Goal: Task Accomplishment & Management: Use online tool/utility

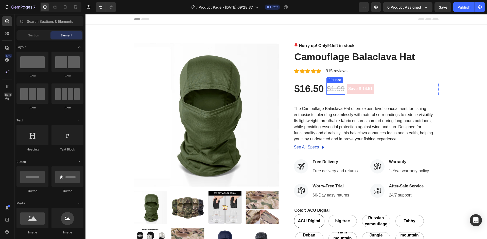
click at [332, 91] on div "$1.99" at bounding box center [335, 89] width 19 height 12
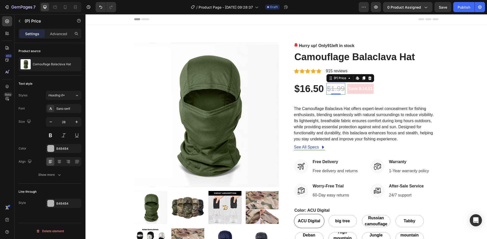
click at [335, 91] on div "$1.99" at bounding box center [335, 89] width 19 height 12
click at [356, 78] on icon at bounding box center [357, 78] width 4 height 4
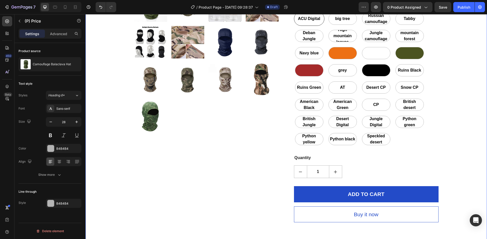
scroll to position [152, 0]
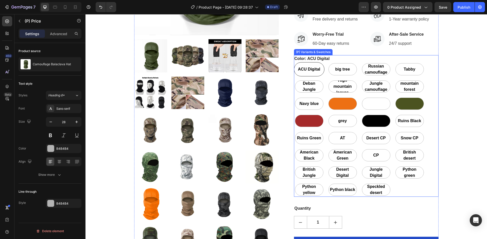
click at [321, 105] on blue "Navy blue" at bounding box center [309, 104] width 30 height 14
click at [294, 97] on input "Navy blue Navy blue Navy blue" at bounding box center [293, 97] width 0 height 0
radio input "true"
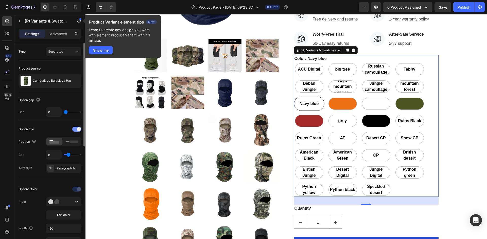
click at [73, 131] on div at bounding box center [76, 129] width 9 height 5
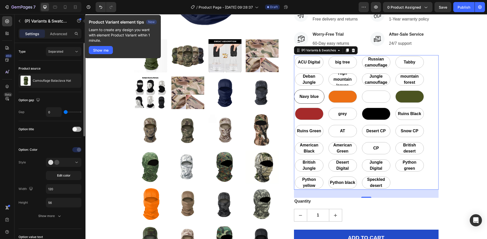
click at [73, 131] on span at bounding box center [75, 129] width 4 height 4
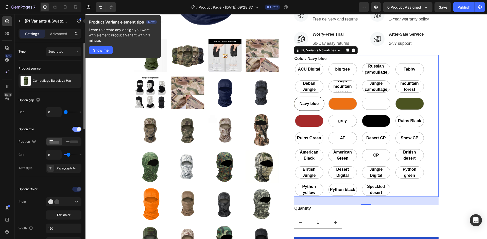
click at [73, 131] on div at bounding box center [76, 129] width 9 height 5
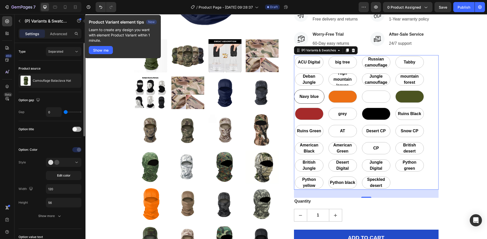
click at [73, 131] on span at bounding box center [75, 129] width 4 height 4
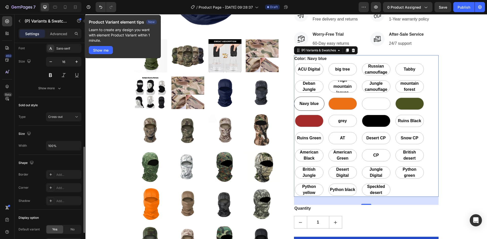
scroll to position [101, 0]
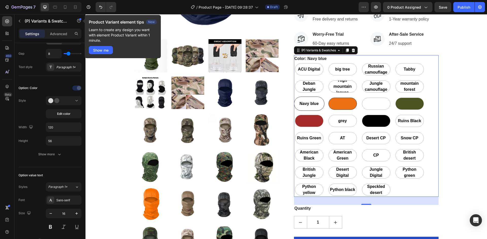
click at [341, 106] on div at bounding box center [342, 104] width 28 height 12
click at [327, 97] on input "orange orange" at bounding box center [327, 97] width 0 height 0
radio input "true"
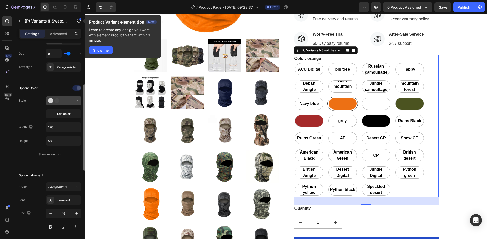
click at [67, 102] on div at bounding box center [63, 100] width 31 height 5
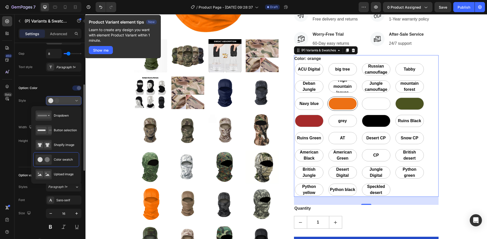
click at [67, 102] on div at bounding box center [63, 100] width 31 height 5
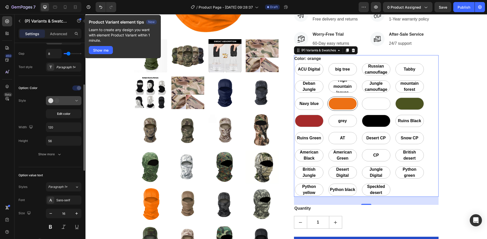
click at [67, 102] on div at bounding box center [63, 100] width 31 height 5
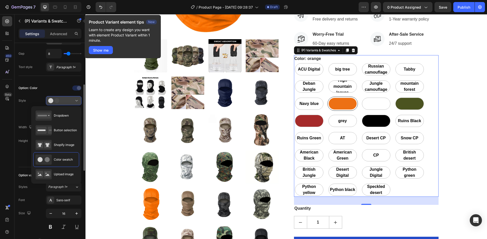
click at [67, 102] on div at bounding box center [63, 100] width 31 height 5
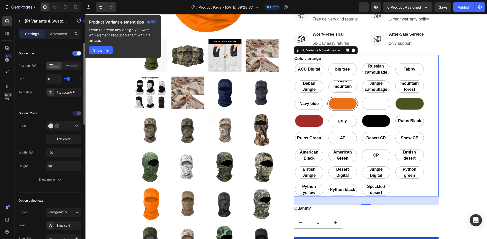
scroll to position [0, 0]
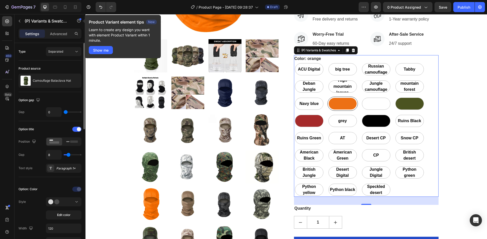
type input "5"
type input "4"
type input "3"
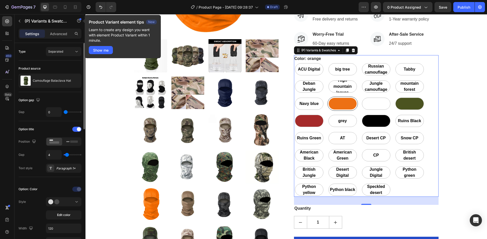
type input "3"
type input "2"
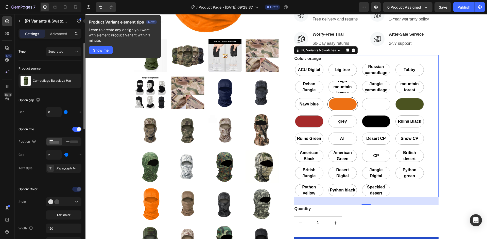
type input "1"
type input "0"
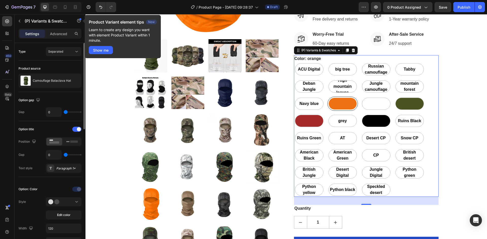
type input "5"
type input "25"
type input "27"
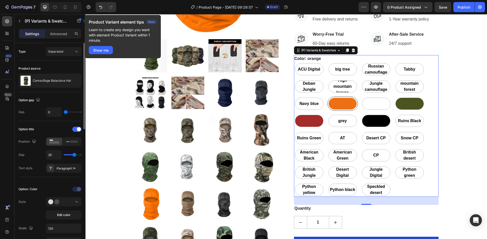
type input "27"
type input "28"
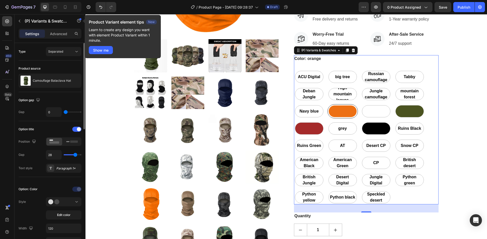
type input "30"
type input "33"
type input "35"
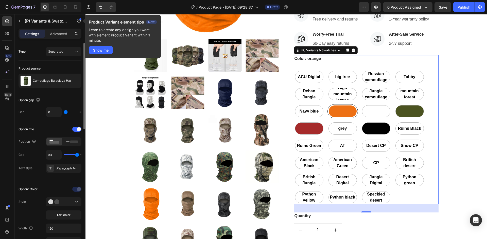
type input "35"
type input "36"
type input "40"
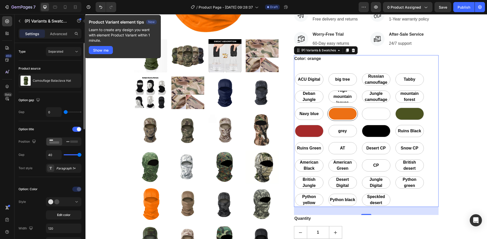
type input "37"
type input "27"
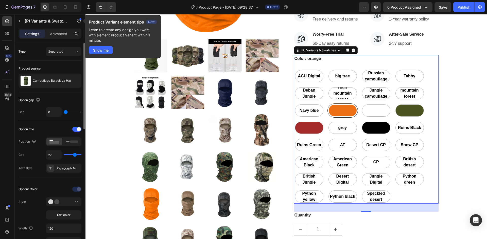
type input "26"
type input "23"
type input "22"
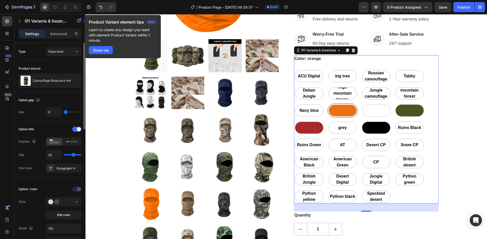
type input "22"
type input "21"
type input "20"
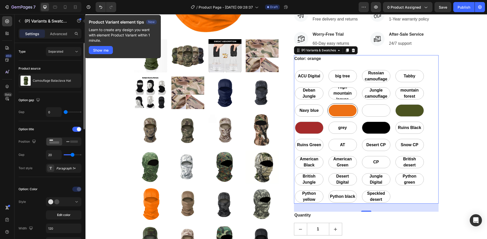
type input "19"
type input "17"
type input "16"
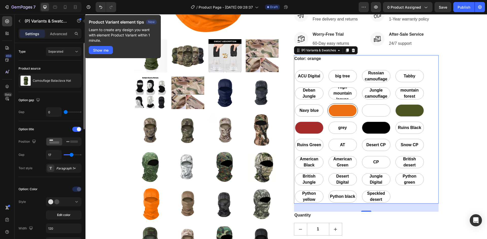
type input "16"
type input "14"
type input "11"
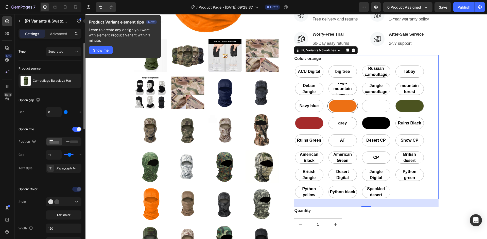
type input "9"
type input "7"
type input "6"
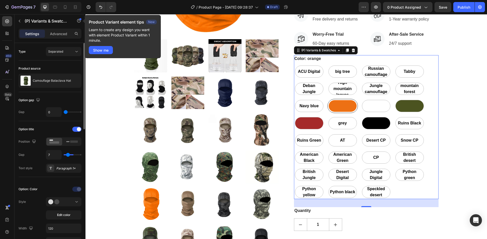
type input "6"
type input "5"
type input "4"
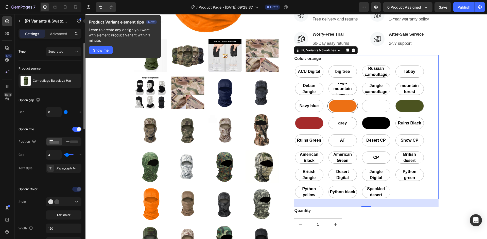
type input "0"
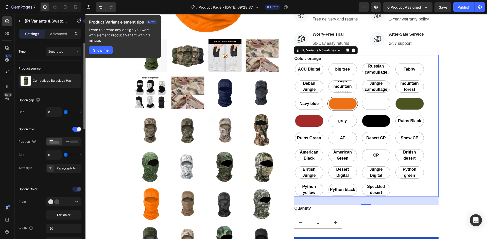
drag, startPoint x: 68, startPoint y: 155, endPoint x: 59, endPoint y: 152, distance: 9.0
type input "0"
click at [64, 155] on input "range" at bounding box center [73, 155] width 18 height 1
click at [60, 51] on span "Separated" at bounding box center [55, 52] width 15 height 4
click at [56, 76] on span "Combine" at bounding box center [54, 73] width 13 height 5
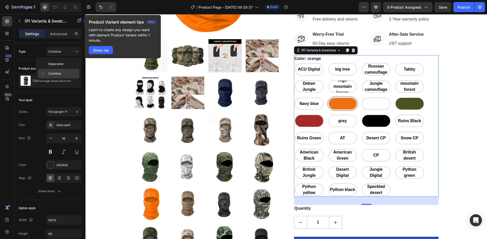
select select "581779822291583980"
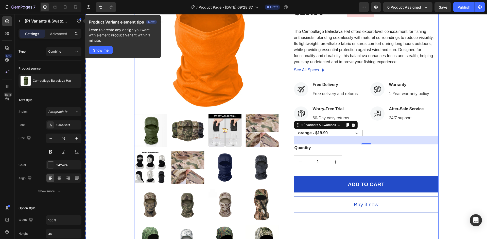
scroll to position [76, 0]
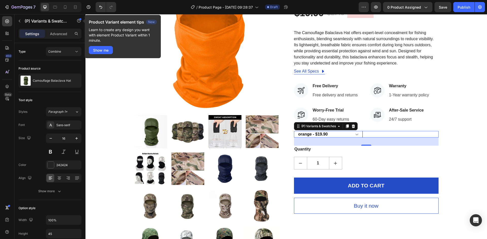
click at [355, 136] on select "ACU Digital - $16.50 big tree - $18.90 Russian camouflage - $19.90 Tabby - $19.…" at bounding box center [328, 134] width 69 height 7
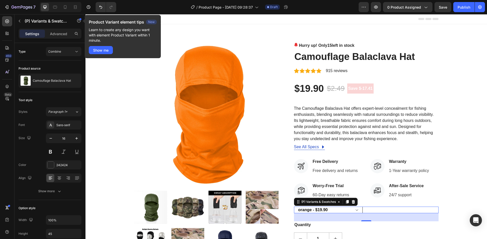
scroll to position [0, 0]
click at [63, 54] on div "Combine" at bounding box center [63, 51] width 31 height 5
click at [57, 65] on span "Separated" at bounding box center [55, 64] width 15 height 5
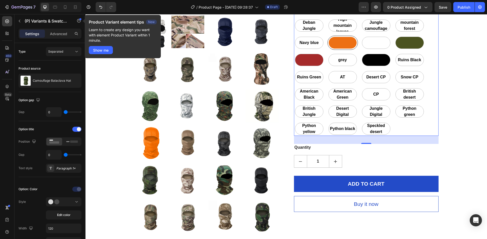
scroll to position [228, 0]
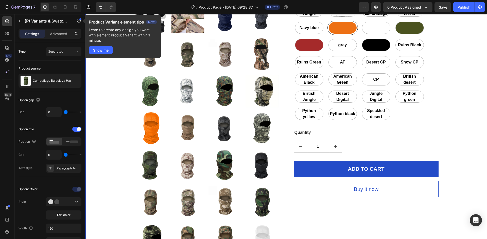
click at [471, 124] on div "Product Images Hurry up! Only 15 left in stock (P) Stock Counter Camouflage Bal…" at bounding box center [286, 54] width 394 height 479
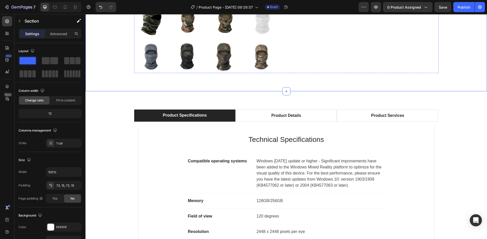
scroll to position [482, 0]
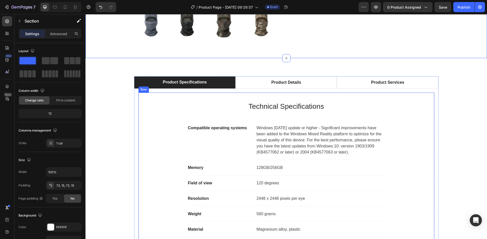
click at [341, 98] on div "Technical Specifications Heading Compatible operating systems Text block Window…" at bounding box center [286, 177] width 296 height 169
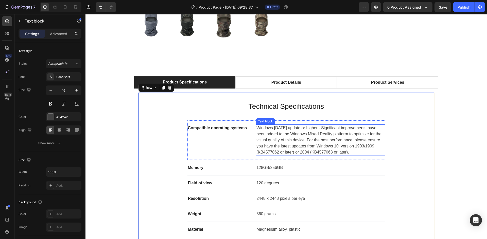
click at [311, 141] on p "Windows 10 May 2019 update or higher - Significant improvements have been added…" at bounding box center [320, 140] width 128 height 30
click at [312, 139] on p "Windows 10 May 2019 update or higher - Significant improvements have been added…" at bounding box center [320, 140] width 128 height 30
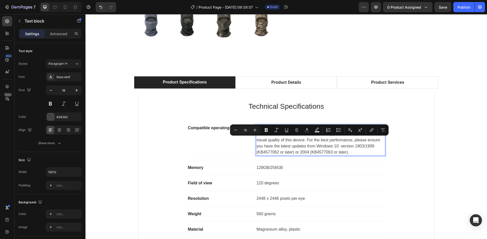
click at [332, 140] on p "Windows 10 May 2019 update or higher - Significant improvements have been added…" at bounding box center [320, 140] width 128 height 30
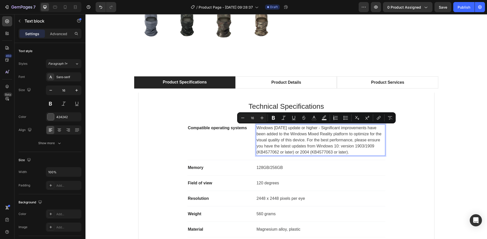
drag, startPoint x: 374, startPoint y: 151, endPoint x: 255, endPoint y: 127, distance: 120.5
click at [256, 127] on p "Windows 10 May 2019 update or higher - Significant improvements have been added…" at bounding box center [320, 140] width 128 height 30
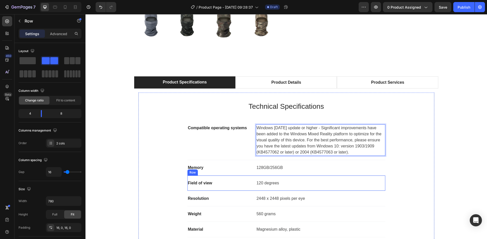
click at [344, 179] on div "Field of view Text block 120 degrees Text block Row" at bounding box center [286, 183] width 198 height 15
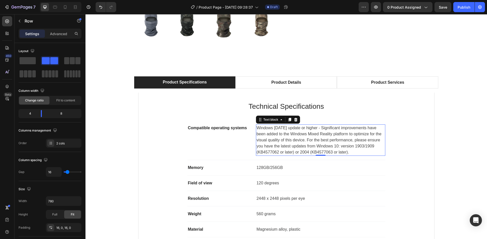
click at [335, 143] on p "Windows 10 May 2019 update or higher - Significant improvements have been added…" at bounding box center [320, 140] width 128 height 30
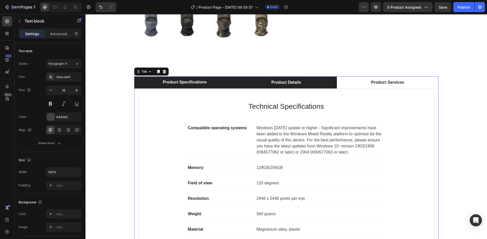
click at [285, 80] on div "Product Details" at bounding box center [285, 83] width 31 height 8
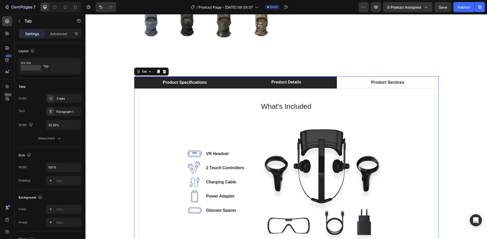
click at [199, 83] on div "Product Specifications" at bounding box center [184, 83] width 45 height 8
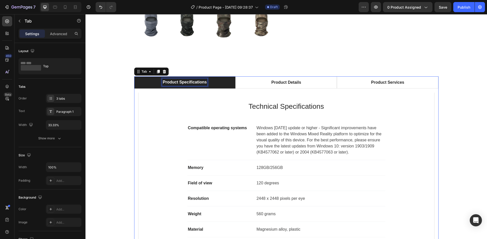
scroll to position [481, 0]
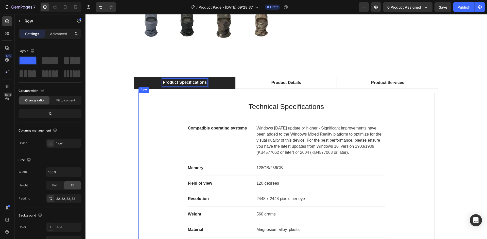
click at [400, 114] on div "Technical Specifications Heading Compatible operating systems Text block Window…" at bounding box center [285, 177] width 279 height 152
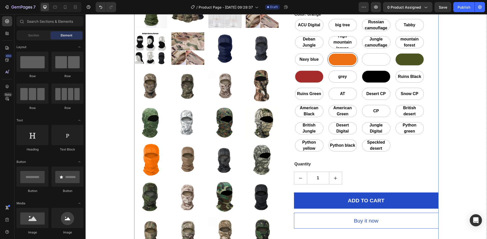
scroll to position [203, 0]
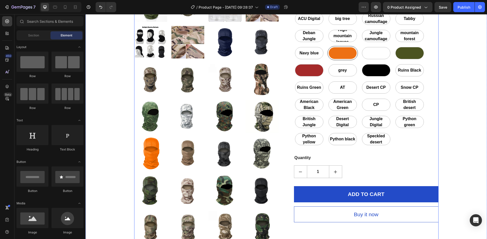
click at [280, 116] on div "Product Images Hurry up! Only 15 left in stock (P) Stock Counter Camouflage Bal…" at bounding box center [286, 79] width 304 height 479
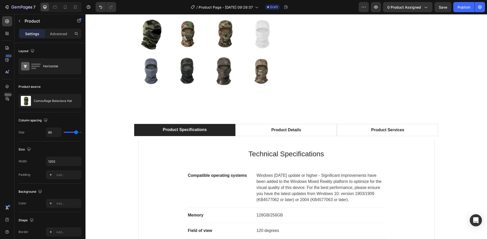
scroll to position [456, 0]
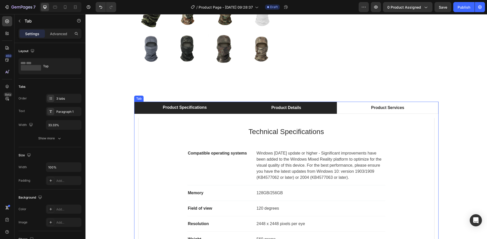
click at [244, 109] on li "Product Details" at bounding box center [285, 108] width 101 height 12
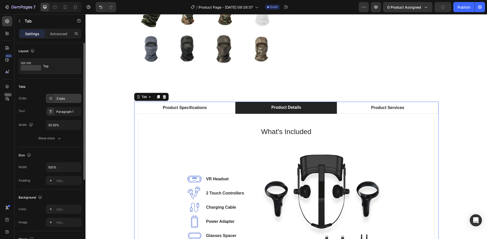
click at [65, 98] on div "3 tabs" at bounding box center [68, 99] width 24 height 5
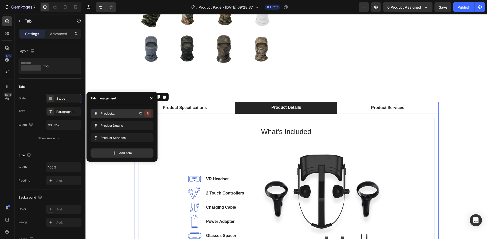
click at [147, 114] on icon "button" at bounding box center [147, 114] width 0 height 1
click at [147, 115] on div "Delete" at bounding box center [144, 114] width 9 height 5
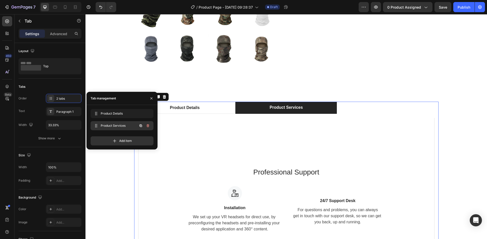
click at [148, 127] on icon "button" at bounding box center [148, 126] width 4 height 4
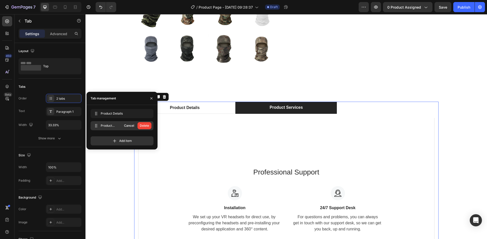
click at [148, 127] on div "Delete" at bounding box center [144, 126] width 9 height 5
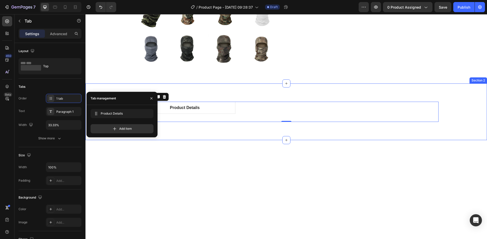
click at [238, 142] on div at bounding box center [285, 224] width 401 height 169
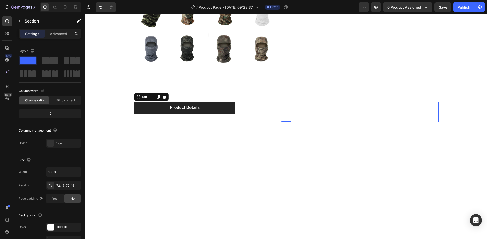
click at [207, 110] on li "Product Details" at bounding box center [184, 108] width 101 height 12
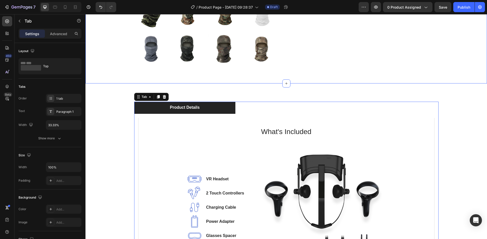
click at [248, 106] on ul "Product Details" at bounding box center [286, 108] width 304 height 12
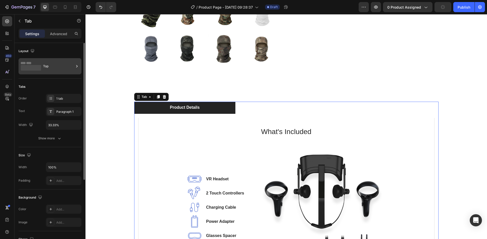
click at [57, 67] on div "Top" at bounding box center [58, 67] width 31 height 12
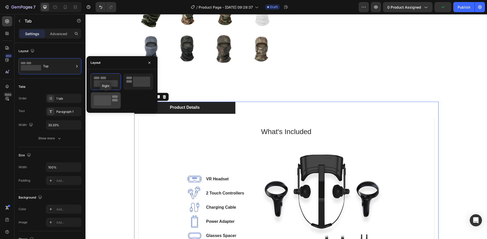
click at [110, 97] on rect at bounding box center [102, 101] width 17 height 10
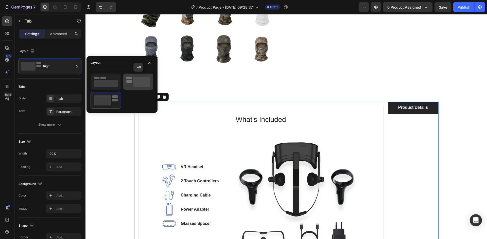
click at [136, 83] on rect at bounding box center [141, 82] width 17 height 10
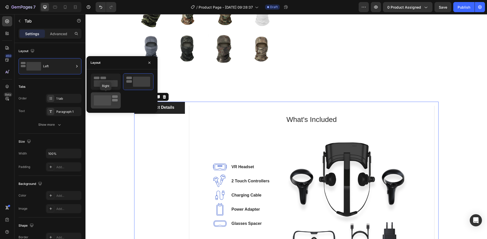
click at [112, 101] on icon at bounding box center [106, 101] width 24 height 10
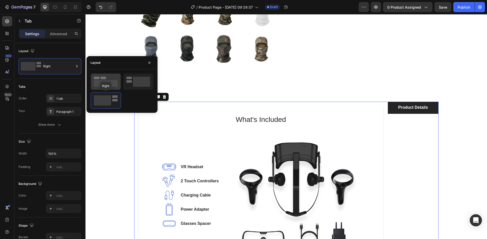
click at [113, 84] on rect at bounding box center [106, 83] width 24 height 7
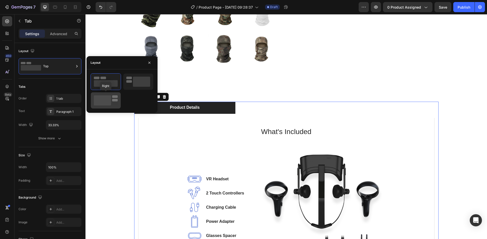
click at [113, 96] on rect at bounding box center [115, 97] width 6 height 3
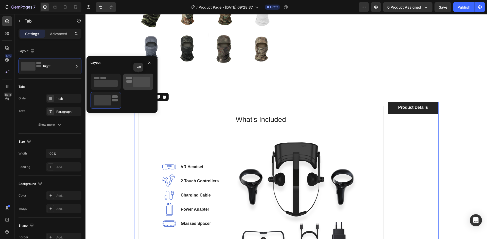
click at [136, 83] on rect at bounding box center [141, 82] width 17 height 10
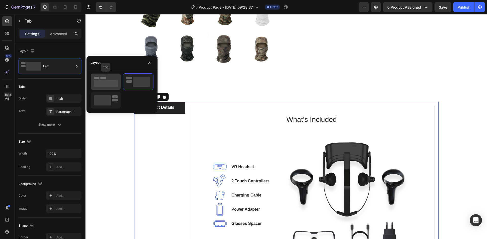
click at [116, 82] on rect at bounding box center [106, 83] width 24 height 7
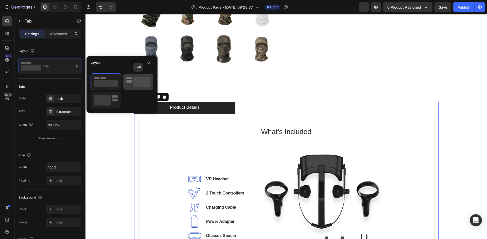
click at [134, 84] on rect at bounding box center [141, 82] width 17 height 10
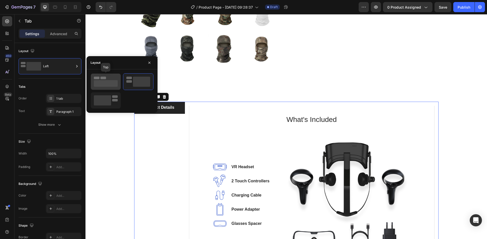
click at [104, 86] on rect at bounding box center [106, 83] width 24 height 7
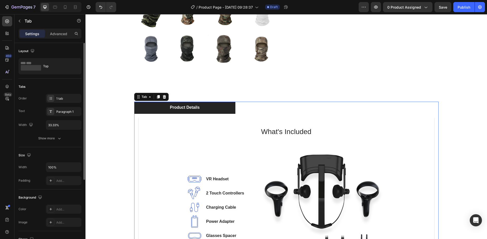
click at [55, 88] on div "Tabs" at bounding box center [50, 87] width 63 height 8
click at [73, 126] on button "button" at bounding box center [76, 125] width 9 height 9
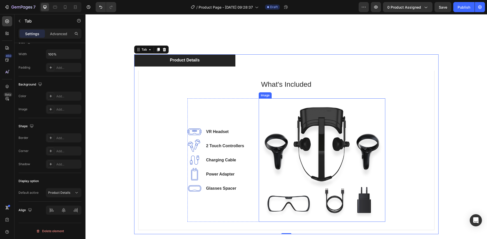
scroll to position [583, 0]
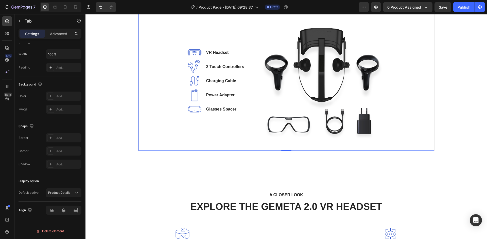
click at [419, 102] on div "What's Included Heading Image VR Headset Text block Image 2 Touch Controllers T…" at bounding box center [285, 70] width 279 height 143
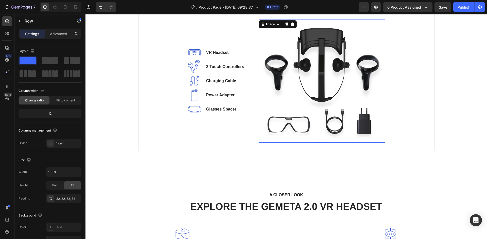
click at [338, 81] on img at bounding box center [321, 81] width 126 height 124
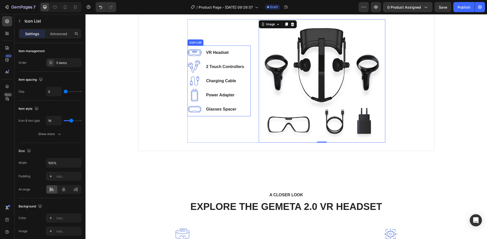
click at [235, 84] on li "Image Charging Cable Text block" at bounding box center [215, 81] width 57 height 14
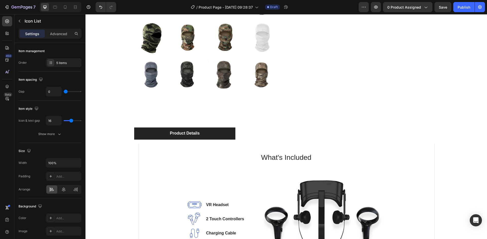
scroll to position [532, 0]
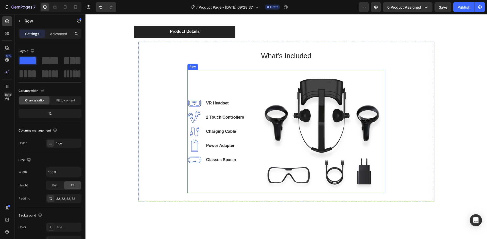
click at [213, 69] on div "What's Included Heading Image VR Headset Text block Image 2 Touch Controllers T…" at bounding box center [285, 121] width 279 height 143
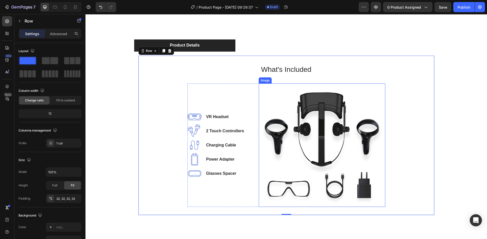
scroll to position [405, 0]
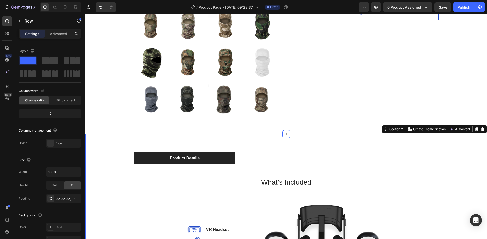
click at [266, 148] on div "Product Details What's Included Heading Image VR Headset Text block Image 2 Tou…" at bounding box center [285, 242] width 401 height 217
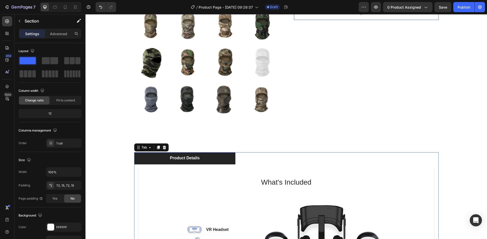
click at [261, 157] on ul "Product Details" at bounding box center [286, 159] width 304 height 12
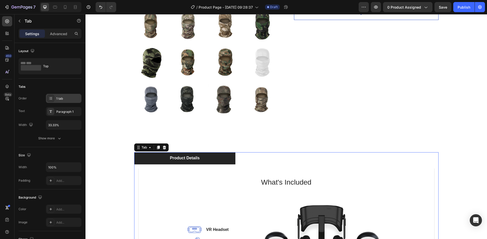
click at [63, 101] on div "1 tab" at bounding box center [63, 98] width 35 height 9
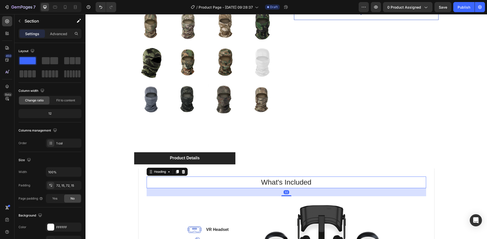
click at [265, 177] on p "What's Included" at bounding box center [286, 182] width 278 height 11
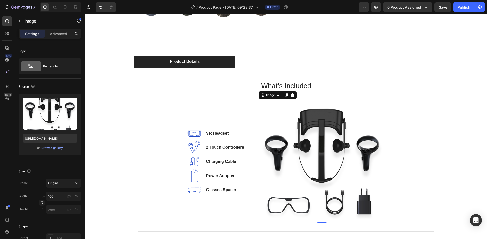
scroll to position [532, 0]
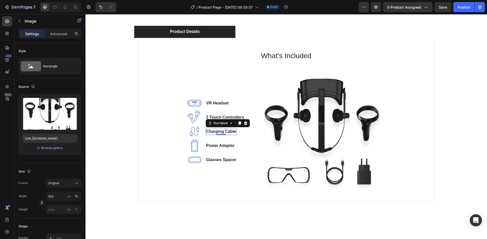
click at [218, 132] on p "Charging Cable" at bounding box center [221, 132] width 30 height 6
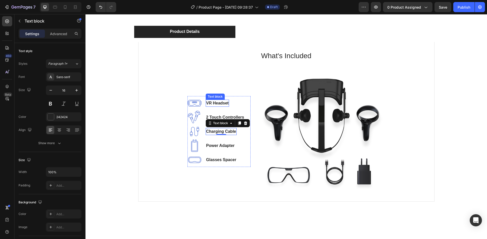
click at [220, 94] on div "Text block" at bounding box center [215, 97] width 19 height 6
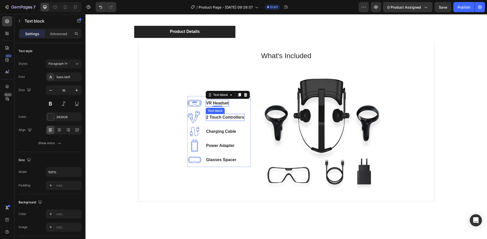
click at [206, 115] on div "2 Touch Controllers" at bounding box center [225, 117] width 39 height 7
click at [245, 113] on div "Text block" at bounding box center [228, 109] width 44 height 8
click at [244, 109] on icon at bounding box center [245, 109] width 3 height 4
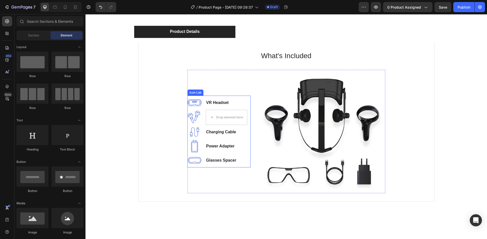
click at [200, 110] on li "Image Drop element here" at bounding box center [217, 117] width 60 height 15
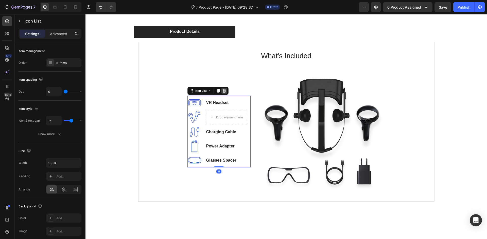
click at [223, 90] on icon at bounding box center [223, 91] width 3 height 4
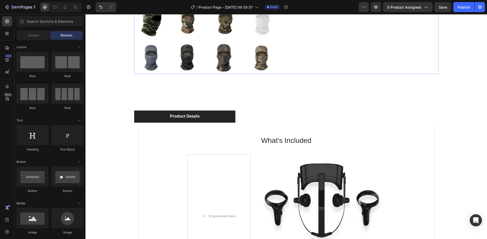
scroll to position [456, 0]
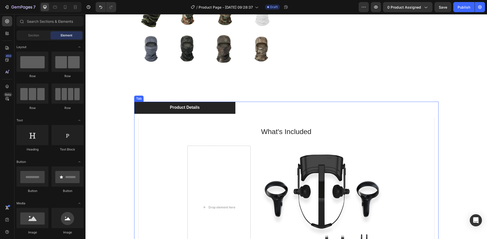
click at [337, 112] on ul "Product Details" at bounding box center [286, 108] width 304 height 12
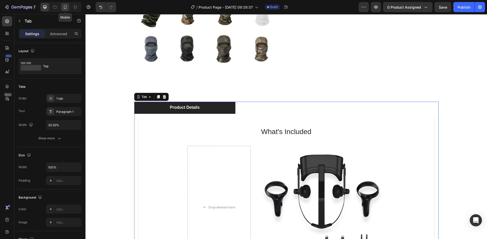
click at [63, 7] on icon at bounding box center [65, 7] width 5 height 5
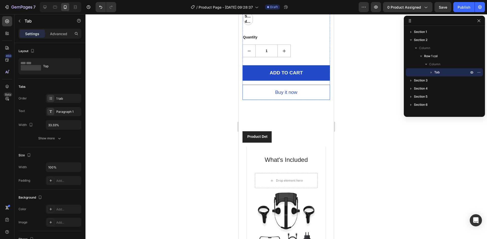
scroll to position [735, 0]
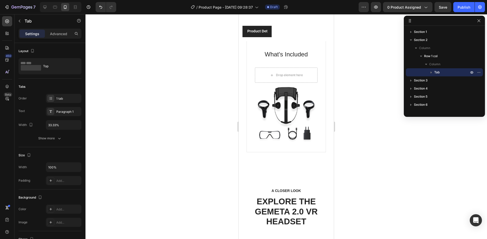
click at [372, 36] on div at bounding box center [285, 126] width 401 height 225
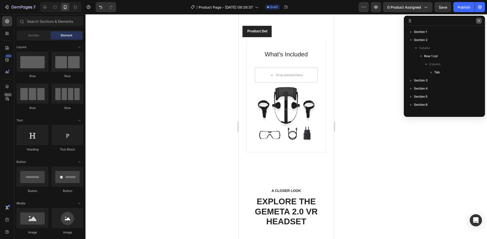
click at [480, 19] on icon "button" at bounding box center [478, 21] width 4 height 4
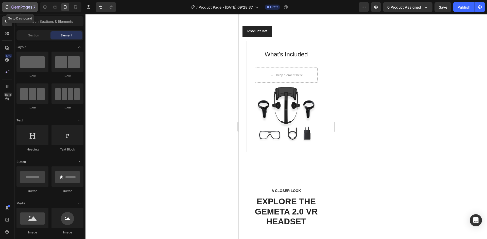
click at [10, 7] on div "7" at bounding box center [19, 7] width 31 height 6
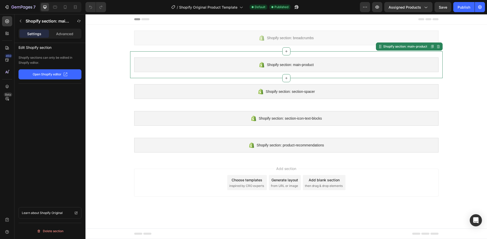
click at [301, 68] on span "Shopify section: main-product" at bounding box center [290, 65] width 47 height 6
click at [287, 52] on icon at bounding box center [286, 51] width 4 height 4
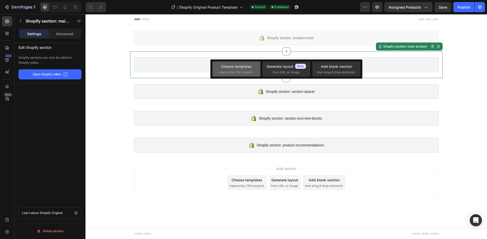
click at [248, 71] on span "inspired by CRO experts" at bounding box center [235, 72] width 35 height 5
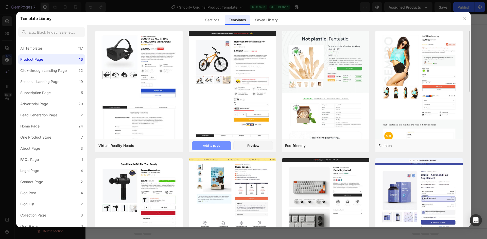
click at [227, 145] on button "Add to page" at bounding box center [212, 145] width 40 height 9
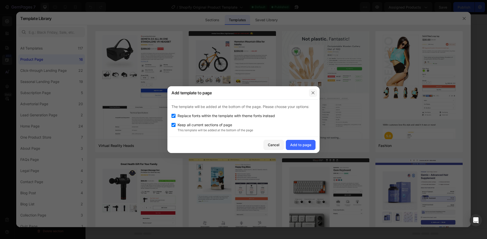
click at [314, 95] on icon "button" at bounding box center [313, 93] width 4 height 4
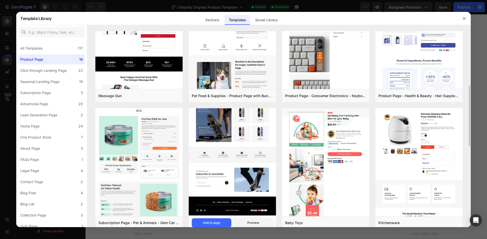
scroll to position [279, 0]
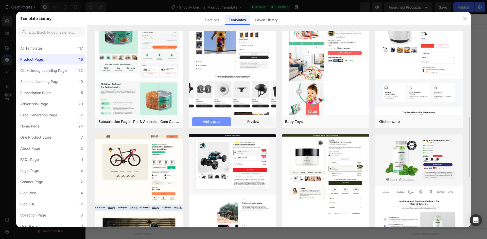
click at [216, 122] on div "Add to page" at bounding box center [211, 122] width 17 height 5
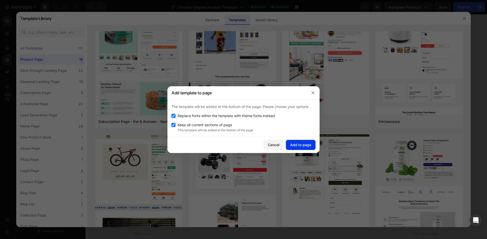
click at [298, 144] on div "Add to page" at bounding box center [300, 144] width 21 height 5
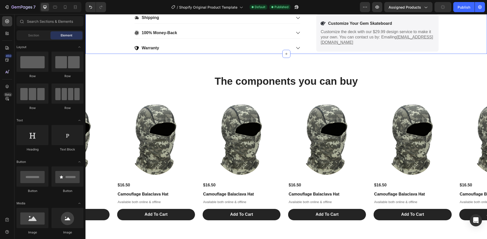
scroll to position [431, 0]
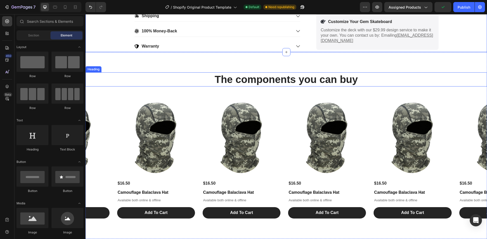
click at [305, 73] on h2 "The components you can buy" at bounding box center [285, 79] width 401 height 14
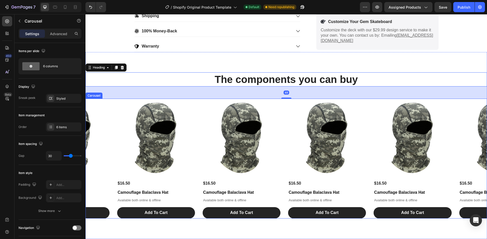
click at [283, 108] on div "Product Images $16.50 Product Price Product Price Camouflage Balaclava Hat Prod…" at bounding box center [285, 159] width 401 height 120
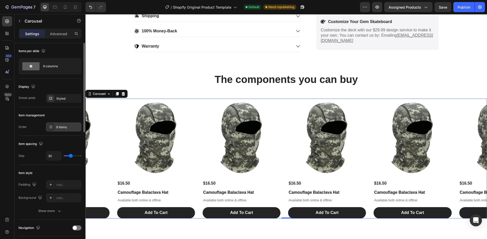
click at [58, 130] on div "6 items" at bounding box center [63, 127] width 35 height 9
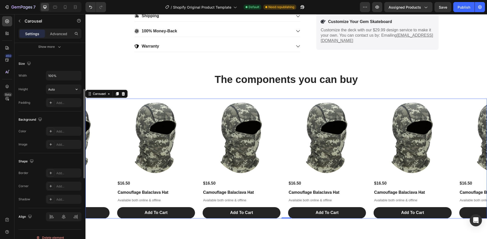
scroll to position [285, 0]
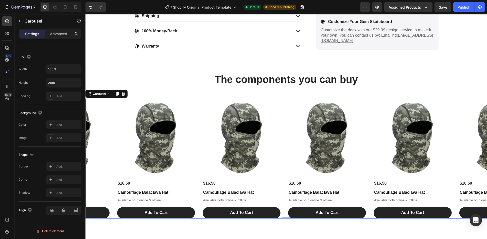
click at [200, 105] on div "Product Images $16.50 Product Price Product Price Camouflage Balaclava Hat Prod…" at bounding box center [285, 159] width 401 height 120
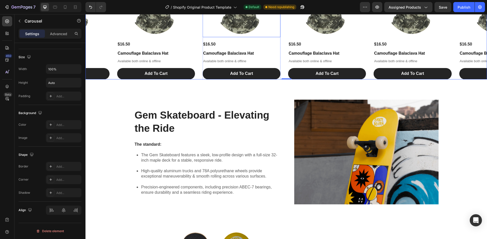
scroll to position [558, 0]
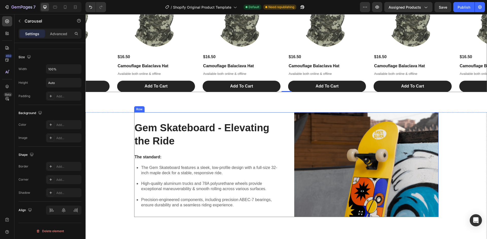
click at [287, 151] on div "Gem Skateboard - Elevating the Ride Heading The standard: Text Block The Gem Sk…" at bounding box center [286, 165] width 304 height 105
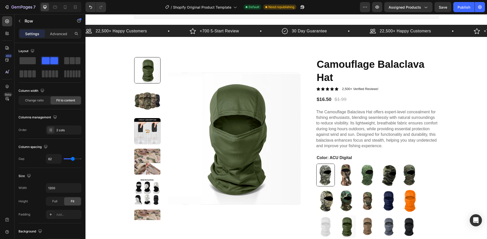
scroll to position [0, 0]
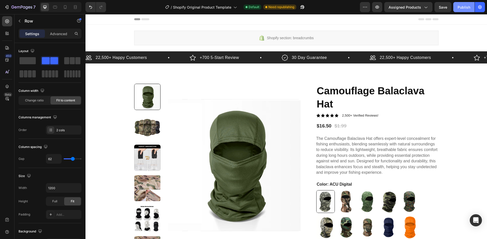
click at [464, 10] on button "Publish" at bounding box center [463, 7] width 21 height 10
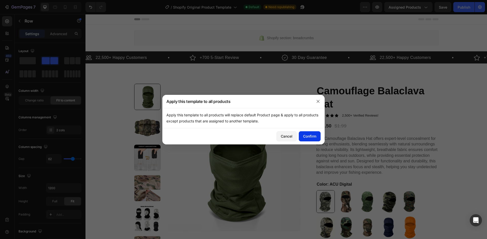
click at [307, 139] on div "Confirm" at bounding box center [309, 136] width 13 height 5
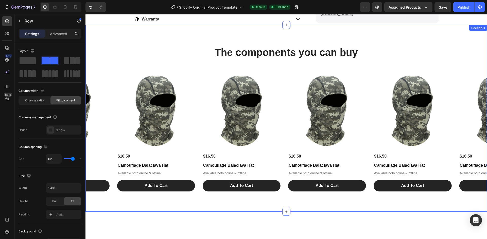
scroll to position [380, 0]
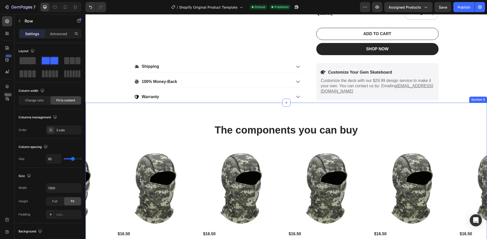
click at [401, 123] on div "The components you can buy Heading Product Images $16.50 Product Price Product …" at bounding box center [285, 196] width 401 height 187
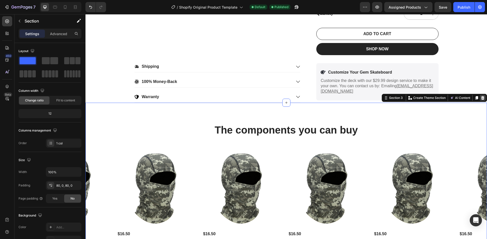
click at [479, 101] on div at bounding box center [482, 98] width 6 height 6
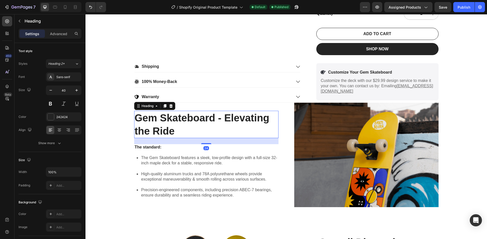
click at [269, 138] on h2 "Gem Skateboard - Elevating the Ride" at bounding box center [206, 124] width 144 height 27
click at [274, 149] on p "The standard:" at bounding box center [206, 147] width 143 height 5
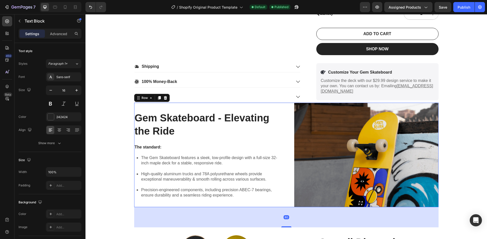
click at [280, 127] on div "Gem Skateboard - Elevating the Ride Heading The standard: Text Block The Gem Sk…" at bounding box center [286, 155] width 304 height 105
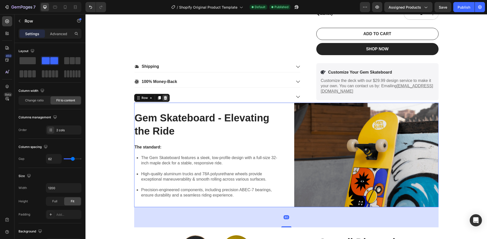
click at [163, 98] on icon at bounding box center [164, 98] width 3 height 4
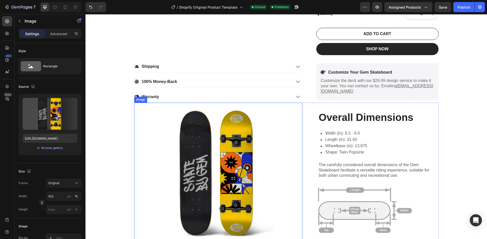
click at [279, 130] on img at bounding box center [218, 173] width 168 height 141
click at [165, 98] on div at bounding box center [168, 98] width 6 height 6
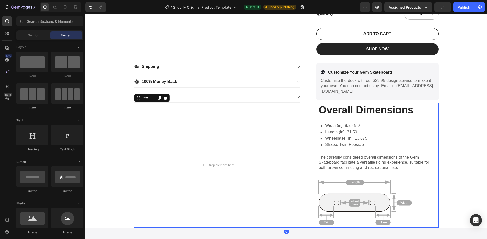
click at [310, 126] on div "Drop element here Overall Dimensions Heading Width (in): 8.2 - 9.0 Length (in):…" at bounding box center [286, 165] width 304 height 125
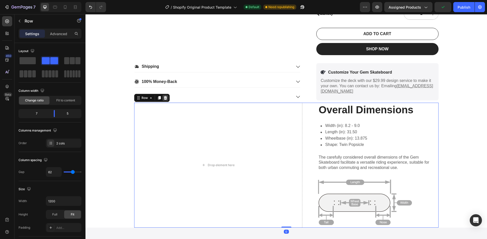
click at [163, 98] on icon at bounding box center [164, 98] width 3 height 4
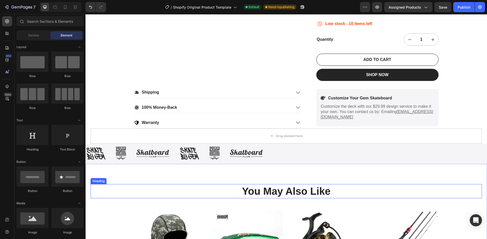
scroll to position [355, 0]
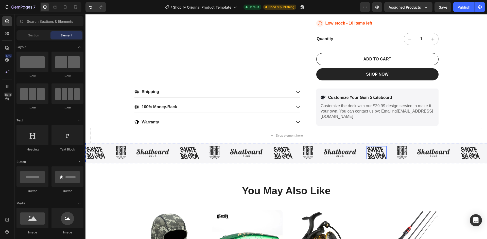
click at [366, 155] on img at bounding box center [376, 152] width 20 height 13
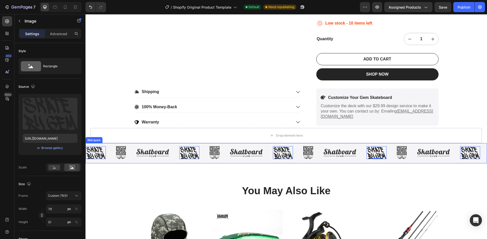
click at [318, 155] on div "Image" at bounding box center [313, 152] width 20 height 13
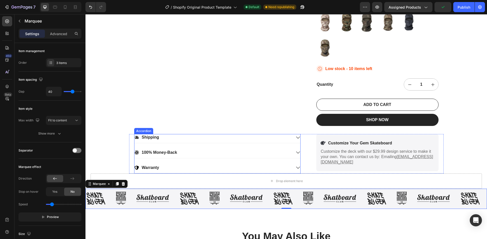
scroll to position [304, 0]
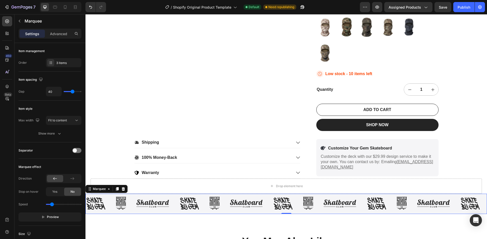
click at [143, 212] on div "Image Image Image Image Image Image Image Image Image Image Image Image Image I…" at bounding box center [285, 204] width 401 height 20
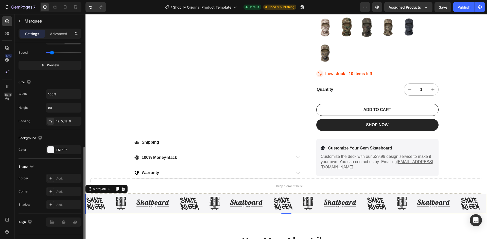
scroll to position [164, 0]
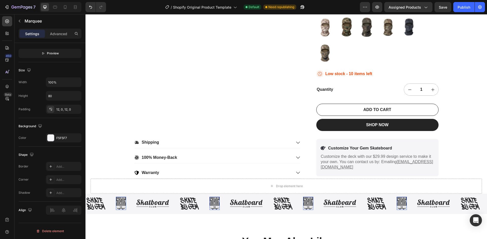
click at [121, 205] on img at bounding box center [121, 203] width 10 height 13
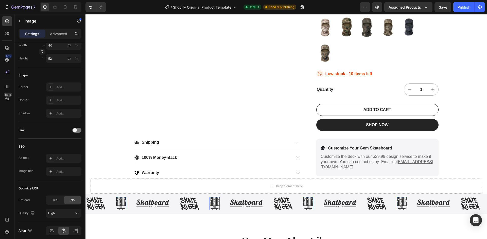
scroll to position [0, 0]
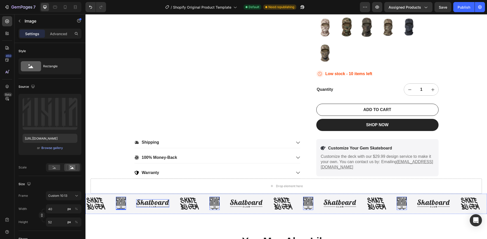
click at [140, 203] on img at bounding box center [152, 204] width 33 height 8
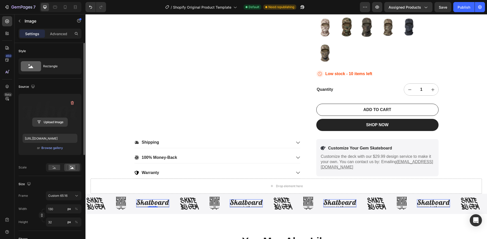
click at [57, 120] on input "file" at bounding box center [49, 122] width 35 height 9
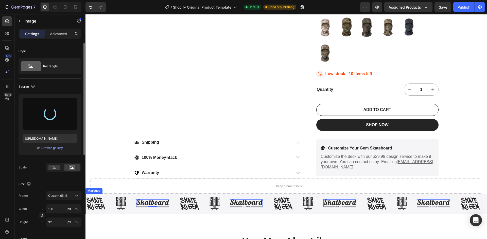
type input "https://cdn.shopify.com/s/files/1/0952/4579/5607/files/gempages_581779806601872…"
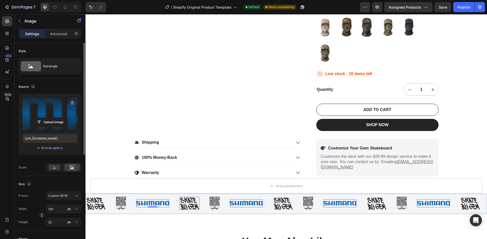
click at [194, 203] on img at bounding box center [189, 203] width 20 height 13
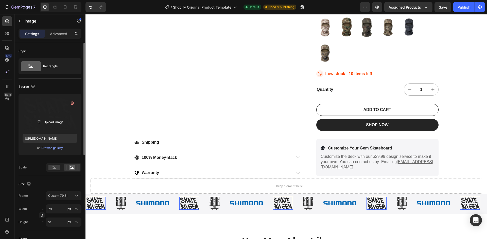
click at [57, 118] on label at bounding box center [50, 114] width 55 height 32
click at [57, 118] on input "file" at bounding box center [49, 122] width 35 height 9
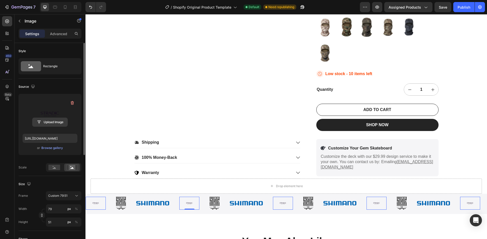
click at [53, 119] on input "file" at bounding box center [49, 122] width 35 height 9
click at [52, 122] on input "file" at bounding box center [49, 122] width 35 height 9
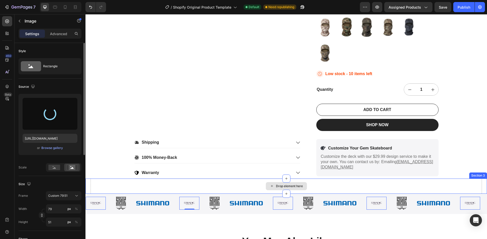
type input "https://cdn.shopify.com/s/files/1/0952/4579/5607/files/gempages_581779806601872…"
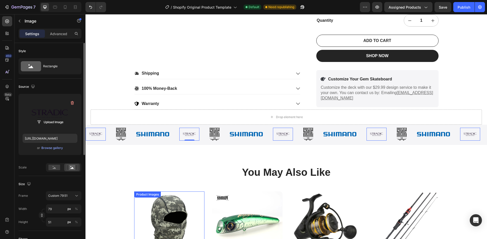
scroll to position [304, 0]
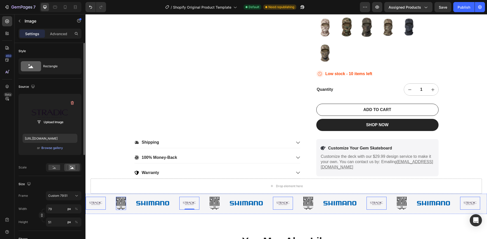
click at [122, 204] on img at bounding box center [121, 203] width 10 height 13
click at [59, 116] on label at bounding box center [50, 114] width 55 height 32
click at [59, 118] on input "file" at bounding box center [49, 122] width 35 height 9
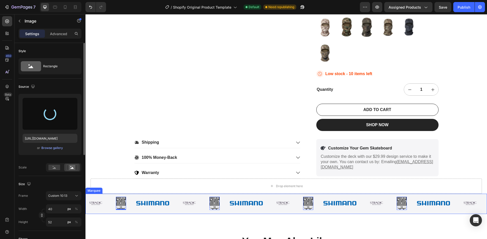
type input "https://cdn.shopify.com/s/files/1/0952/4579/5607/files/gempages_581779806601872…"
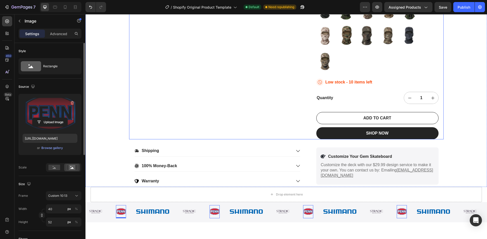
scroll to position [279, 0]
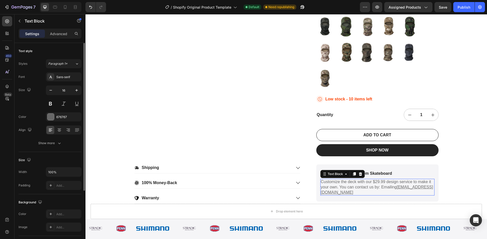
click at [427, 187] on p "Customize the deck with our $29.99 design service to make it your own. You can …" at bounding box center [377, 188] width 113 height 16
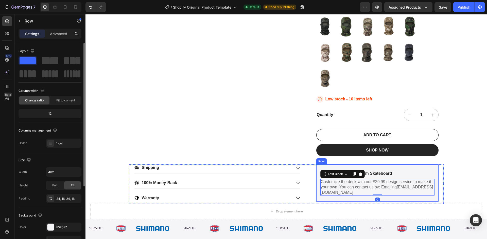
click at [424, 167] on div "Icon Customize Your Gem Skateboard Text Block Row Customize the deck with our $…" at bounding box center [377, 183] width 122 height 37
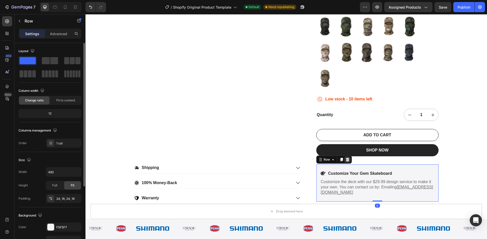
click at [347, 160] on div at bounding box center [347, 160] width 6 height 6
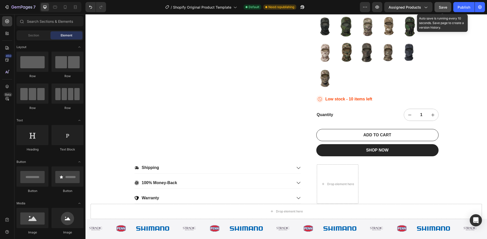
click at [446, 5] on span "Save" at bounding box center [442, 7] width 8 height 4
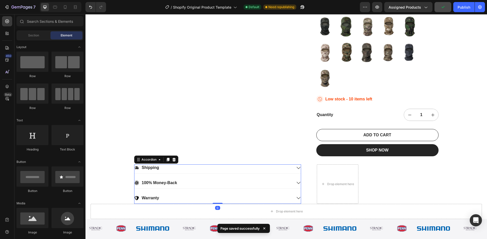
click at [296, 166] on icon at bounding box center [298, 168] width 5 height 5
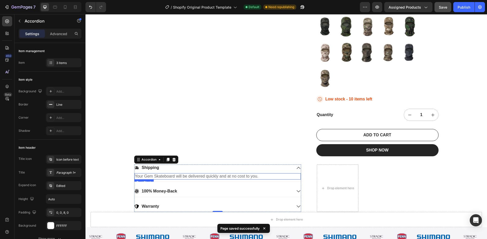
click at [231, 176] on p "Your Gem Skateboard will be delivered quickly and at no cost to you." at bounding box center [217, 176] width 165 height 5
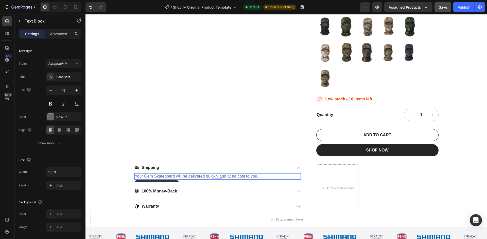
click at [242, 177] on p "Your Gem Skateboard will be delivered quickly and at no cost to you." at bounding box center [217, 176] width 165 height 5
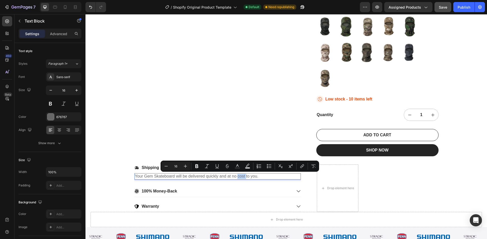
click at [242, 177] on p "Your Gem Skateboard will be delivered quickly and at no cost to you." at bounding box center [217, 176] width 165 height 5
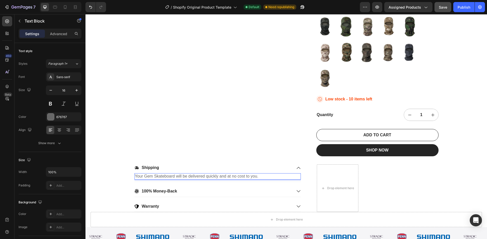
click at [261, 176] on p "Your Gem Skateboard will be delivered quickly and at no cost to you." at bounding box center [217, 176] width 165 height 5
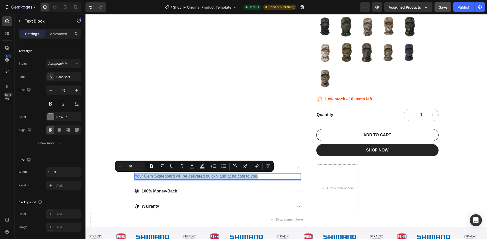
click at [261, 176] on p "Your Gem Skateboard will be delivered quickly and at no cost to you." at bounding box center [217, 176] width 165 height 5
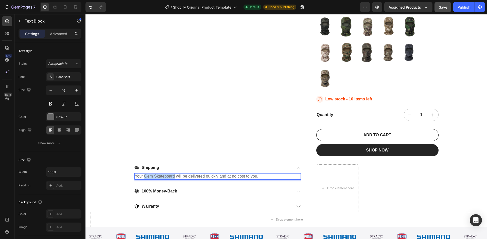
drag, startPoint x: 173, startPoint y: 175, endPoint x: 143, endPoint y: 177, distance: 29.4
click at [143, 177] on p "Your Gem Skateboard will be delivered quickly and at no cost to you." at bounding box center [217, 176] width 165 height 5
click at [164, 189] on p "100% Money-Back" at bounding box center [159, 191] width 35 height 5
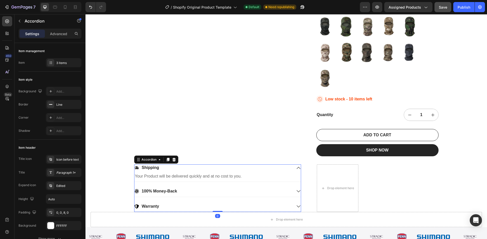
click at [297, 191] on icon at bounding box center [298, 191] width 5 height 5
click at [294, 205] on div "Warranty" at bounding box center [217, 208] width 166 height 9
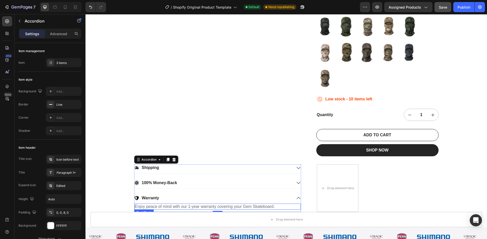
click at [265, 206] on p "Enjoy peace of mind with our 1-year warranty covering your Gem Skateboard." at bounding box center [217, 207] width 165 height 5
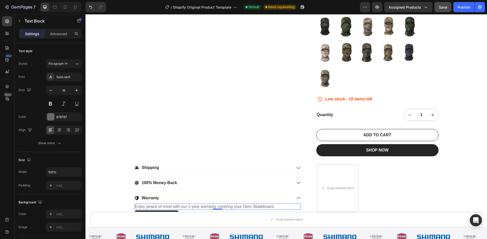
click at [265, 206] on p "Enjoy peace of mind with our 1-year warranty covering your Gem Skateboard." at bounding box center [217, 207] width 165 height 5
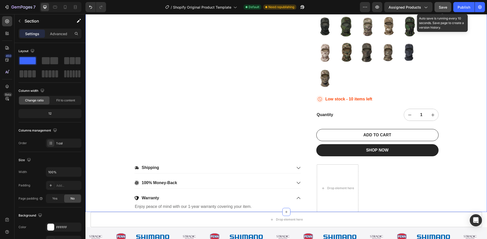
click at [445, 5] on div "Save" at bounding box center [442, 7] width 8 height 5
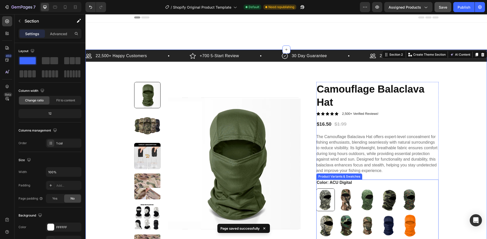
scroll to position [0, 0]
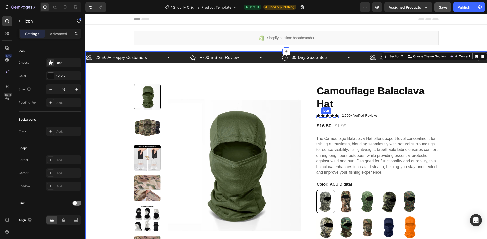
click at [321, 115] on icon at bounding box center [323, 115] width 4 height 3
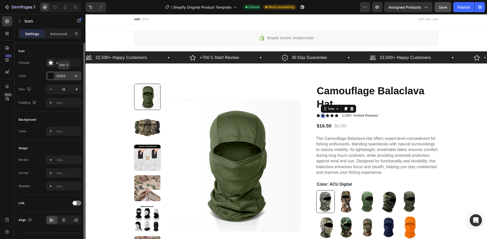
click at [63, 77] on div "121212" at bounding box center [63, 76] width 15 height 5
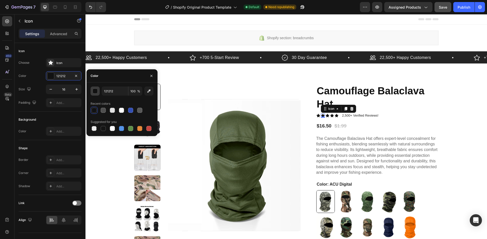
click at [94, 91] on div "button" at bounding box center [95, 91] width 5 height 5
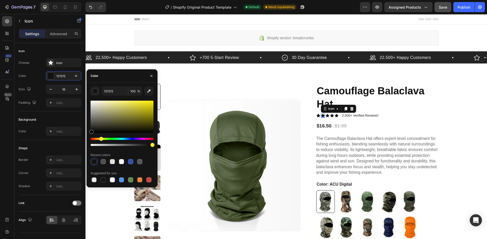
click at [100, 139] on div "Hue" at bounding box center [121, 139] width 63 height 2
drag, startPoint x: 235, startPoint y: 120, endPoint x: 238, endPoint y: 118, distance: 3.8
drag, startPoint x: 154, startPoint y: 98, endPoint x: 155, endPoint y: 94, distance: 4.2
click at [155, 94] on div "EADB04 100 % Recent colors Suggested for you" at bounding box center [121, 135] width 71 height 97
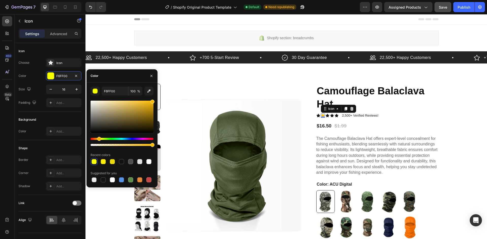
type input "FFBB00"
drag, startPoint x: 101, startPoint y: 140, endPoint x: 98, endPoint y: 138, distance: 3.4
click at [98, 138] on div "Hue" at bounding box center [99, 139] width 4 height 4
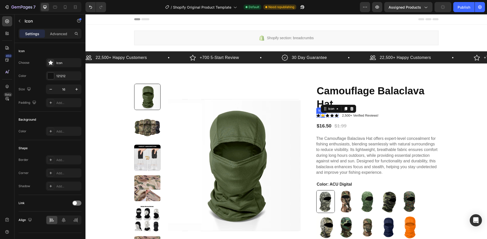
click at [316, 115] on icon at bounding box center [318, 115] width 4 height 3
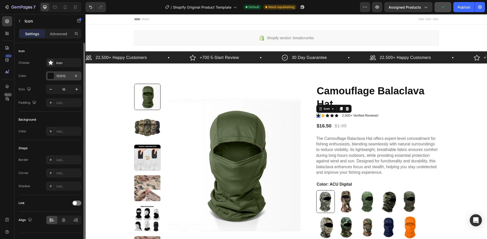
click at [61, 77] on div "121212" at bounding box center [63, 76] width 15 height 5
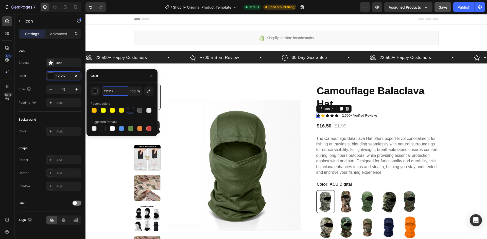
paste input "FFBB00"
type input "FFBB00"
click at [326, 116] on div "Icon" at bounding box center [327, 116] width 4 height 4
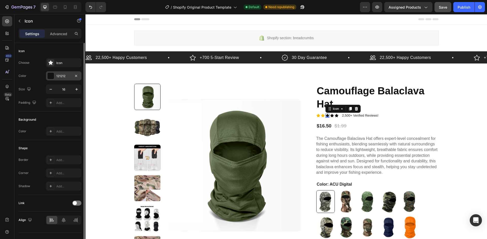
click at [67, 77] on div "121212" at bounding box center [63, 76] width 15 height 5
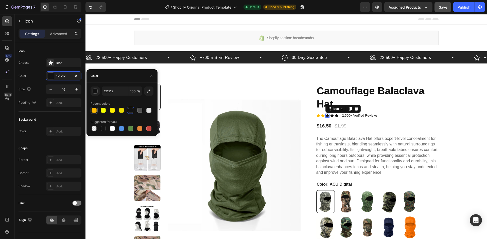
click at [94, 110] on div at bounding box center [93, 110] width 5 height 5
type input "FFBB00"
click at [330, 116] on div "Icon" at bounding box center [332, 116] width 4 height 4
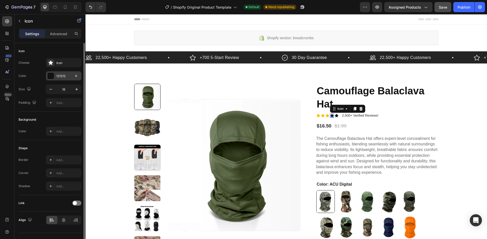
click at [65, 80] on div "121212" at bounding box center [63, 75] width 35 height 9
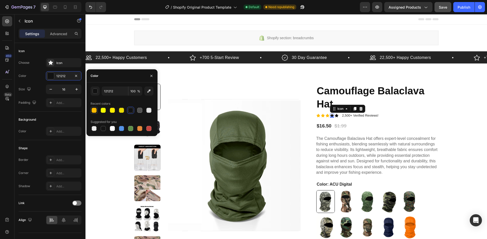
click at [93, 113] on div at bounding box center [94, 110] width 6 height 6
type input "FFBB00"
click at [335, 117] on div "Icon" at bounding box center [336, 116] width 4 height 4
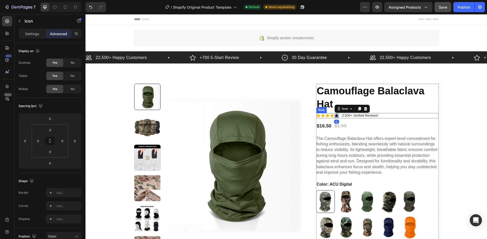
click at [335, 115] on icon at bounding box center [336, 116] width 4 height 4
click at [330, 115] on icon at bounding box center [332, 115] width 4 height 3
click at [335, 116] on icon at bounding box center [337, 115] width 4 height 3
click at [31, 33] on p "Settings" at bounding box center [32, 33] width 14 height 5
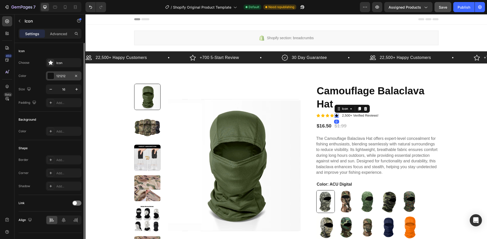
click at [58, 78] on div "121212" at bounding box center [63, 76] width 15 height 5
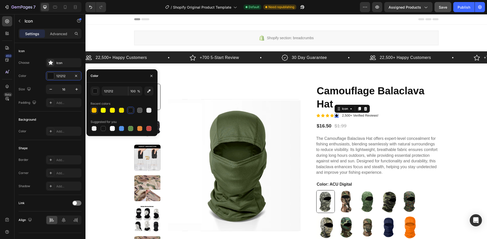
click at [95, 111] on div at bounding box center [93, 110] width 5 height 5
type input "FFBB00"
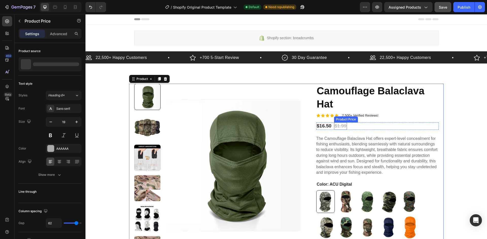
click at [339, 126] on div "$1.99" at bounding box center [340, 126] width 13 height 7
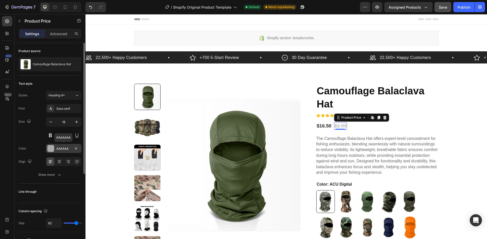
click at [67, 152] on div "AAAAAA" at bounding box center [63, 148] width 35 height 9
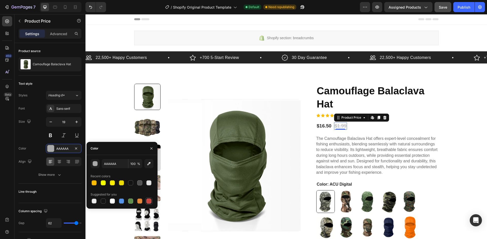
click at [148, 201] on div at bounding box center [148, 201] width 5 height 5
type input "C5453F"
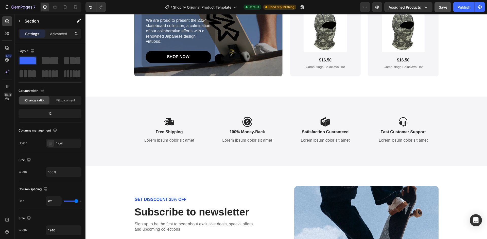
scroll to position [1014, 0]
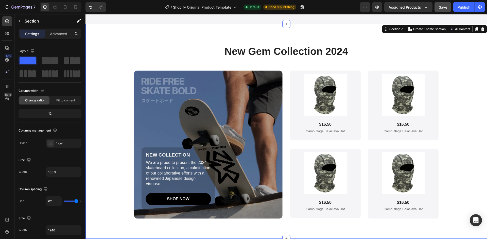
scroll to position [811, 0]
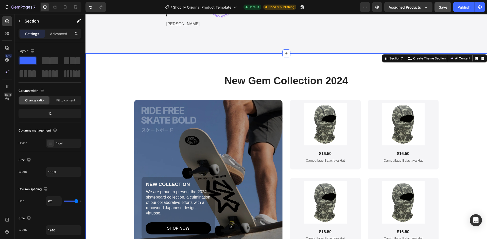
click at [331, 93] on div "New Gem Collection 2024 Heading NEW COLLECTION Text Block We are proud to prese…" at bounding box center [285, 160] width 401 height 215
click at [481, 60] on icon at bounding box center [482, 59] width 3 height 4
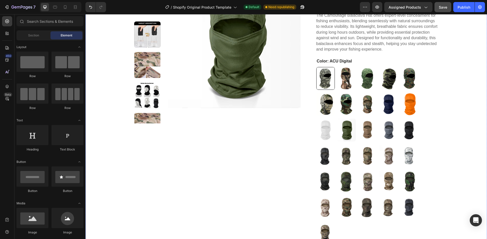
scroll to position [0, 0]
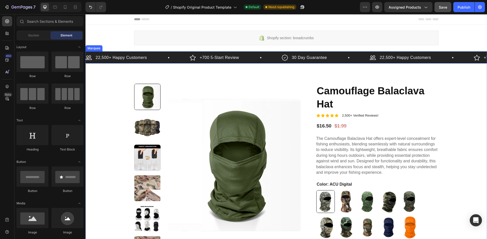
click at [443, 58] on div "22,500+ Happy Customers Item List" at bounding box center [422, 58] width 104 height 8
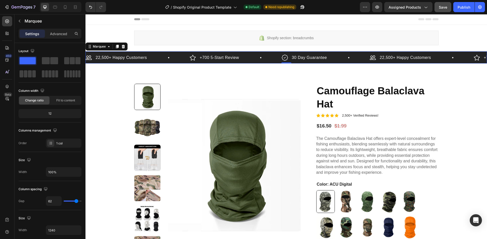
click at [155, 58] on div "22,500+ Happy Customers Item List" at bounding box center [138, 58] width 104 height 8
click at [57, 35] on p "Advanced" at bounding box center [58, 33] width 17 height 5
click at [55, 34] on p "Advanced" at bounding box center [58, 33] width 17 height 5
click at [247, 56] on div "+700 5-Start Review Item List" at bounding box center [236, 58] width 92 height 8
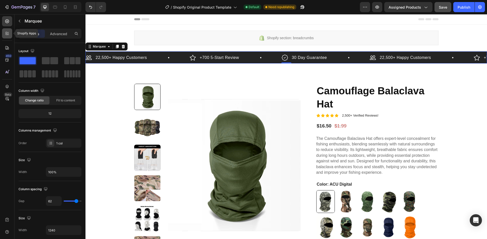
click at [7, 37] on div at bounding box center [7, 33] width 10 height 10
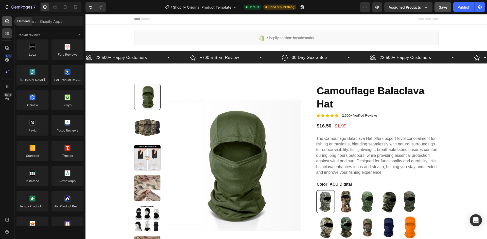
click at [8, 24] on icon at bounding box center [7, 21] width 5 height 5
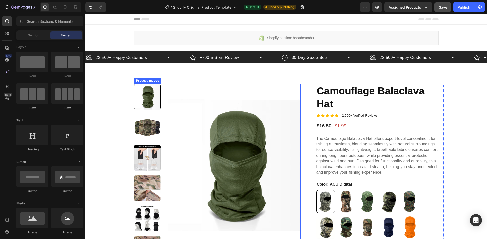
click at [223, 143] on img at bounding box center [234, 165] width 132 height 163
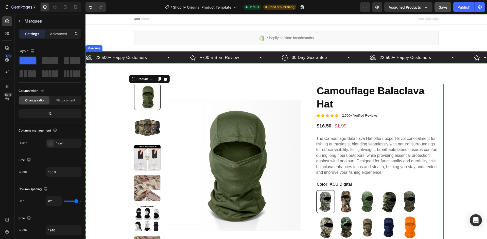
click at [167, 62] on div "22,500+ Happy Customers Item List +700 5-Start Review Item List 30 Day Guarante…" at bounding box center [285, 59] width 401 height 10
click at [162, 60] on div "22,500+ Happy Customers Item List" at bounding box center [138, 58] width 104 height 8
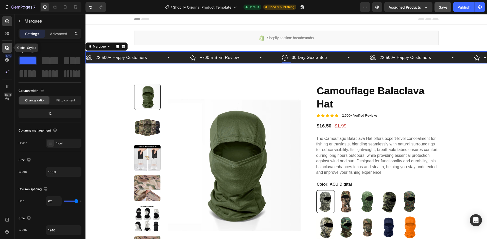
click at [5, 45] on div at bounding box center [7, 48] width 10 height 10
click at [7, 75] on div at bounding box center [7, 72] width 10 height 10
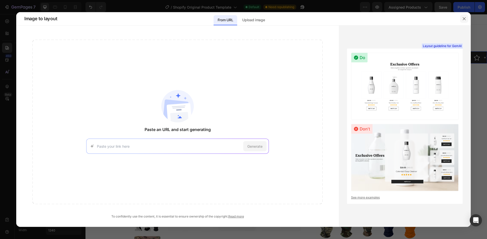
click at [467, 19] on button "button" at bounding box center [464, 19] width 8 height 8
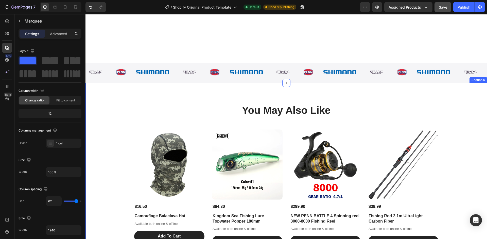
scroll to position [532, 0]
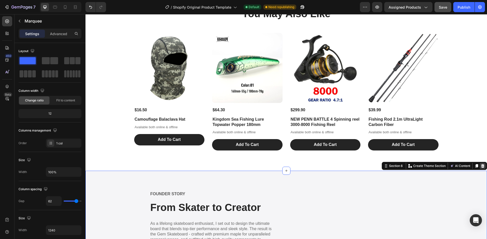
click at [481, 166] on div at bounding box center [482, 166] width 6 height 6
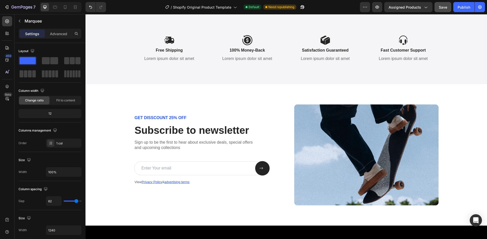
scroll to position [710, 0]
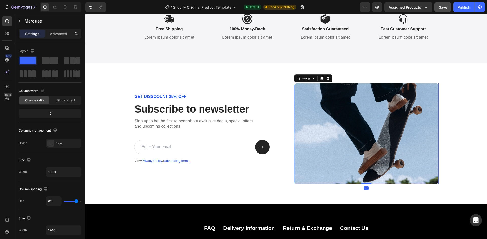
click at [389, 139] on img at bounding box center [366, 133] width 144 height 101
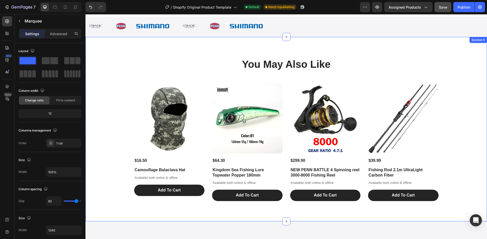
scroll to position [583, 0]
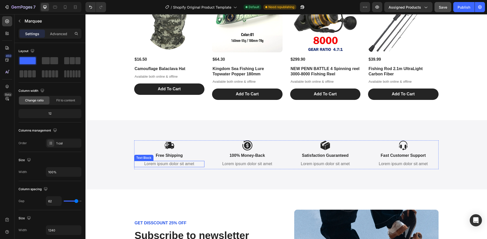
click at [161, 162] on p "Lorem ipsum dolor sit amet" at bounding box center [169, 164] width 69 height 5
click at [172, 157] on icon at bounding box center [174, 156] width 4 height 4
click at [238, 166] on p "Lorem ipsum dolor sit amet" at bounding box center [246, 164] width 69 height 5
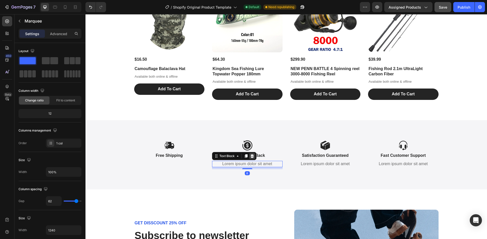
click at [250, 156] on icon at bounding box center [251, 157] width 3 height 4
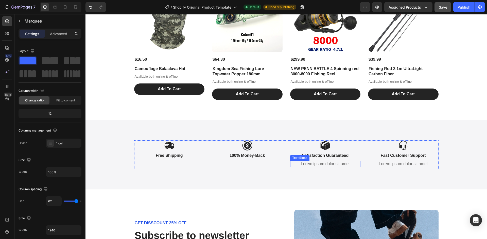
click at [315, 163] on p "Lorem ipsum dolor sit amet" at bounding box center [324, 164] width 69 height 5
click at [330, 156] on div at bounding box center [330, 156] width 6 height 6
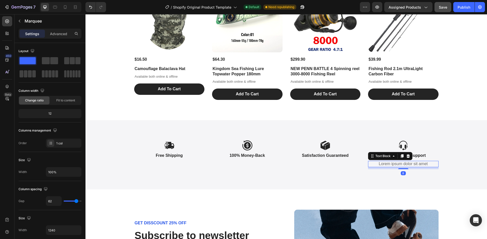
click at [398, 165] on p "Lorem ipsum dolor sit amet" at bounding box center [402, 164] width 69 height 5
click at [405, 157] on div at bounding box center [408, 156] width 6 height 6
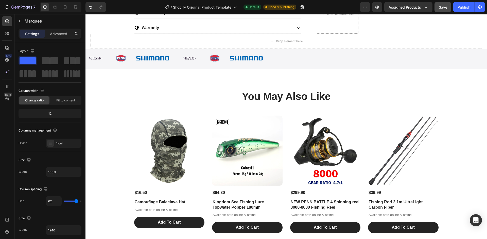
scroll to position [380, 0]
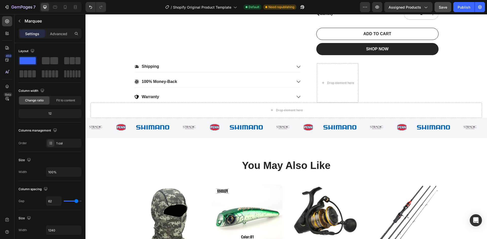
click at [439, 8] on span "Save" at bounding box center [442, 7] width 8 height 4
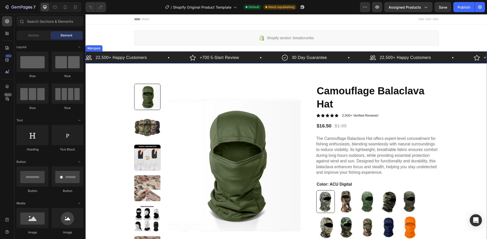
click at [268, 60] on div "+700 5-Start Review Item List" at bounding box center [236, 58] width 92 height 8
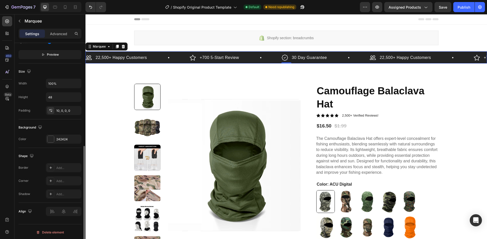
scroll to position [204, 0]
click at [51, 138] on div at bounding box center [50, 138] width 7 height 7
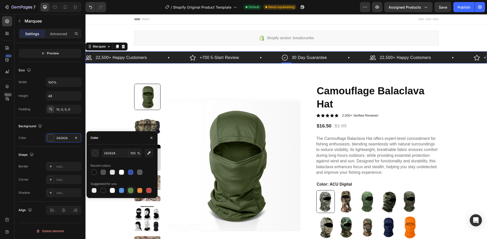
click at [134, 189] on div at bounding box center [130, 190] width 7 height 7
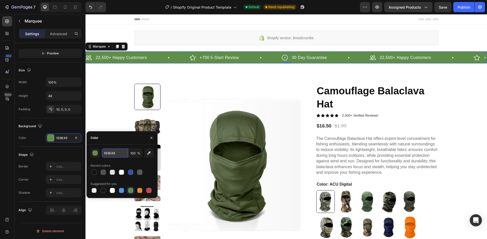
click at [116, 155] on input "5E8E49" at bounding box center [115, 153] width 26 height 9
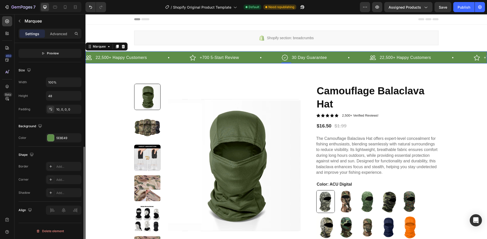
click at [65, 150] on div "Shape Border Add... Corner Add... Shadow Add..." at bounding box center [50, 174] width 63 height 55
click at [71, 142] on div "5E8E49" at bounding box center [63, 138] width 35 height 9
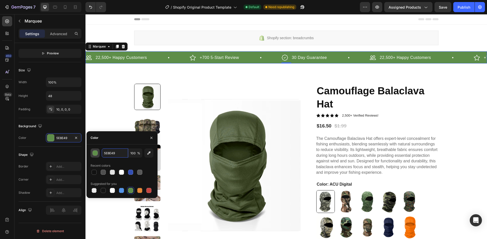
paste input "#00CF6"
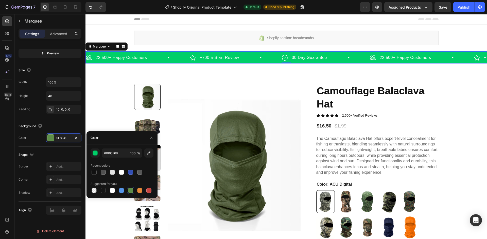
click at [116, 161] on div "#00CF69 100 % Recent colors Suggested for you" at bounding box center [121, 172] width 63 height 46
type input "00CF69"
click at [152, 140] on icon "button" at bounding box center [151, 138] width 4 height 4
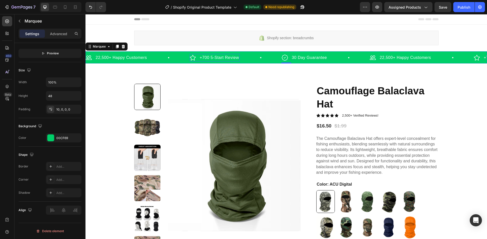
click at [205, 59] on p "+700 5-Start Review" at bounding box center [218, 58] width 39 height 6
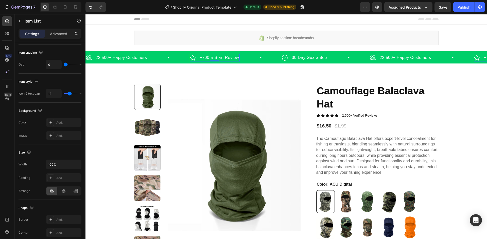
scroll to position [0, 0]
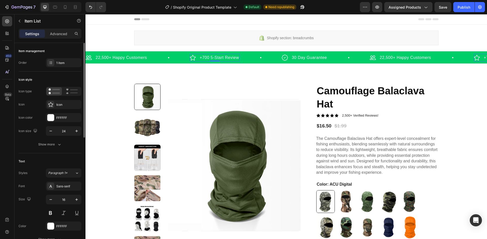
click at [195, 58] on icon at bounding box center [193, 58] width 6 height 6
click at [60, 106] on div "Icon" at bounding box center [68, 105] width 24 height 5
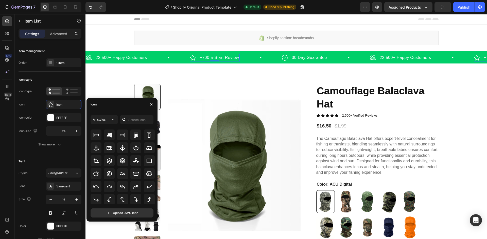
scroll to position [56, 0]
click at [151, 105] on icon "button" at bounding box center [151, 104] width 2 height 2
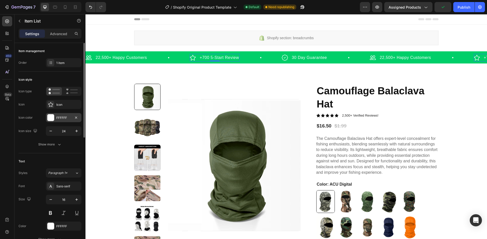
click at [68, 117] on div "FFFFFF" at bounding box center [63, 118] width 15 height 5
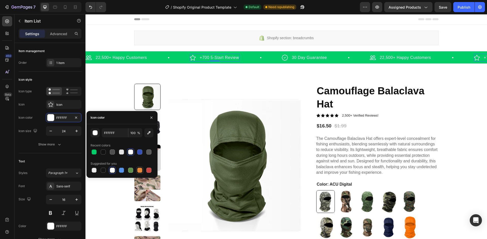
click at [137, 171] on div at bounding box center [139, 170] width 5 height 5
type input "E4893A"
click at [186, 125] on img at bounding box center [234, 165] width 132 height 163
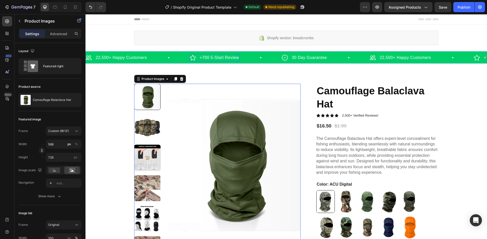
click at [216, 58] on p "+700 5-Start Review" at bounding box center [218, 58] width 39 height 6
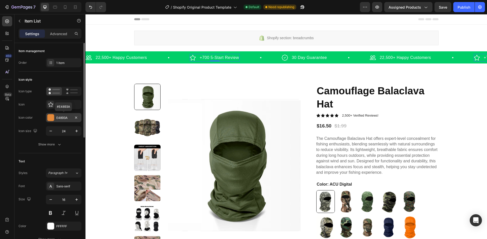
click at [69, 120] on div "E4893A" at bounding box center [63, 117] width 35 height 9
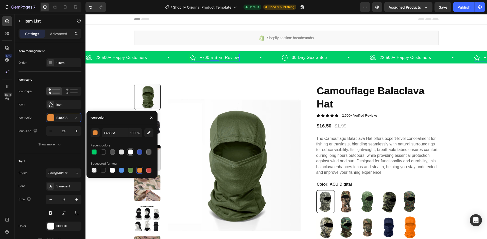
click at [130, 152] on div at bounding box center [130, 152] width 5 height 5
type input "FFFFFF"
click at [153, 117] on icon "button" at bounding box center [151, 118] width 4 height 4
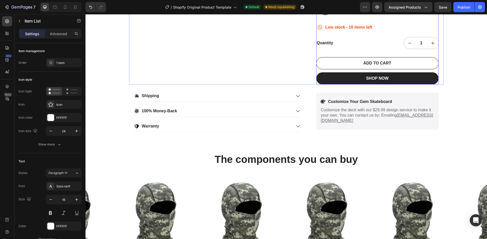
scroll to position [355, 0]
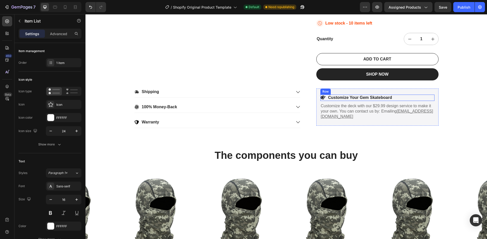
click at [401, 96] on div "Icon Customize Your Gem Skateboard Text Block Row" at bounding box center [377, 98] width 114 height 6
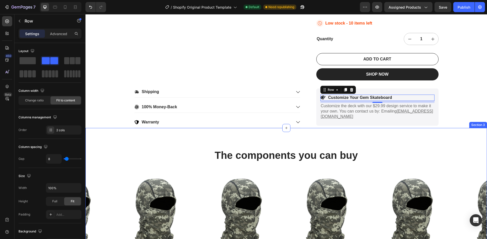
scroll to position [279, 0]
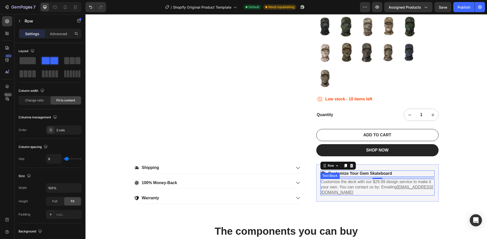
click at [401, 188] on p "Customize the deck with our $29.99 design service to make it your own. You can …" at bounding box center [377, 188] width 113 height 16
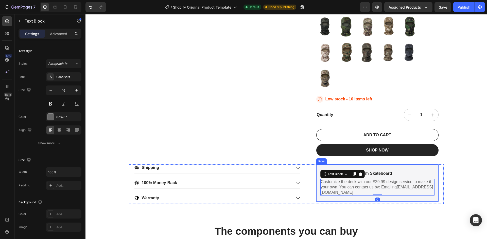
click at [395, 169] on div "Icon Customize Your Gem Skateboard Text Block Row Customize the deck with our $…" at bounding box center [377, 183] width 122 height 37
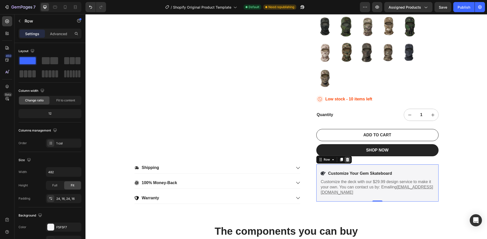
click at [348, 159] on div at bounding box center [347, 160] width 6 height 6
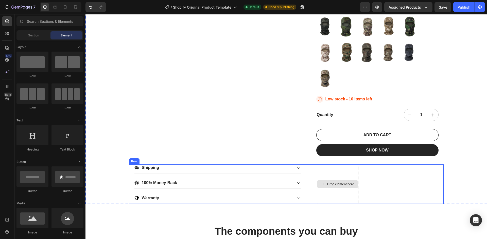
click at [344, 186] on div "Drop element here" at bounding box center [340, 184] width 27 height 4
click at [323, 184] on div "Drop element here" at bounding box center [337, 184] width 41 height 8
click at [321, 183] on icon at bounding box center [323, 184] width 4 height 4
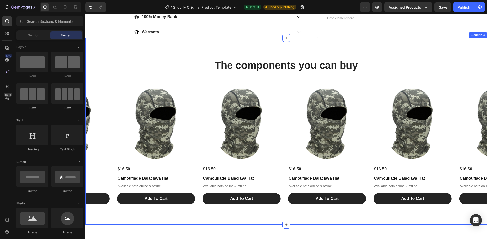
scroll to position [456, 0]
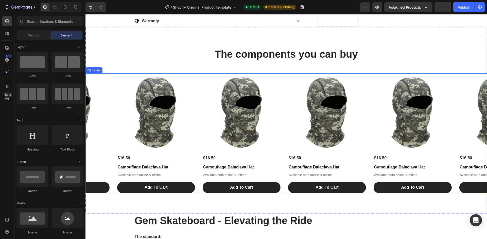
click at [281, 80] on div "Product Images $16.50 Product Price Product Price Camouflage Balaclava Hat Prod…" at bounding box center [285, 133] width 401 height 120
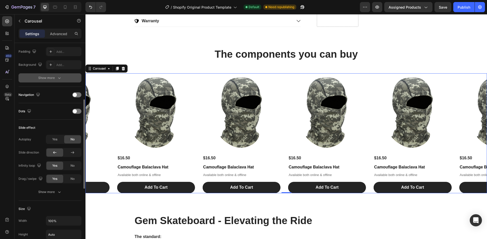
scroll to position [0, 0]
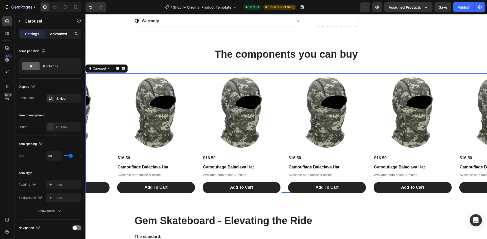
click at [61, 34] on p "Advanced" at bounding box center [58, 33] width 17 height 5
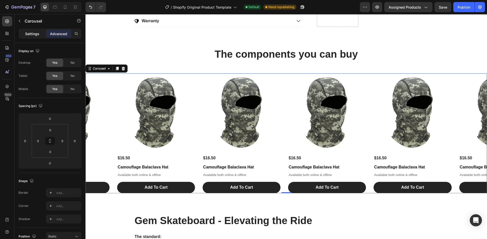
click at [39, 32] on p "Settings" at bounding box center [32, 33] width 14 height 5
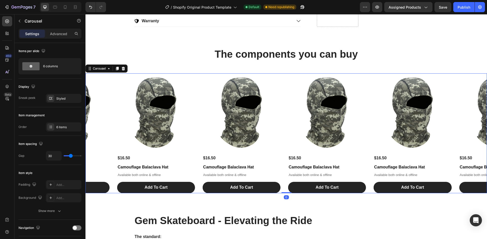
click at [34, 33] on p "Settings" at bounding box center [32, 33] width 14 height 5
click at [51, 65] on div "6 columns" at bounding box center [58, 67] width 31 height 12
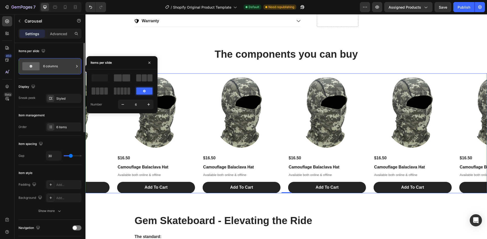
click at [51, 65] on div "6 columns" at bounding box center [58, 67] width 31 height 12
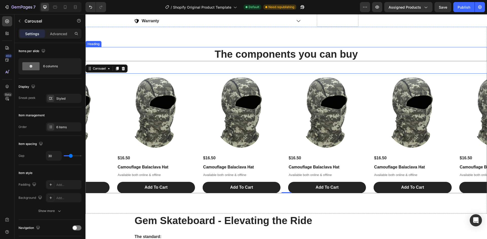
click at [251, 51] on h2 "The components you can buy" at bounding box center [285, 54] width 401 height 14
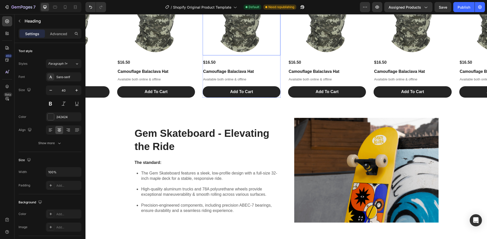
scroll to position [558, 0]
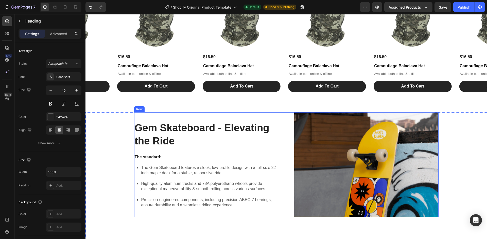
click at [247, 114] on div "Gem Skateboard - Elevating the Ride Heading The standard: Text Block The Gem Sk…" at bounding box center [206, 165] width 144 height 105
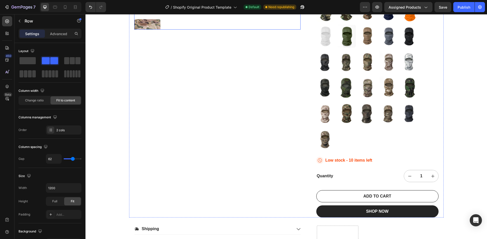
scroll to position [279, 0]
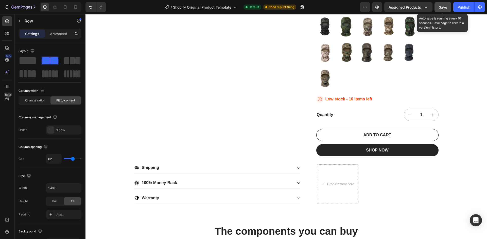
click at [442, 6] on span "Save" at bounding box center [442, 7] width 8 height 4
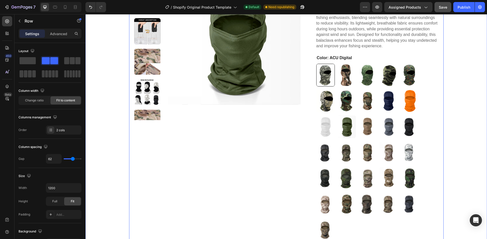
scroll to position [0, 0]
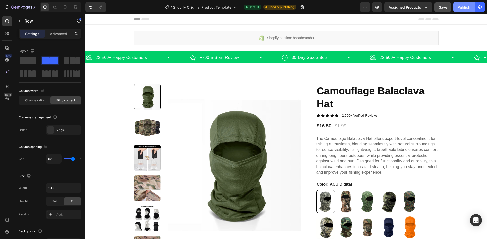
click at [464, 10] on div "Publish" at bounding box center [463, 7] width 13 height 5
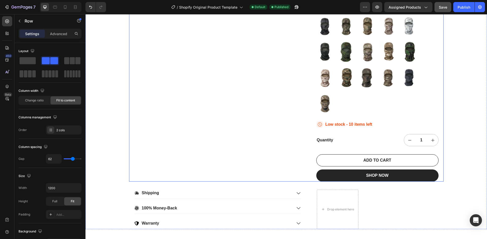
scroll to position [355, 0]
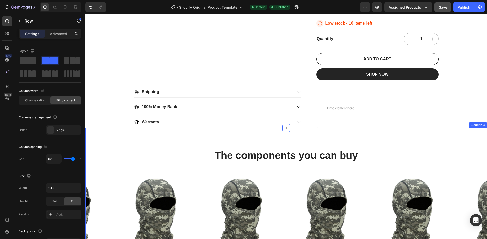
click at [230, 145] on div "The components you can buy Heading Product Images $16.50 Product Price Product …" at bounding box center [285, 221] width 401 height 187
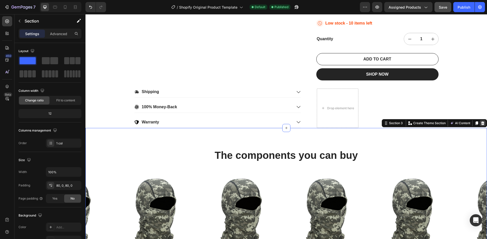
click at [481, 123] on icon at bounding box center [482, 123] width 3 height 4
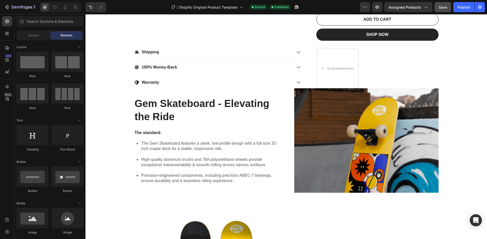
scroll to position [431, 0]
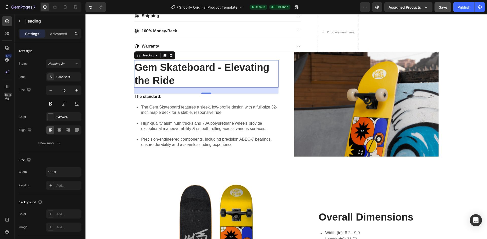
click at [268, 79] on h2 "Gem Skateboard - Elevating the Ride" at bounding box center [206, 73] width 144 height 27
click at [288, 73] on div "Gem Skateboard - Elevating the Ride Heading 24 The standard: Text Block The Gem…" at bounding box center [286, 104] width 304 height 105
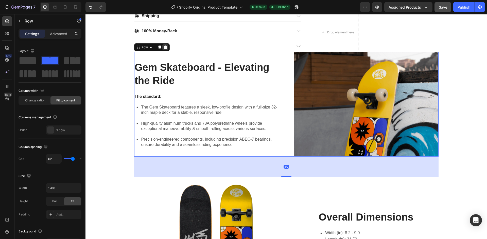
click at [162, 50] on div at bounding box center [165, 47] width 6 height 6
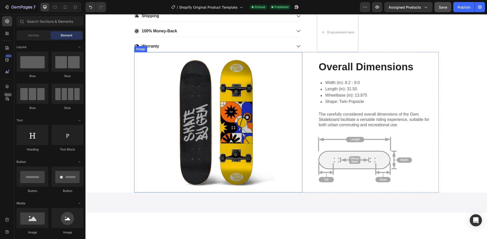
click at [283, 101] on img at bounding box center [218, 122] width 168 height 141
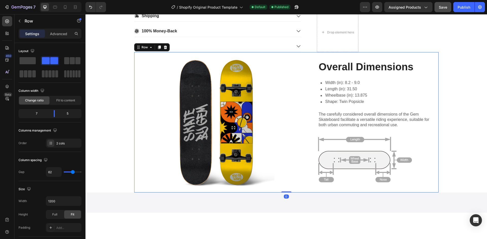
click at [308, 98] on div "Image Overall Dimensions Heading Width (in): 8.2 - 9.0 Length (in): 31.50 Wheel…" at bounding box center [286, 122] width 304 height 141
click at [162, 47] on div at bounding box center [165, 47] width 6 height 6
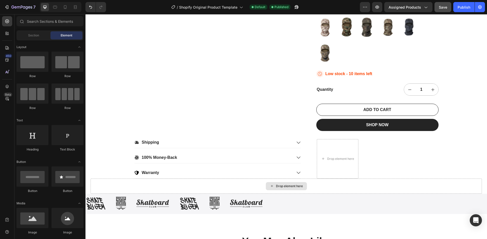
scroll to position [355, 0]
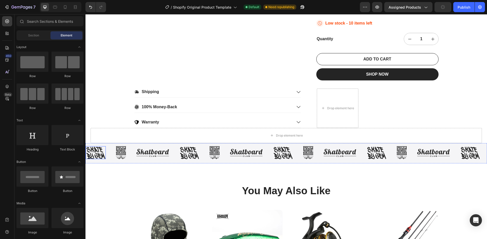
click at [91, 153] on img at bounding box center [96, 152] width 20 height 13
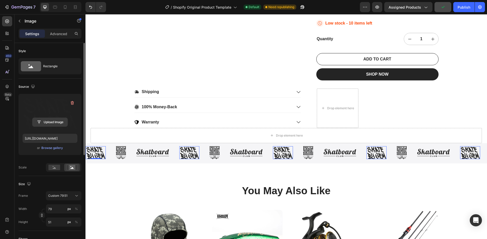
click at [53, 121] on input "file" at bounding box center [49, 122] width 35 height 9
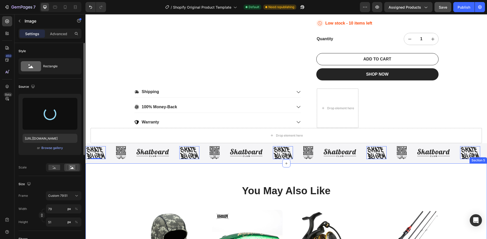
type input "https://cdn.shopify.com/s/files/1/0952/4579/5607/files/gempages_581779806601872…"
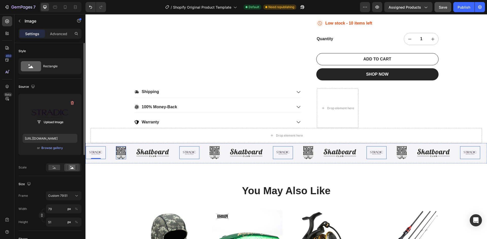
click at [118, 155] on img at bounding box center [121, 152] width 10 height 13
click at [40, 117] on label at bounding box center [50, 114] width 55 height 32
click at [40, 118] on input "file" at bounding box center [49, 122] width 35 height 9
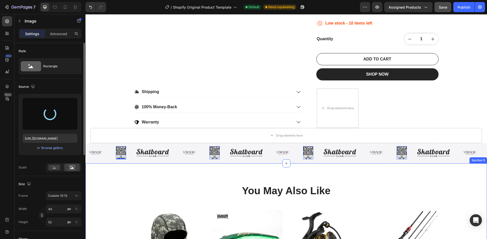
type input "https://cdn.shopify.com/s/files/1/0952/4579/5607/files/gempages_581779806601872…"
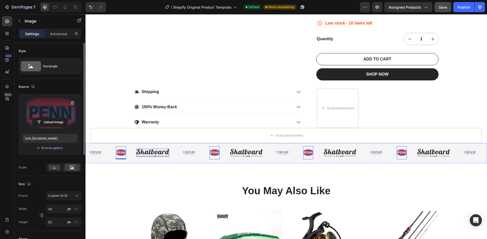
click at [157, 153] on img at bounding box center [152, 153] width 33 height 8
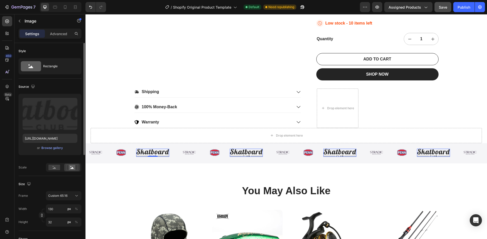
click at [163, 154] on img at bounding box center [152, 153] width 33 height 8
click at [58, 122] on input "file" at bounding box center [49, 122] width 35 height 9
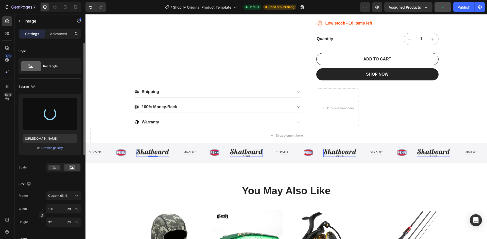
type input "https://cdn.shopify.com/s/files/1/0952/4579/5607/files/gempages_581779806601872…"
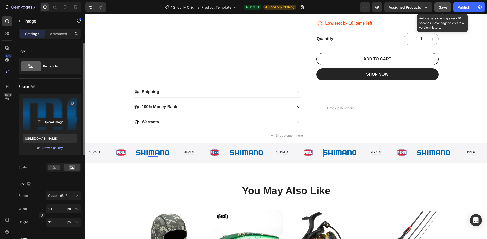
click at [442, 9] on div "Save" at bounding box center [442, 7] width 8 height 5
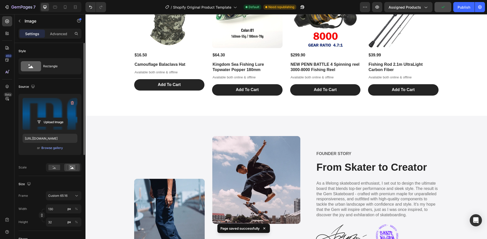
scroll to position [608, 0]
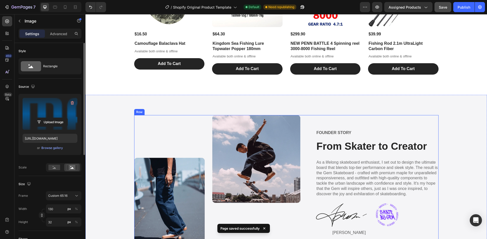
click at [387, 122] on div "FOUNDER STORY Text Block From Skater to Creator Heading As a lifelong skateboar…" at bounding box center [377, 186] width 122 height 142
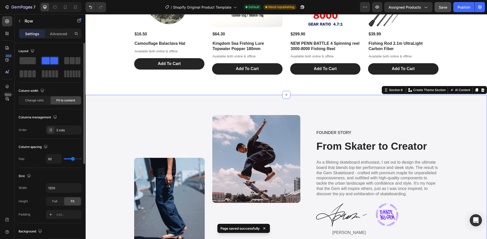
click at [383, 112] on div "Image FOUNDER STORY Text Block From Skater to Creator Heading As a lifelong ska…" at bounding box center [285, 186] width 401 height 182
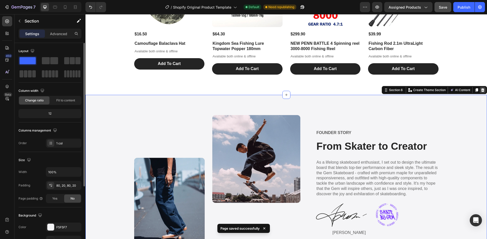
click at [480, 91] on icon at bounding box center [482, 90] width 4 height 4
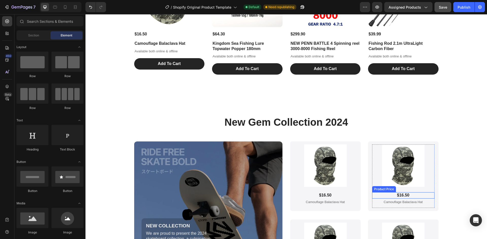
scroll to position [684, 0]
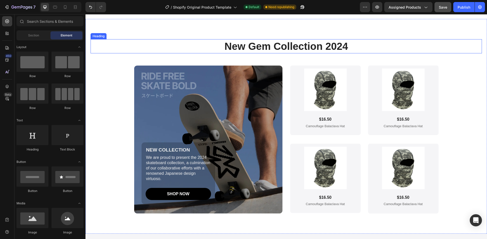
click at [375, 40] on h2 "New Gem Collection 2024" at bounding box center [285, 46] width 391 height 14
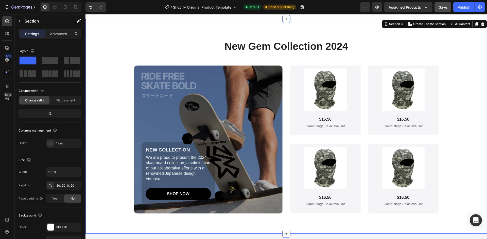
click at [375, 31] on div "New Gem Collection 2024 Heading NEW COLLECTION Text Block We are proud to prese…" at bounding box center [285, 126] width 401 height 215
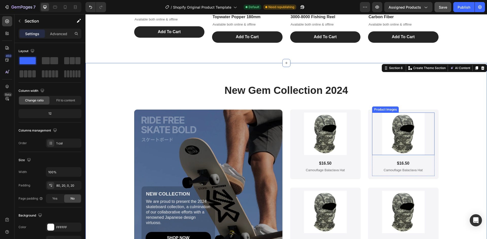
scroll to position [634, 0]
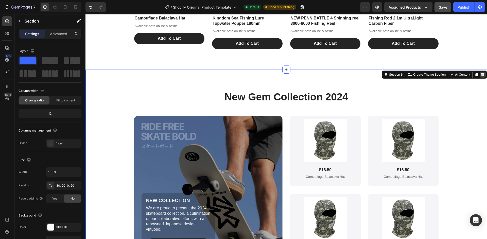
click at [480, 75] on icon at bounding box center [482, 75] width 4 height 4
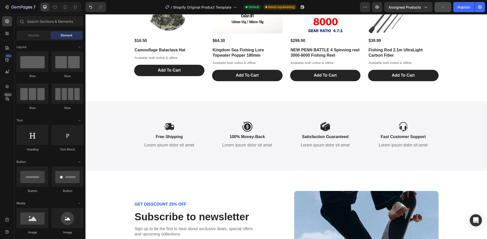
scroll to position [608, 0]
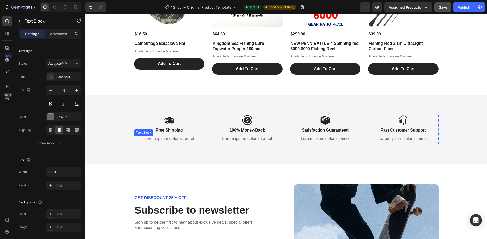
click at [183, 139] on p "Lorem ipsum dolor sit amet" at bounding box center [169, 138] width 69 height 5
click at [173, 133] on icon at bounding box center [173, 131] width 3 height 4
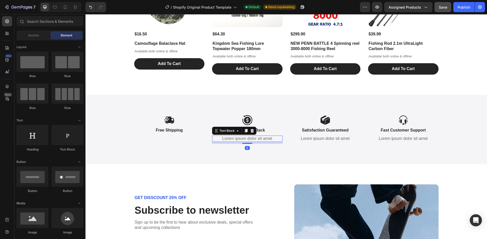
click at [247, 142] on div "Lorem ipsum dolor sit amet" at bounding box center [247, 139] width 70 height 6
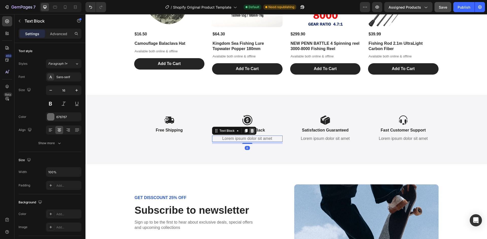
click at [250, 132] on icon at bounding box center [252, 131] width 4 height 4
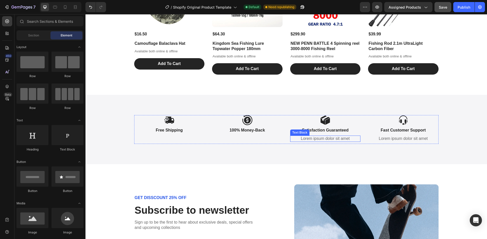
click at [311, 136] on div "Lorem ipsum dolor sit amet" at bounding box center [325, 139] width 70 height 6
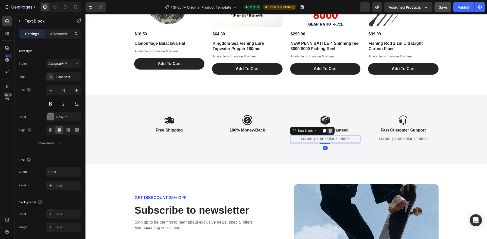
click at [328, 133] on icon at bounding box center [329, 131] width 3 height 4
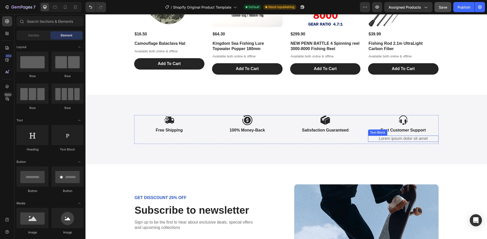
click at [403, 139] on p "Lorem ipsum dolor sit amet" at bounding box center [402, 138] width 69 height 5
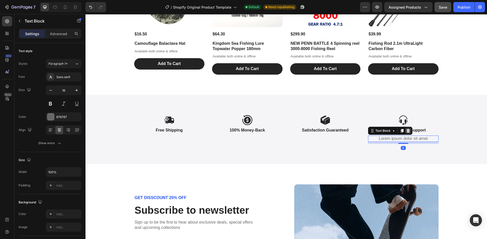
click at [406, 132] on icon at bounding box center [407, 131] width 3 height 4
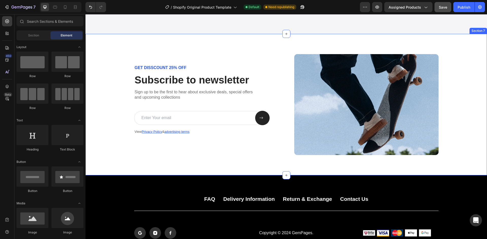
scroll to position [760, 0]
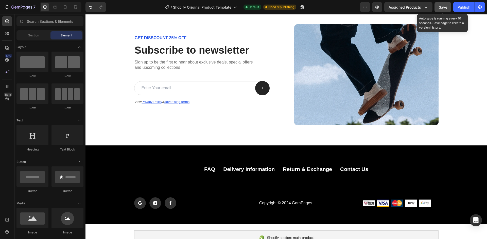
click at [451, 7] on button "Save" at bounding box center [442, 7] width 17 height 10
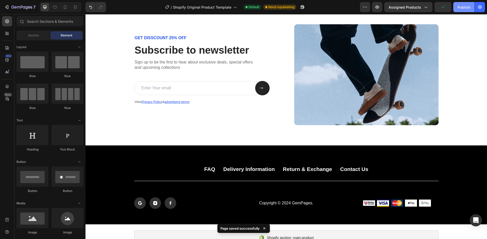
click at [463, 10] on div "Publish" at bounding box center [463, 7] width 13 height 5
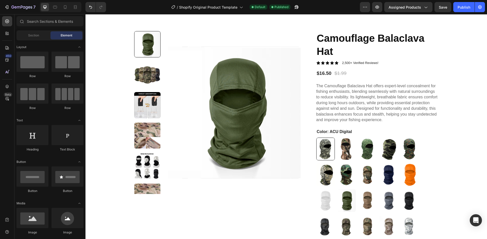
scroll to position [0, 0]
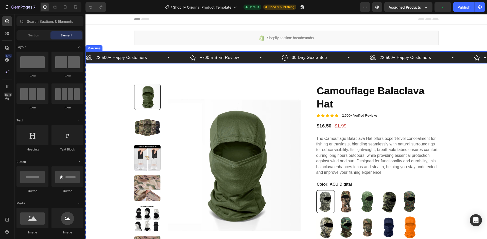
click at [180, 58] on div "22,500+ Happy Customers Item List" at bounding box center [138, 58] width 104 height 8
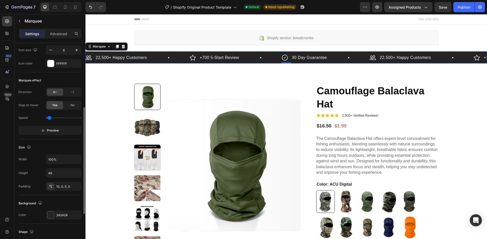
scroll to position [204, 0]
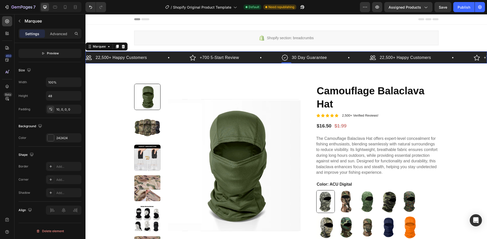
click at [151, 57] on div "22,500+ Happy Customers Item List" at bounding box center [138, 58] width 104 height 8
click at [352, 58] on div "30 Day Guarantee Item List" at bounding box center [326, 58] width 88 height 8
click at [59, 138] on div "242424" at bounding box center [63, 138] width 15 height 5
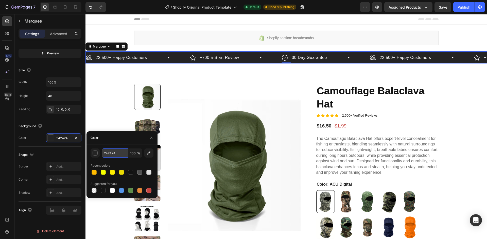
click at [119, 155] on input "242424" at bounding box center [115, 153] width 26 height 9
paste input "00CF69"
type input "00CF69"
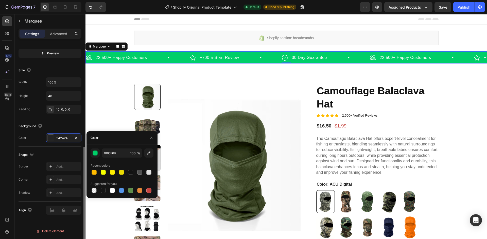
click at [66, 124] on div "Background" at bounding box center [50, 126] width 63 height 8
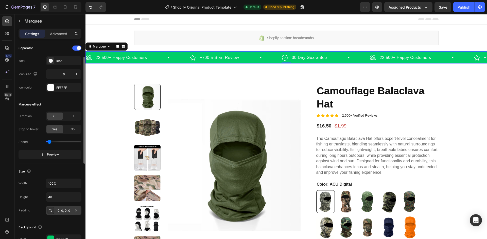
scroll to position [77, 0]
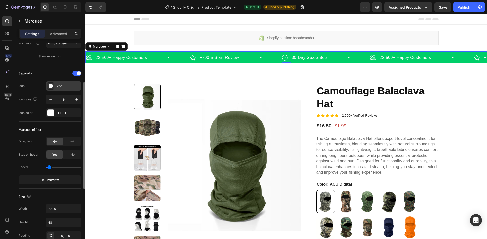
click at [65, 87] on div "Icon" at bounding box center [68, 86] width 24 height 5
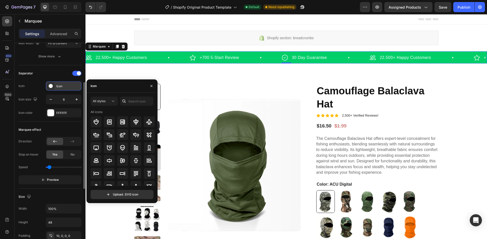
click at [65, 87] on div "Icon" at bounding box center [68, 86] width 24 height 5
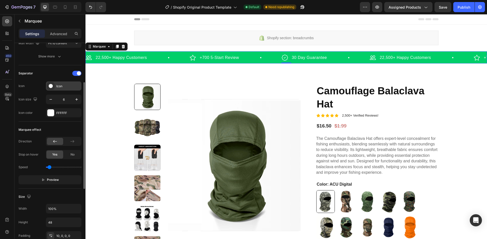
click at [52, 87] on icon at bounding box center [51, 86] width 4 height 4
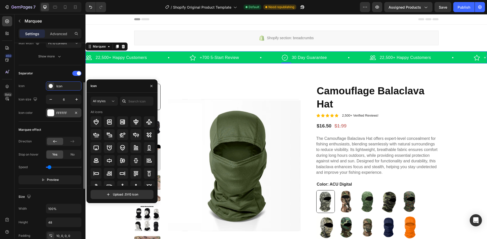
click at [60, 113] on div "FFFFFF" at bounding box center [63, 113] width 15 height 5
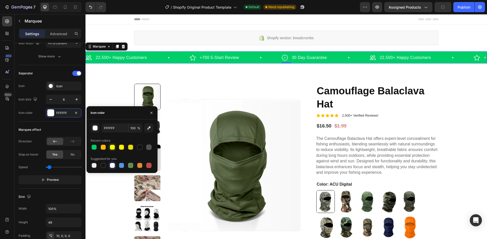
click at [109, 146] on div at bounding box center [112, 147] width 7 height 7
click at [112, 146] on div at bounding box center [112, 147] width 5 height 5
click at [134, 147] on div at bounding box center [130, 147] width 7 height 7
click at [104, 166] on div at bounding box center [103, 165] width 5 height 5
type input "151515"
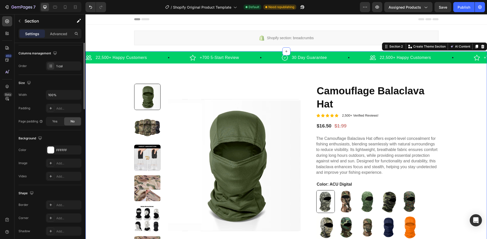
scroll to position [0, 0]
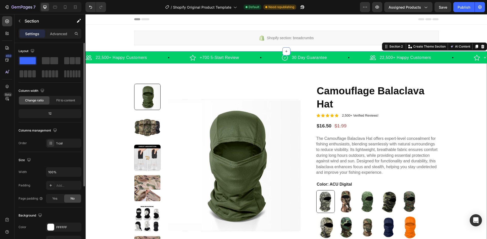
click at [451, 8] on div "Preview Assigned Products Save Publish" at bounding box center [422, 7] width 125 height 10
click at [448, 8] on button "Save" at bounding box center [442, 7] width 17 height 10
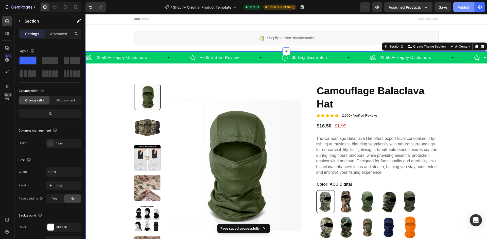
click at [463, 8] on div "Publish" at bounding box center [463, 7] width 13 height 5
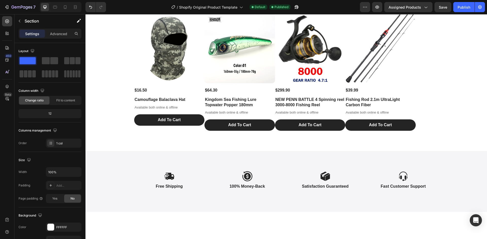
scroll to position [471, 0]
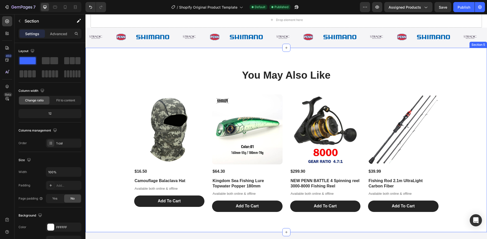
click at [331, 85] on div "You May Also Like Heading Product Images $16.50 Product Price Product Price Cam…" at bounding box center [285, 140] width 391 height 144
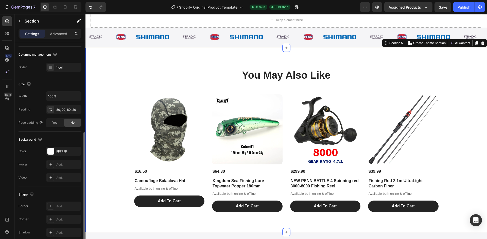
scroll to position [98, 0]
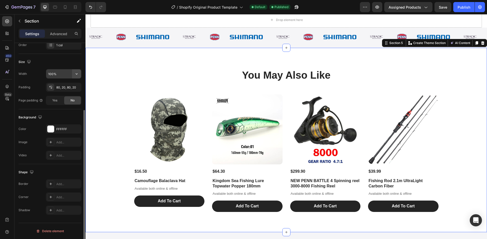
click at [77, 76] on icon "button" at bounding box center [76, 73] width 5 height 5
click at [63, 94] on div "Default 1200px" at bounding box center [59, 97] width 42 height 10
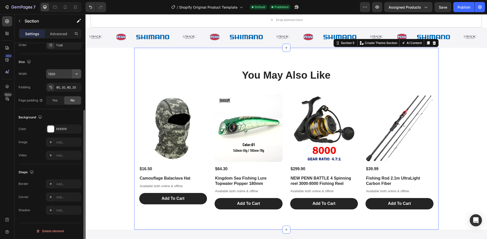
click at [77, 75] on icon "button" at bounding box center [76, 73] width 5 height 5
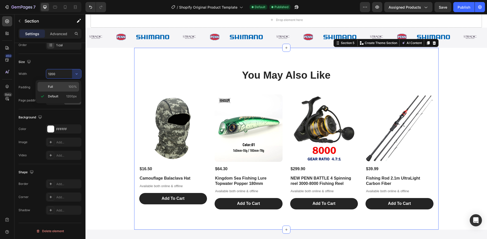
click at [66, 87] on p "Full 100%" at bounding box center [62, 87] width 29 height 5
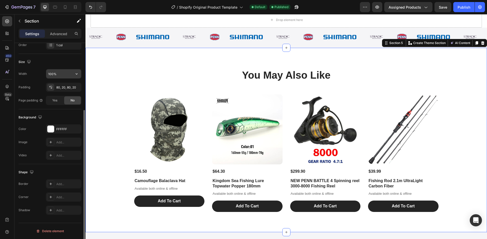
click at [78, 76] on icon "button" at bounding box center [76, 73] width 5 height 5
click at [67, 96] on span "1200px" at bounding box center [71, 96] width 11 height 5
type input "1200"
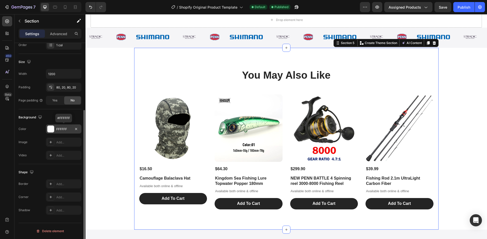
click at [58, 132] on div "FFFFFF" at bounding box center [63, 129] width 35 height 9
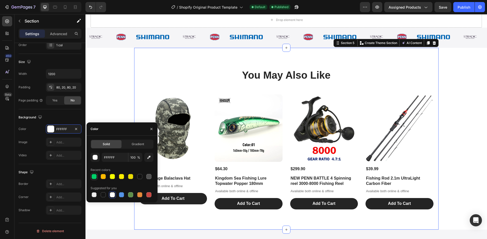
click at [95, 178] on div at bounding box center [93, 176] width 5 height 5
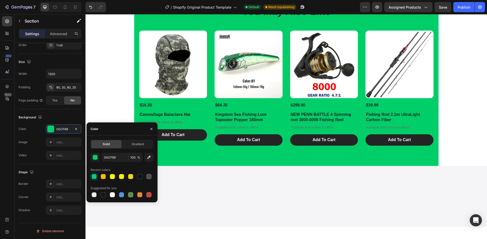
scroll to position [456, 0]
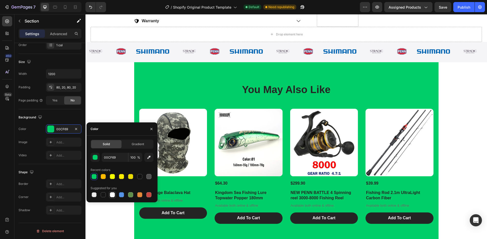
click at [113, 196] on div at bounding box center [112, 195] width 5 height 5
type input "FFFFFF"
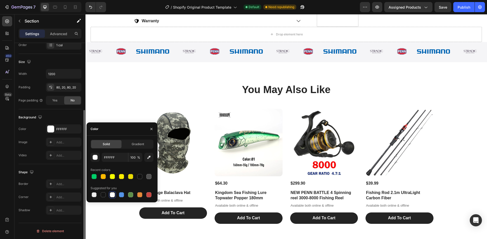
click at [35, 140] on div "Image Add..." at bounding box center [50, 142] width 63 height 9
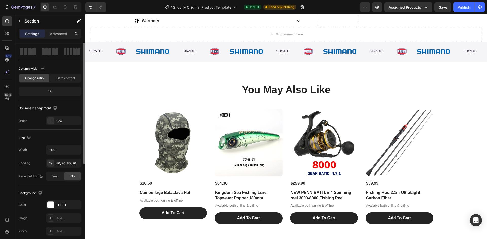
scroll to position [0, 0]
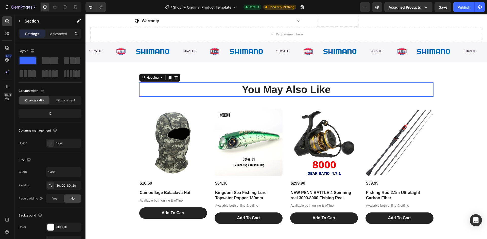
click at [322, 87] on h2 "You May Also Like" at bounding box center [286, 90] width 294 height 14
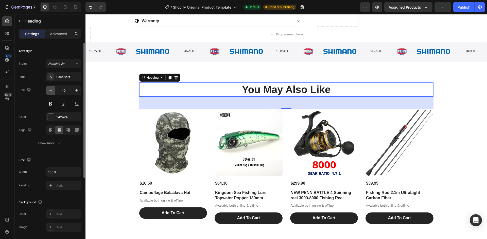
click at [52, 91] on icon "button" at bounding box center [50, 90] width 5 height 5
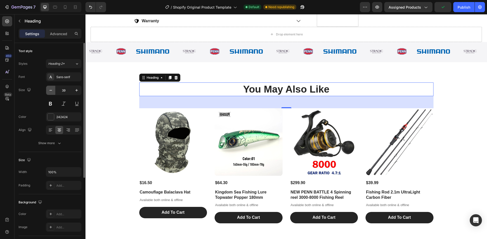
click at [52, 91] on icon "button" at bounding box center [50, 90] width 5 height 5
type input "36"
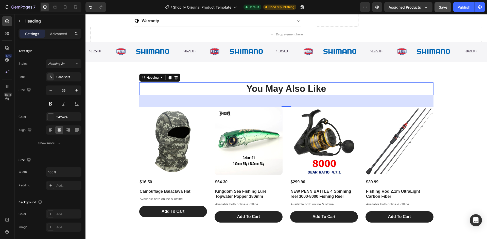
click at [441, 7] on span "Save" at bounding box center [442, 7] width 8 height 4
click at [465, 9] on div "Publish" at bounding box center [463, 7] width 13 height 5
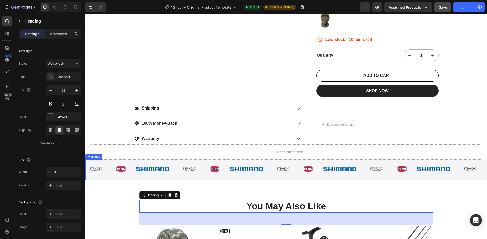
scroll to position [304, 0]
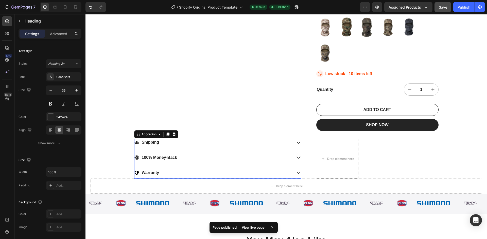
click at [297, 142] on icon at bounding box center [298, 143] width 5 height 5
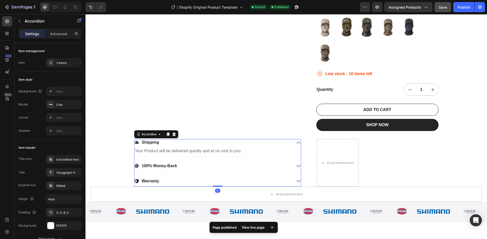
click at [297, 142] on icon at bounding box center [298, 143] width 4 height 2
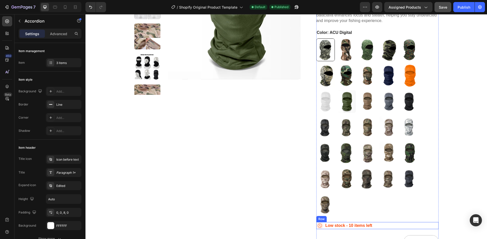
scroll to position [0, 0]
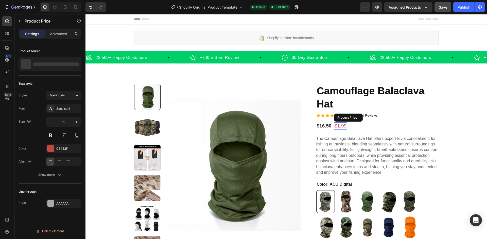
click at [336, 126] on div "$1.99" at bounding box center [340, 126] width 13 height 7
click at [339, 125] on div "$1.99" at bounding box center [340, 126] width 13 height 7
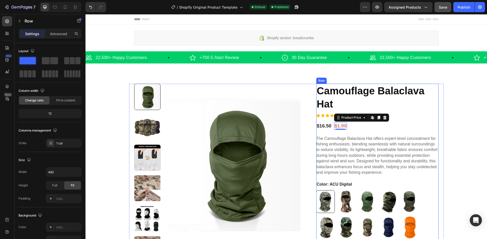
click at [340, 125] on div "$1.99" at bounding box center [340, 126] width 13 height 7
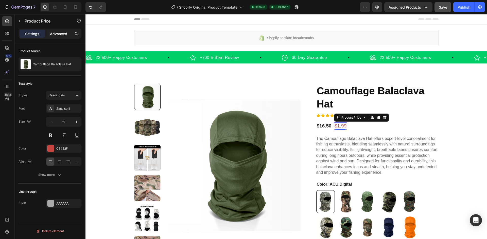
click at [51, 34] on p "Advanced" at bounding box center [58, 33] width 17 height 5
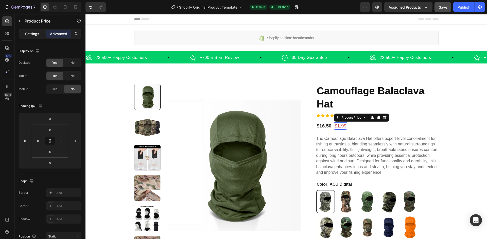
click at [31, 35] on p "Settings" at bounding box center [32, 33] width 14 height 5
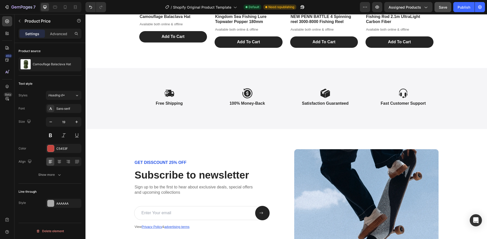
scroll to position [684, 0]
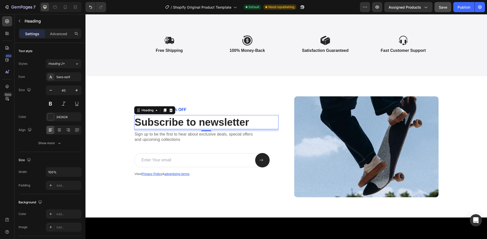
click at [269, 126] on h2 "Subscribe to newsletter" at bounding box center [206, 122] width 144 height 14
click at [271, 98] on div "GET DISSCOUNT 25% OFF Text Block Subscribe to newsletter Heading 8 Sign up to b…" at bounding box center [206, 147] width 144 height 101
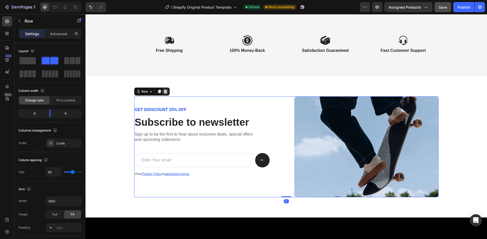
click at [163, 92] on icon at bounding box center [165, 92] width 4 height 4
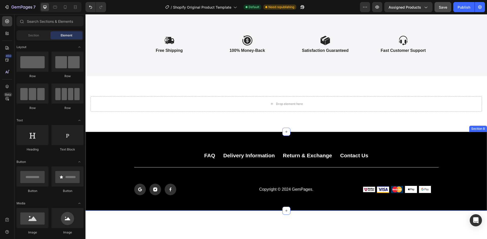
click at [204, 144] on div "FAQ Button Delivery Information Button Return & Exchange Button Contact Us Butt…" at bounding box center [285, 171] width 401 height 79
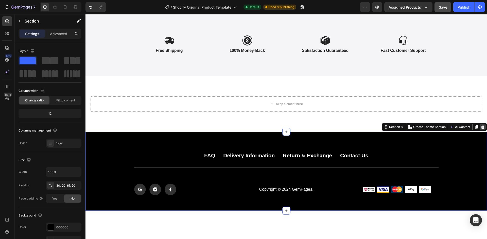
click at [481, 128] on icon at bounding box center [482, 127] width 3 height 4
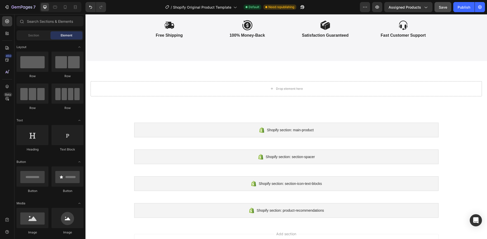
scroll to position [593, 0]
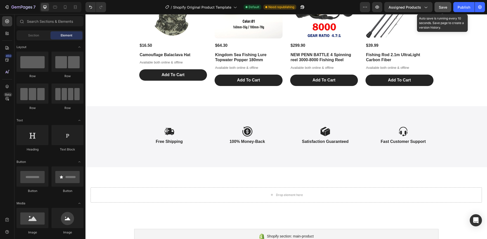
click at [449, 8] on button "Save" at bounding box center [442, 7] width 17 height 10
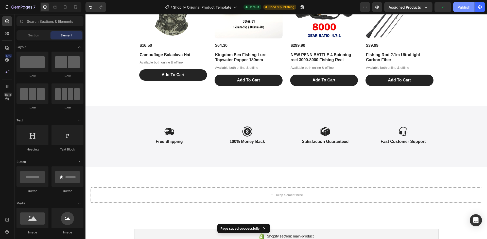
click at [463, 9] on div "Publish" at bounding box center [463, 7] width 13 height 5
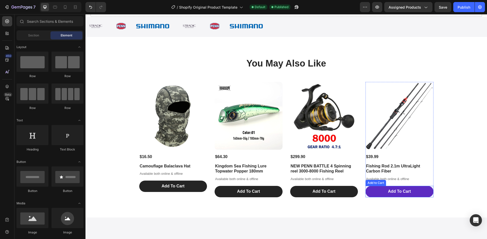
scroll to position [329, 0]
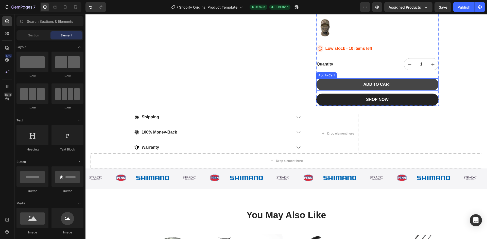
click at [355, 84] on button "ADD TO CART" at bounding box center [377, 85] width 122 height 12
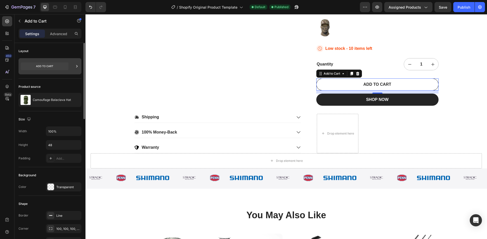
click at [78, 66] on icon at bounding box center [76, 66] width 5 height 5
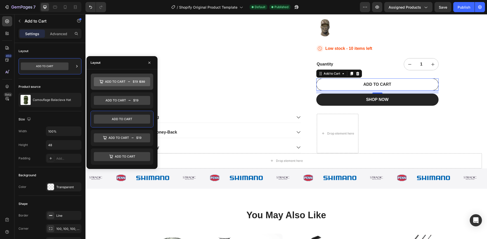
click at [121, 81] on icon at bounding box center [122, 81] width 56 height 9
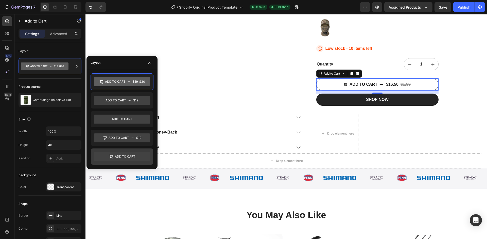
click at [128, 155] on icon at bounding box center [122, 156] width 56 height 9
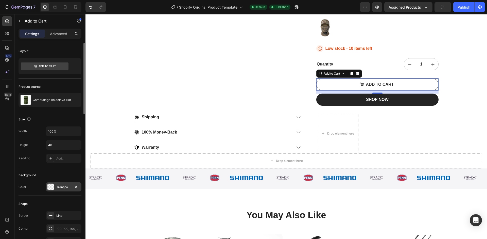
click at [68, 187] on div "Transparent" at bounding box center [63, 187] width 15 height 5
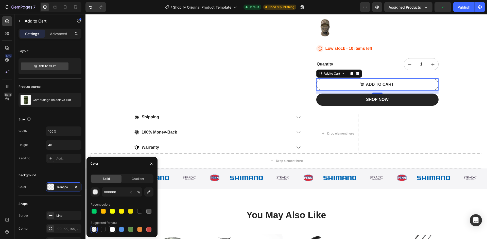
click at [112, 230] on div at bounding box center [112, 229] width 5 height 5
type input "FFFFFF"
type input "100"
click at [57, 204] on div "Shape" at bounding box center [50, 204] width 63 height 8
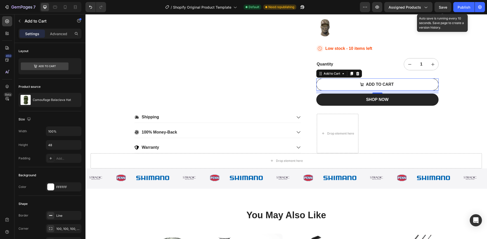
click at [446, 7] on span "Save" at bounding box center [442, 7] width 8 height 4
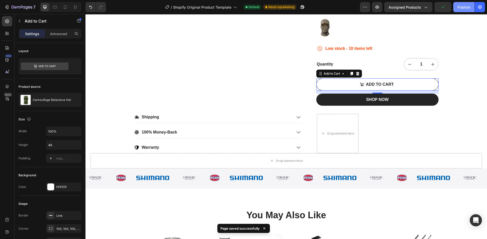
click at [471, 9] on button "Publish" at bounding box center [463, 7] width 21 height 10
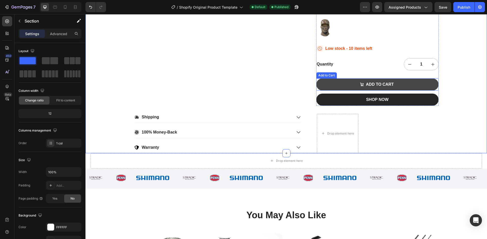
click at [414, 86] on button "ADD TO CART" at bounding box center [377, 85] width 122 height 12
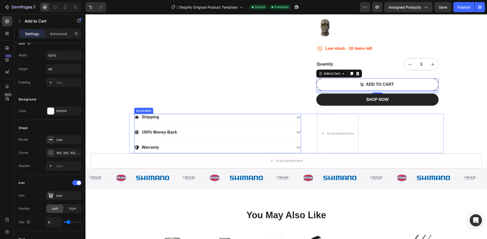
scroll to position [279, 0]
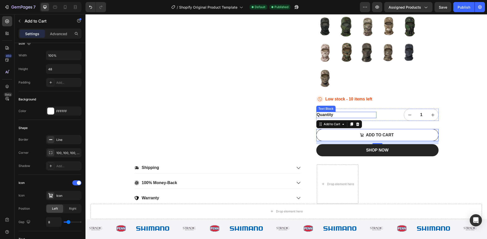
click at [372, 117] on div "Quantity" at bounding box center [346, 115] width 60 height 6
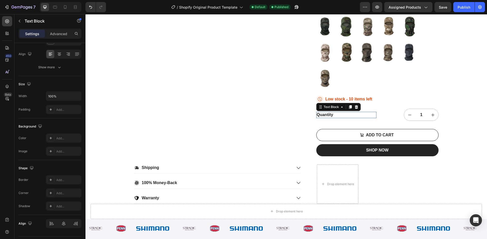
scroll to position [0, 0]
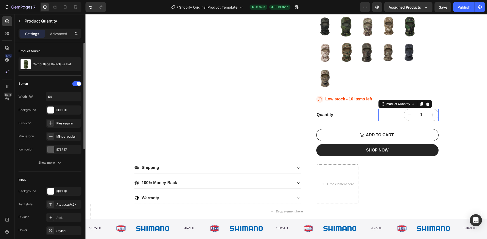
click at [392, 115] on div "1" at bounding box center [408, 115] width 60 height 12
click at [407, 126] on div "0" at bounding box center [407, 125] width 5 height 4
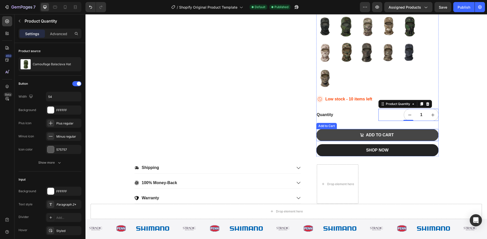
click at [333, 136] on button "ADD TO CART" at bounding box center [377, 135] width 122 height 12
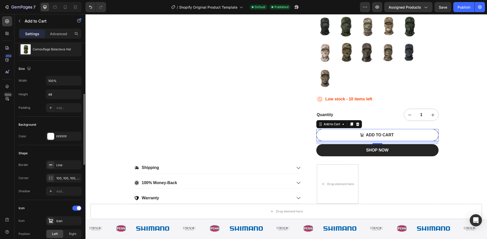
scroll to position [76, 0]
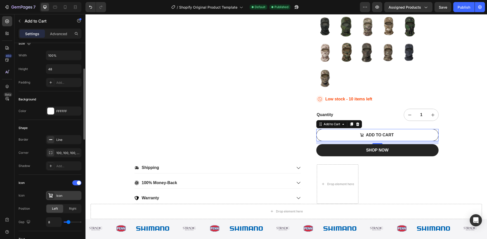
click at [63, 198] on div "Icon" at bounding box center [68, 196] width 24 height 5
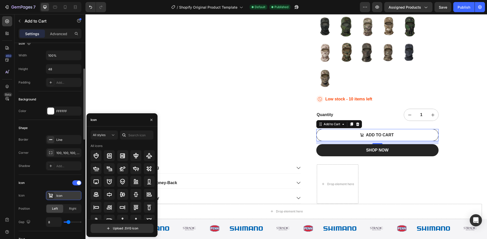
click at [63, 198] on div "Icon" at bounding box center [68, 196] width 24 height 5
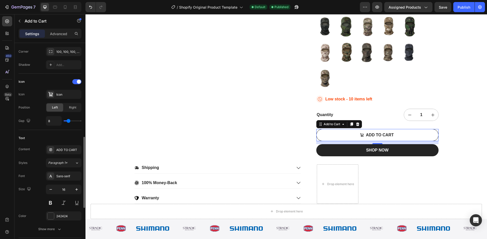
scroll to position [203, 0]
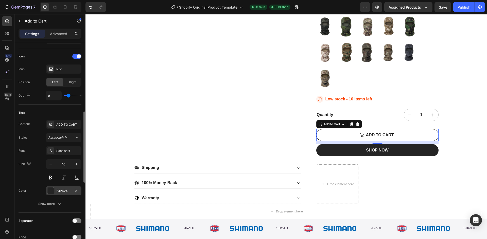
click at [60, 192] on div "242424" at bounding box center [63, 191] width 15 height 5
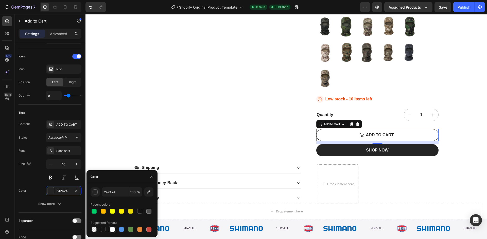
click at [113, 230] on div at bounding box center [112, 229] width 5 height 5
click at [448, 7] on button "Save" at bounding box center [442, 7] width 17 height 10
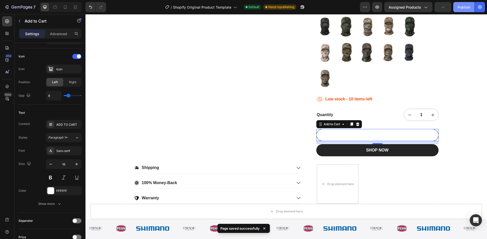
click at [462, 8] on div "Publish" at bounding box center [463, 7] width 13 height 5
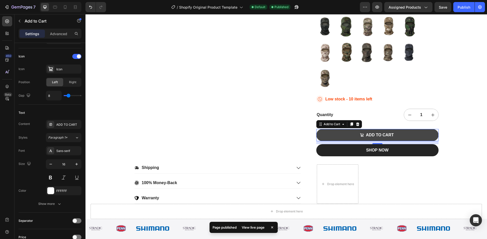
click at [407, 139] on button "ADD TO CART" at bounding box center [377, 135] width 122 height 12
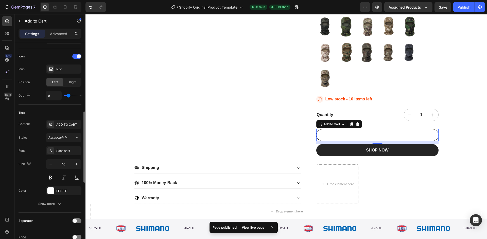
scroll to position [228, 0]
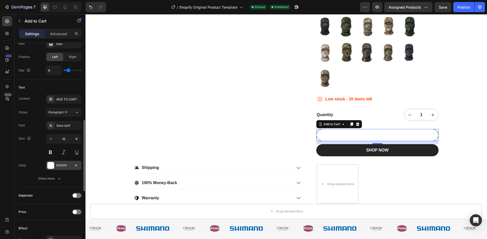
click at [65, 170] on div "FFFFFF" at bounding box center [63, 165] width 35 height 9
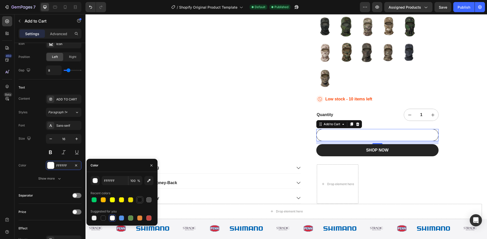
click at [142, 201] on div at bounding box center [139, 200] width 5 height 5
click at [111, 219] on div at bounding box center [112, 218] width 5 height 5
type input "FFFFFF"
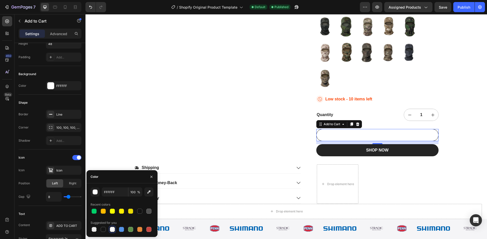
scroll to position [0, 0]
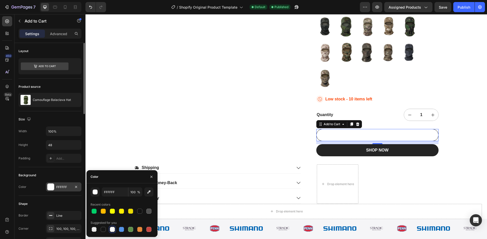
click at [60, 185] on div "FFFFFF" at bounding box center [63, 187] width 15 height 5
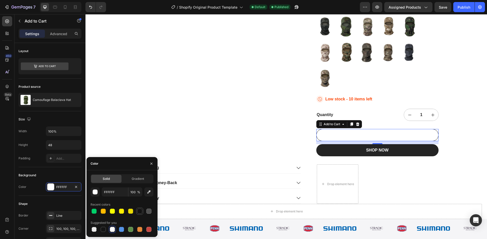
click at [141, 213] on div at bounding box center [139, 211] width 5 height 5
type input "121212"
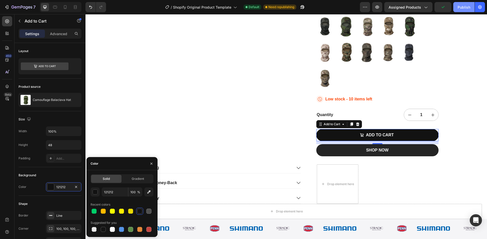
click at [466, 7] on div "Publish" at bounding box center [463, 7] width 13 height 5
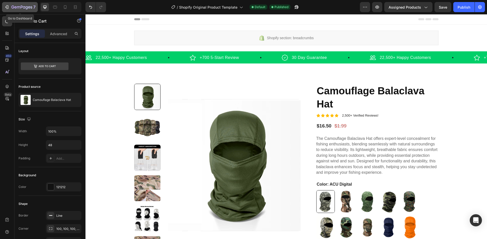
click at [19, 9] on icon "button" at bounding box center [21, 7] width 21 height 4
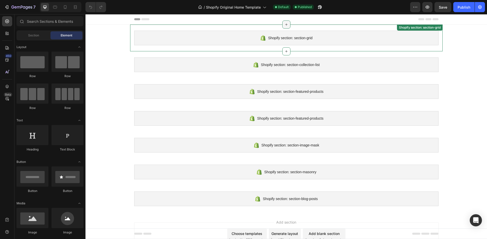
click at [284, 27] on div at bounding box center [286, 25] width 8 height 8
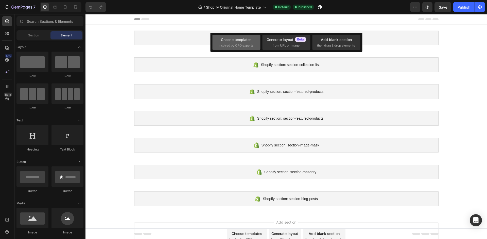
click at [245, 46] on span "inspired by CRO experts" at bounding box center [235, 45] width 35 height 5
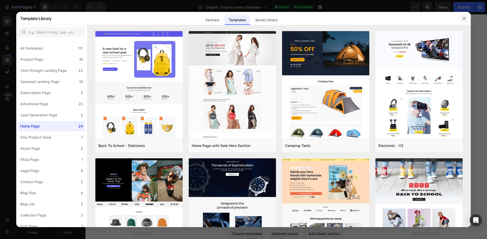
click at [464, 19] on icon "button" at bounding box center [463, 18] width 3 height 3
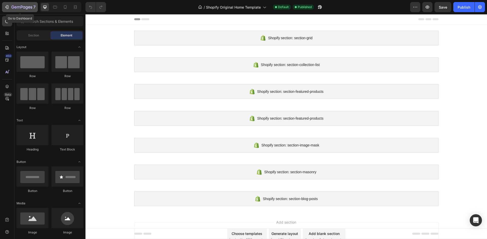
click at [11, 6] on div "7" at bounding box center [19, 7] width 31 height 6
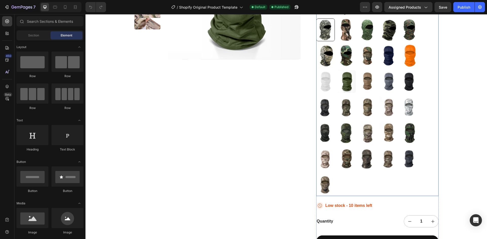
scroll to position [253, 0]
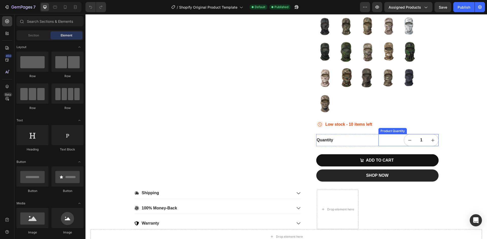
click at [418, 140] on input "1" at bounding box center [420, 141] width 11 height 12
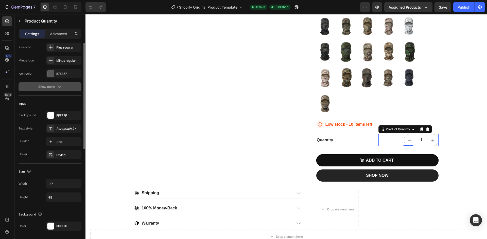
scroll to position [0, 0]
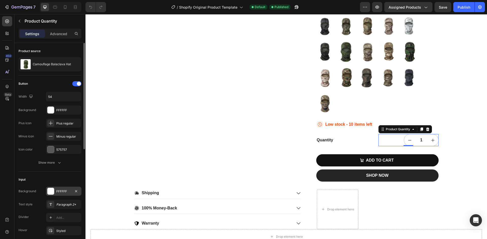
click at [67, 190] on div "FFFFFF" at bounding box center [63, 192] width 15 height 5
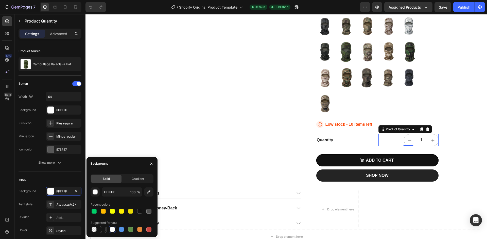
click at [104, 229] on div at bounding box center [103, 229] width 5 height 5
click at [114, 229] on div at bounding box center [112, 229] width 5 height 5
type input "FFFFFF"
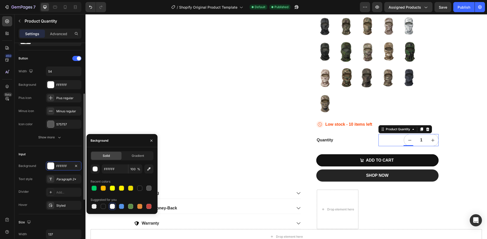
scroll to position [51, 0]
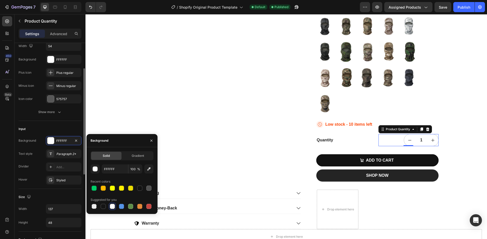
click at [40, 190] on div "Size Width 137 Height 48" at bounding box center [50, 210] width 63 height 43
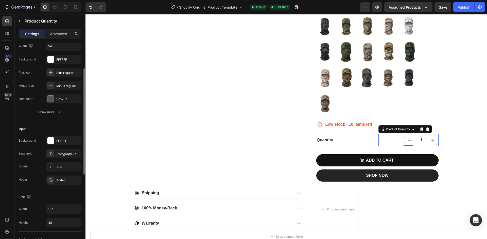
scroll to position [101, 0]
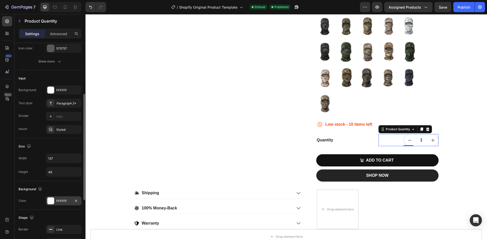
click at [66, 201] on div "FFFFFF" at bounding box center [63, 201] width 15 height 5
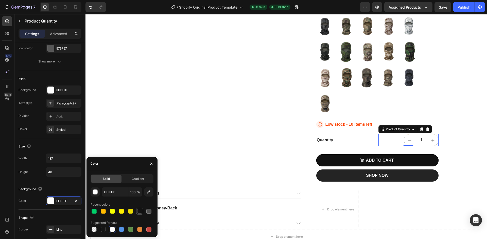
click at [140, 213] on div at bounding box center [139, 211] width 5 height 5
click at [112, 229] on div at bounding box center [112, 229] width 5 height 5
type input "FFFFFF"
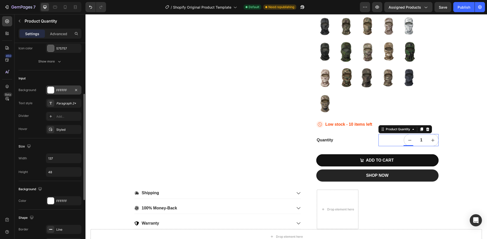
click at [61, 93] on div "FFFFFF" at bounding box center [63, 90] width 35 height 9
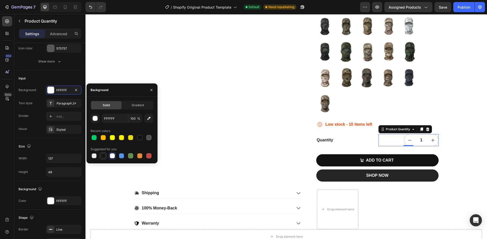
click at [106, 157] on div at bounding box center [103, 156] width 7 height 7
click at [59, 88] on div "151515" at bounding box center [63, 90] width 15 height 5
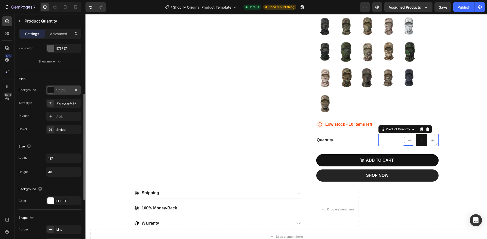
click at [58, 88] on div "151515" at bounding box center [63, 90] width 35 height 9
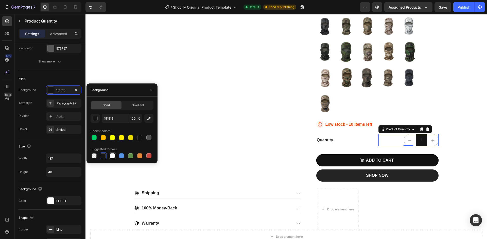
click at [111, 157] on div at bounding box center [112, 156] width 5 height 5
type input "FFFFFF"
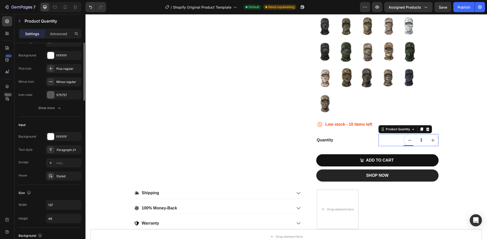
scroll to position [4, 0]
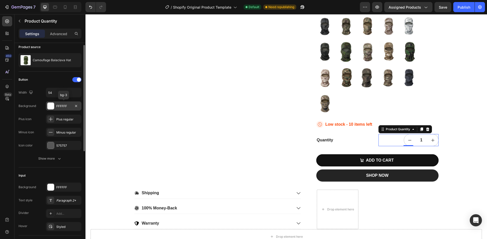
click at [63, 106] on div "FFFFFF" at bounding box center [63, 106] width 15 height 5
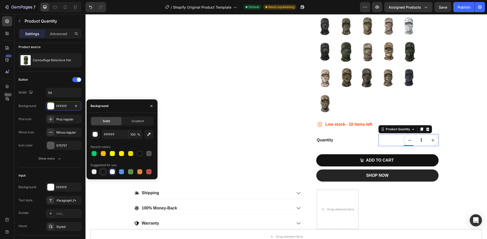
click at [104, 173] on div at bounding box center [103, 172] width 5 height 5
type input "151515"
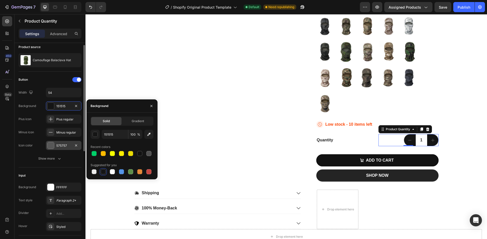
click at [73, 148] on div at bounding box center [76, 146] width 6 height 6
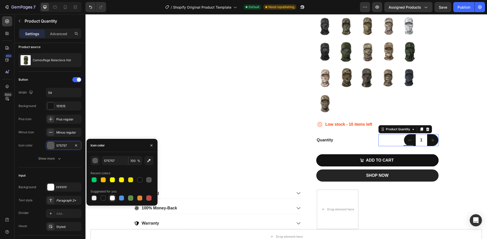
click at [114, 196] on div at bounding box center [112, 198] width 6 height 6
type input "FFFFFF"
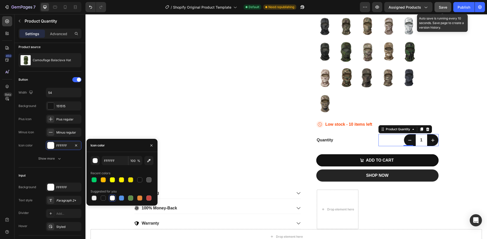
click at [448, 7] on button "Save" at bounding box center [442, 7] width 17 height 10
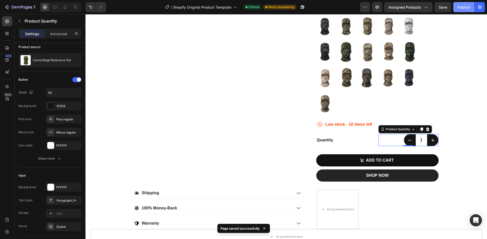
click at [463, 8] on div "Publish" at bounding box center [463, 7] width 13 height 5
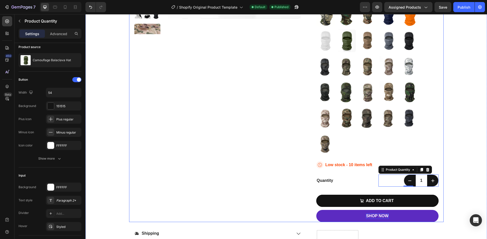
scroll to position [279, 0]
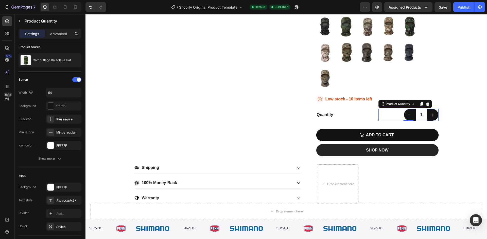
click at [418, 116] on input "1" at bounding box center [420, 115] width 11 height 12
click at [79, 78] on span at bounding box center [79, 80] width 4 height 4
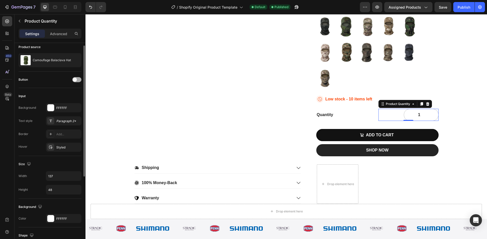
click at [79, 78] on div at bounding box center [76, 79] width 9 height 5
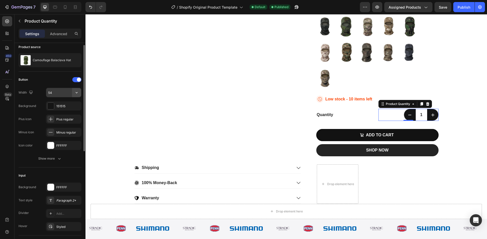
click at [76, 94] on icon "button" at bounding box center [76, 92] width 5 height 5
click at [60, 106] on p "Full 100%" at bounding box center [62, 105] width 29 height 5
type input "100%"
click at [62, 95] on input "100%" at bounding box center [63, 92] width 35 height 9
click at [72, 91] on button "button" at bounding box center [76, 92] width 9 height 9
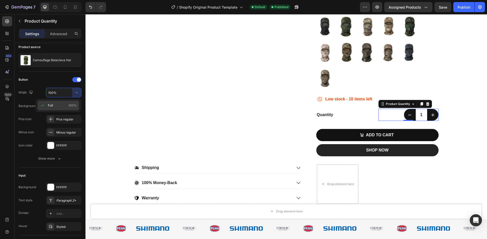
click at [68, 105] on p "Full 100%" at bounding box center [62, 105] width 29 height 5
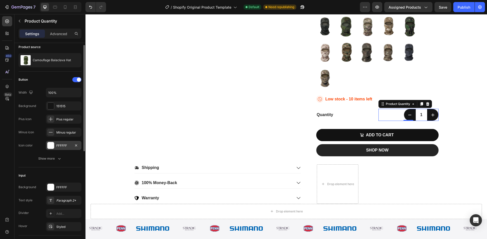
click at [67, 141] on div "FFFFFF" at bounding box center [63, 145] width 35 height 9
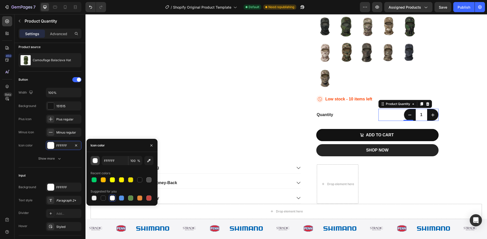
click at [97, 161] on div "button" at bounding box center [95, 161] width 5 height 5
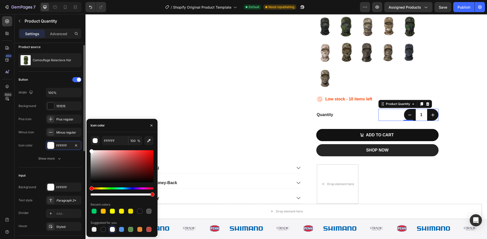
click at [57, 176] on div "Input" at bounding box center [50, 176] width 63 height 8
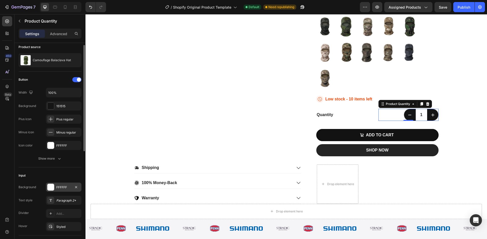
click at [61, 187] on div "FFFFFF" at bounding box center [63, 188] width 15 height 5
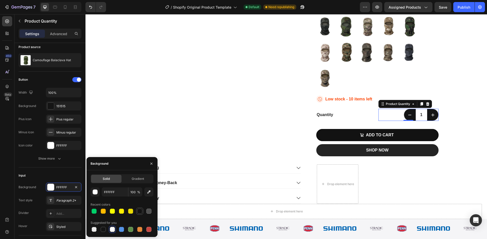
click at [138, 212] on div at bounding box center [139, 211] width 5 height 5
type input "121212"
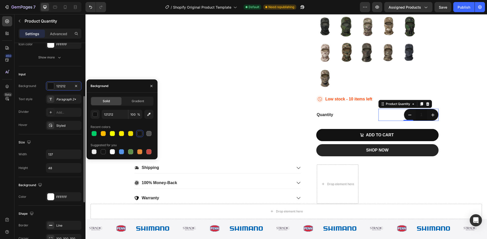
scroll to position [131, 0]
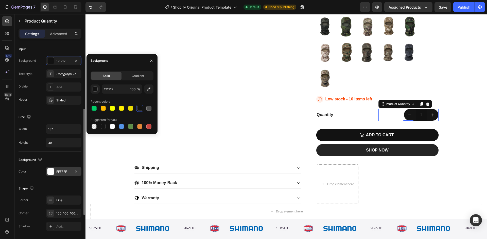
click at [64, 172] on div "FFFFFF" at bounding box center [63, 172] width 15 height 5
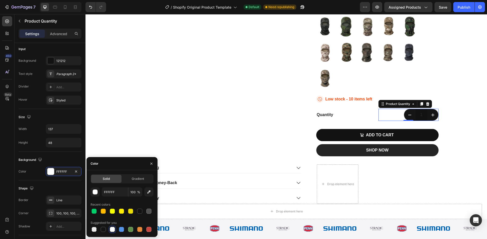
click at [113, 229] on div at bounding box center [112, 229] width 5 height 5
click at [102, 228] on div at bounding box center [103, 229] width 5 height 5
click at [113, 231] on div at bounding box center [112, 229] width 5 height 5
type input "FFFFFF"
click at [55, 190] on div "Shape" at bounding box center [50, 189] width 63 height 8
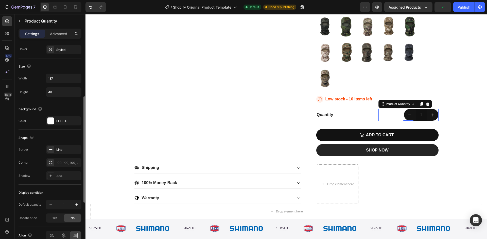
scroll to position [207, 0]
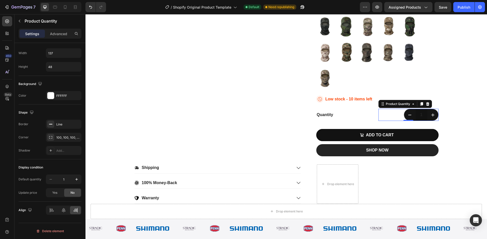
click at [421, 112] on input "1" at bounding box center [420, 115] width 11 height 12
click at [421, 114] on input "1" at bounding box center [420, 115] width 11 height 12
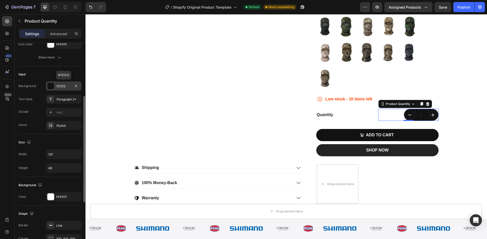
click at [59, 90] on div "121212" at bounding box center [63, 86] width 35 height 9
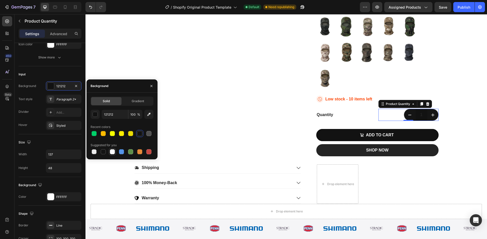
click at [114, 151] on div at bounding box center [112, 152] width 5 height 5
click at [139, 135] on div at bounding box center [139, 133] width 5 height 5
click at [113, 152] on div at bounding box center [112, 152] width 5 height 5
click at [140, 136] on div at bounding box center [139, 133] width 5 height 5
type input "121212"
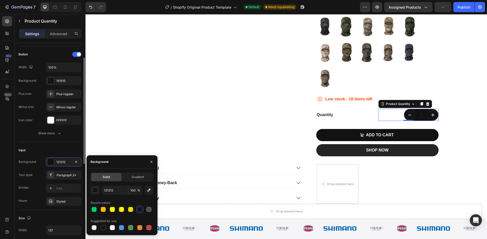
scroll to position [4, 0]
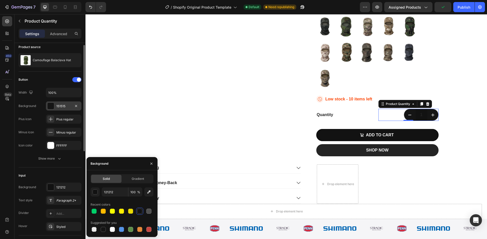
click at [53, 104] on div at bounding box center [50, 106] width 7 height 7
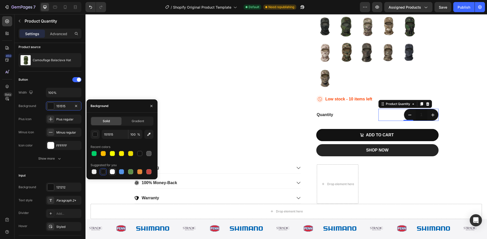
click at [113, 172] on div at bounding box center [112, 172] width 5 height 5
type input "FFFFFF"
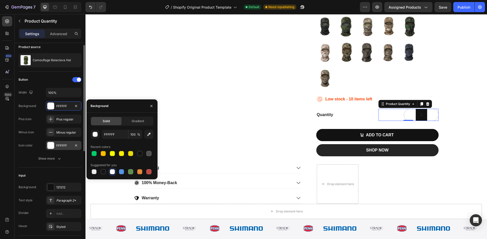
click at [64, 147] on div "FFFFFF" at bounding box center [63, 146] width 15 height 5
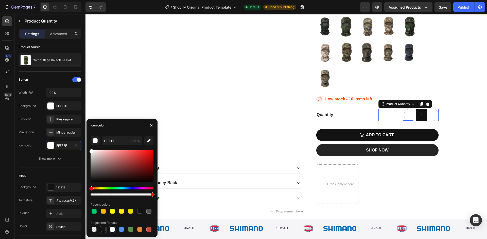
click at [102, 230] on div at bounding box center [103, 229] width 5 height 5
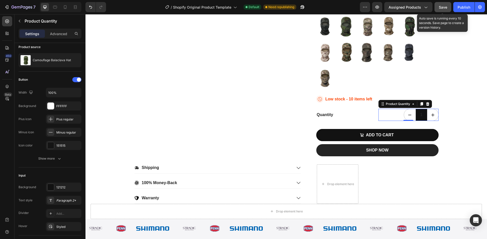
click at [440, 8] on span "Save" at bounding box center [442, 7] width 8 height 4
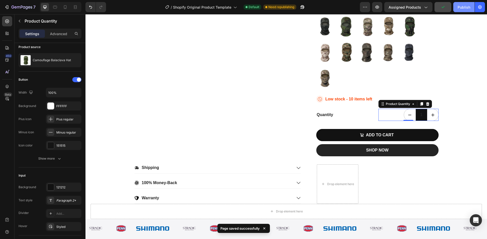
click at [458, 7] on div "Publish" at bounding box center [463, 7] width 13 height 5
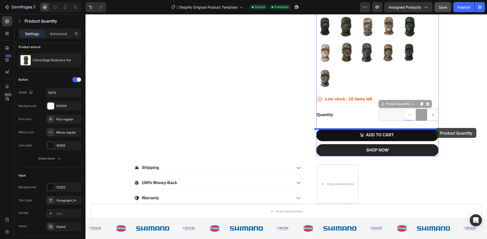
drag, startPoint x: 428, startPoint y: 119, endPoint x: 435, endPoint y: 128, distance: 12.0
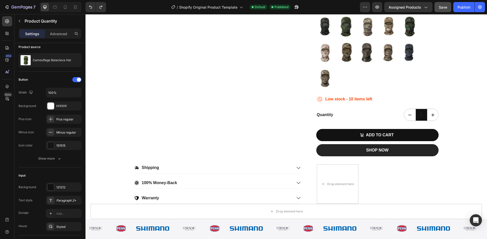
click at [399, 116] on div "1" at bounding box center [408, 115] width 60 height 12
click at [407, 116] on icon "decrement" at bounding box center [409, 115] width 5 height 5
click at [70, 145] on div "151515" at bounding box center [63, 146] width 15 height 5
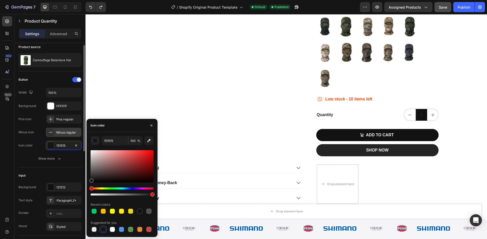
drag, startPoint x: 95, startPoint y: 167, endPoint x: 77, endPoint y: 128, distance: 42.2
click at [77, 128] on div "450 Beta Sections(18) Elements(84) Section Element Hero Section Product Detail …" at bounding box center [42, 126] width 85 height 225
type input "FFFFFF"
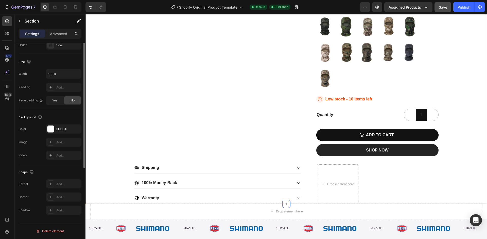
scroll to position [0, 0]
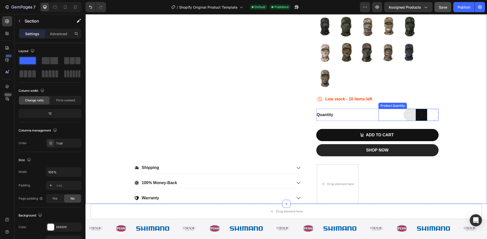
click at [411, 115] on button "decrement" at bounding box center [410, 115] width 12 height 12
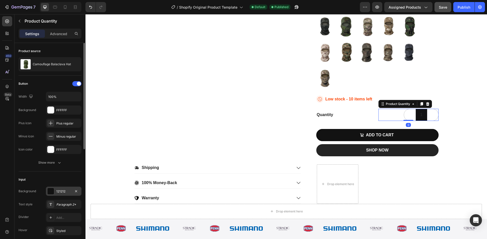
click at [65, 189] on div "121212" at bounding box center [63, 191] width 35 height 9
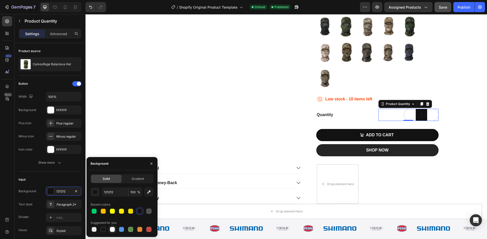
click at [109, 228] on div at bounding box center [112, 230] width 6 height 6
type input "FFFFFF"
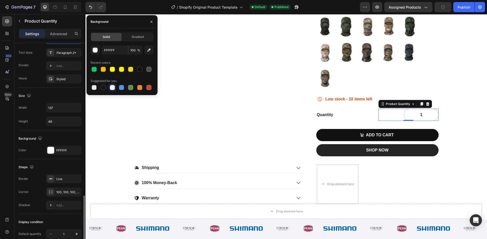
scroll to position [207, 0]
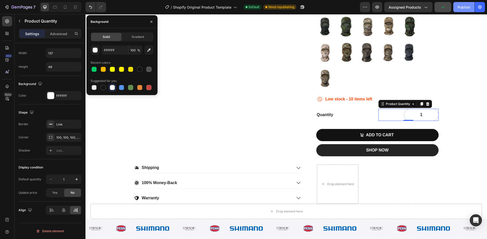
click at [466, 9] on div "Publish" at bounding box center [463, 7] width 13 height 5
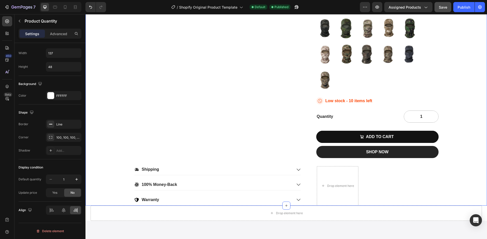
scroll to position [279, 0]
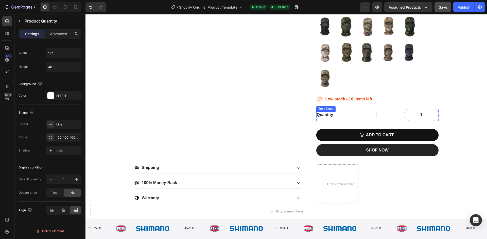
click at [323, 115] on div "Quantity" at bounding box center [346, 115] width 60 height 6
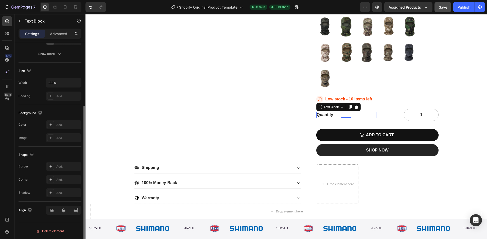
scroll to position [0, 0]
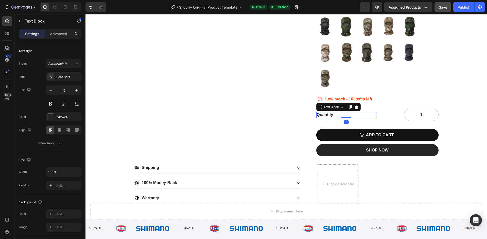
click at [368, 112] on div "Quantity" at bounding box center [346, 115] width 60 height 6
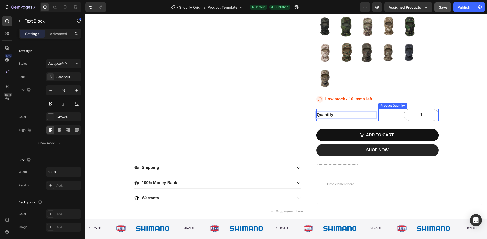
click at [381, 118] on div "1" at bounding box center [408, 115] width 60 height 12
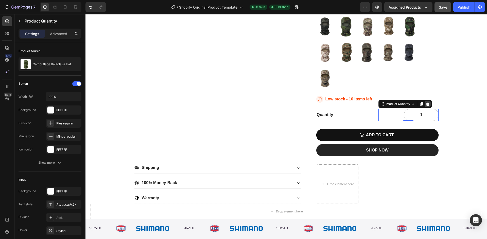
click at [426, 104] on icon at bounding box center [427, 104] width 3 height 4
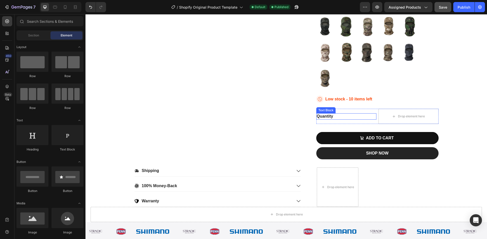
click at [371, 114] on div "Quantity" at bounding box center [346, 117] width 60 height 6
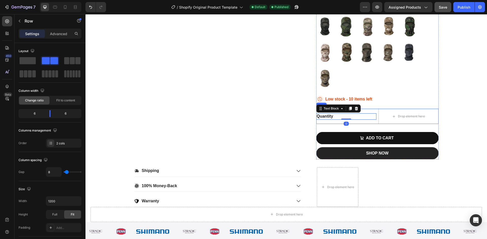
click at [370, 112] on div "Quantity Text Block 0" at bounding box center [346, 116] width 60 height 15
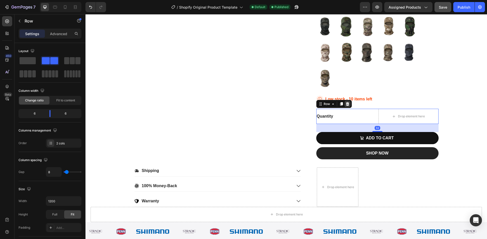
click at [348, 104] on div at bounding box center [347, 104] width 6 height 6
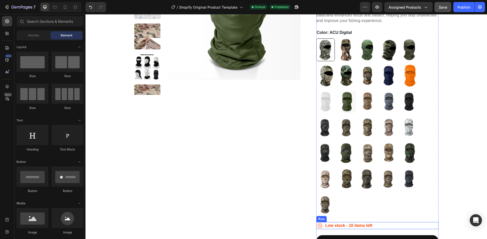
scroll to position [25, 0]
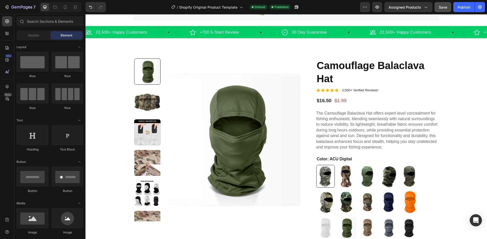
click at [445, 10] on button "Save" at bounding box center [442, 7] width 17 height 10
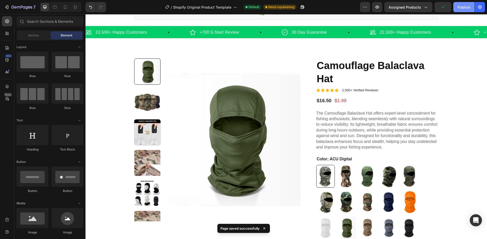
click at [464, 9] on div "Publish" at bounding box center [463, 7] width 13 height 5
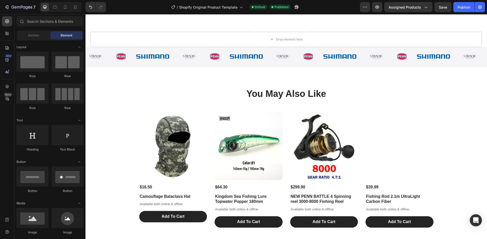
scroll to position [507, 0]
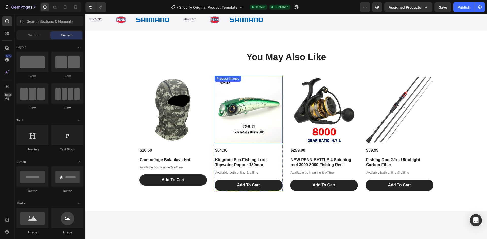
scroll to position [431, 0]
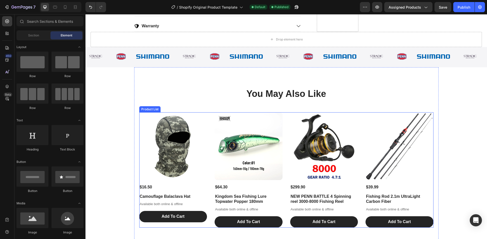
click at [206, 124] on div "Product Images $16.50 Product Price Product Price Camouflage Balaclava Hat Prod…" at bounding box center [286, 171] width 294 height 116
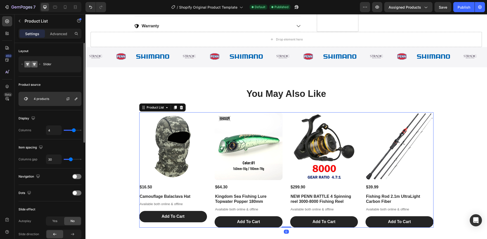
click at [50, 101] on div "4 products" at bounding box center [50, 99] width 63 height 14
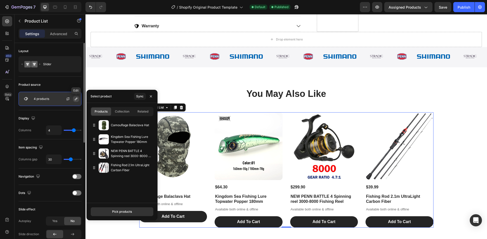
click at [76, 100] on icon "button" at bounding box center [76, 99] width 3 height 3
click at [115, 212] on div "Pick products" at bounding box center [122, 212] width 20 height 5
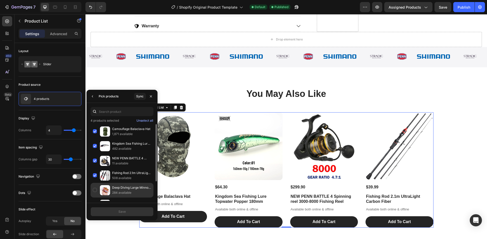
scroll to position [26, 0]
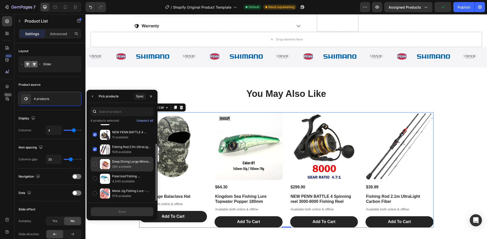
click at [125, 166] on p "284 available" at bounding box center [131, 166] width 39 height 5
click at [131, 212] on button "Save" at bounding box center [121, 212] width 63 height 9
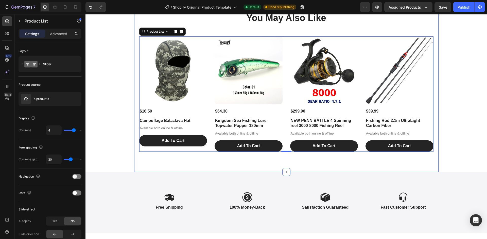
scroll to position [456, 0]
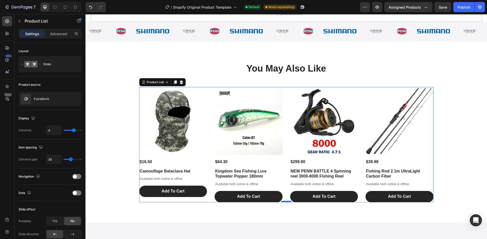
click at [284, 201] on div at bounding box center [286, 202] width 10 height 2
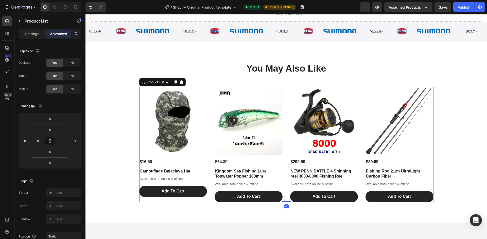
click at [283, 93] on div "Product Images $16.50 Product Price Product Price Camouflage Balaclava Hat Prod…" at bounding box center [286, 145] width 294 height 116
click at [33, 32] on p "Settings" at bounding box center [32, 33] width 14 height 5
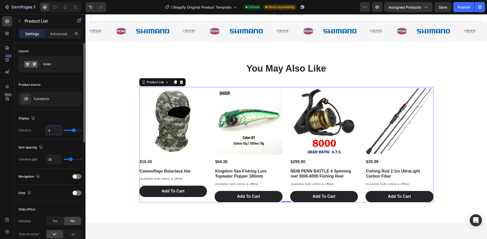
click at [51, 132] on input "4" at bounding box center [53, 130] width 15 height 9
type input "5"
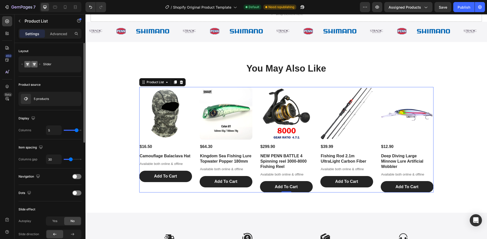
type input "5"
click at [77, 131] on input "range" at bounding box center [73, 130] width 18 height 1
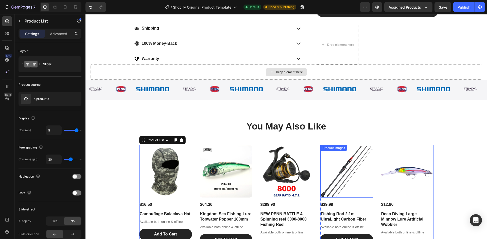
scroll to position [405, 0]
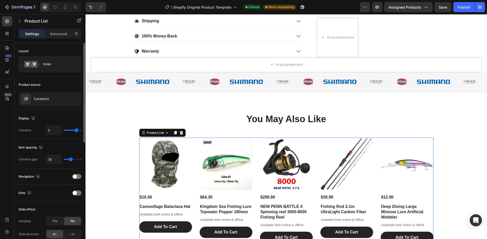
type input "6"
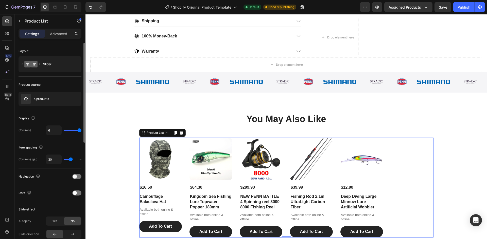
type input "6"
click at [80, 131] on input "range" at bounding box center [73, 130] width 18 height 1
click at [51, 99] on div "5 products" at bounding box center [50, 99] width 63 height 14
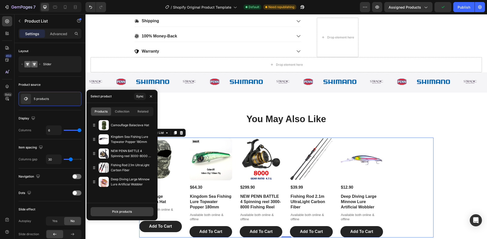
click at [132, 209] on button "Pick products" at bounding box center [121, 212] width 63 height 9
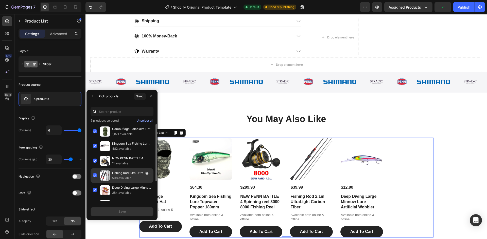
scroll to position [26, 0]
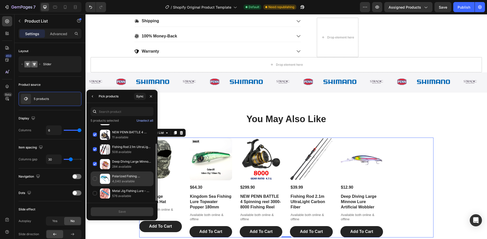
click at [121, 180] on p "4,040 available" at bounding box center [131, 181] width 39 height 5
click at [124, 212] on div "Save" at bounding box center [121, 212] width 7 height 5
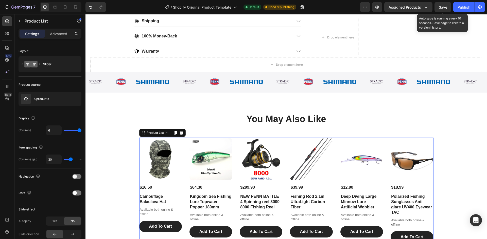
click at [445, 9] on span "Save" at bounding box center [442, 7] width 8 height 4
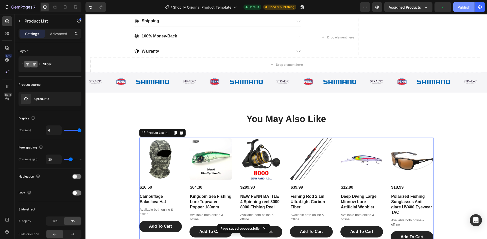
click at [457, 11] on button "Publish" at bounding box center [463, 7] width 21 height 10
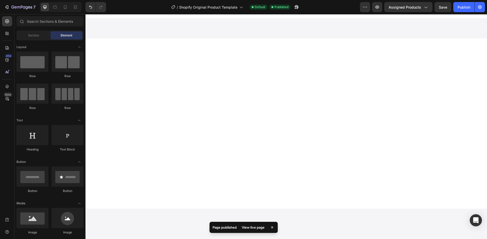
scroll to position [0, 0]
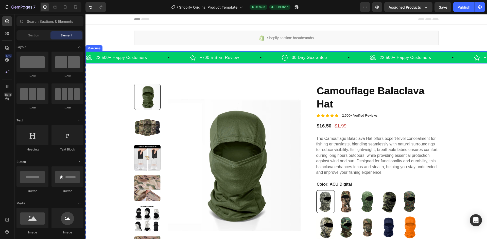
click at [262, 54] on div "+700 5-Start Review Item List" at bounding box center [236, 58] width 92 height 8
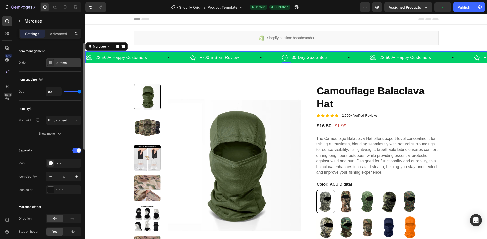
click at [65, 62] on div "3 items" at bounding box center [68, 63] width 24 height 5
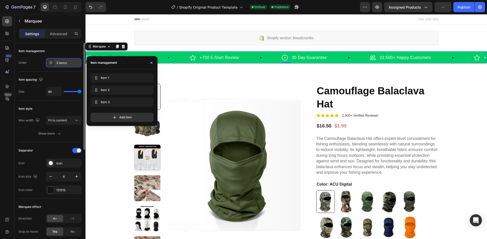
click at [65, 62] on div "3 items" at bounding box center [68, 63] width 24 height 5
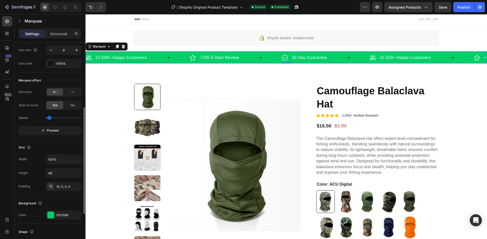
scroll to position [204, 0]
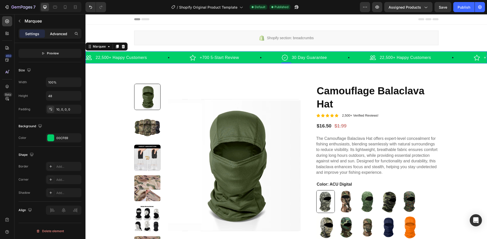
click at [61, 34] on p "Advanced" at bounding box center [58, 33] width 17 height 5
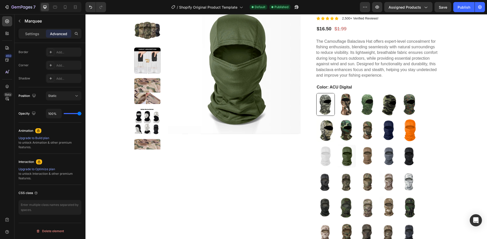
scroll to position [25, 0]
